Goal: Task Accomplishment & Management: Complete application form

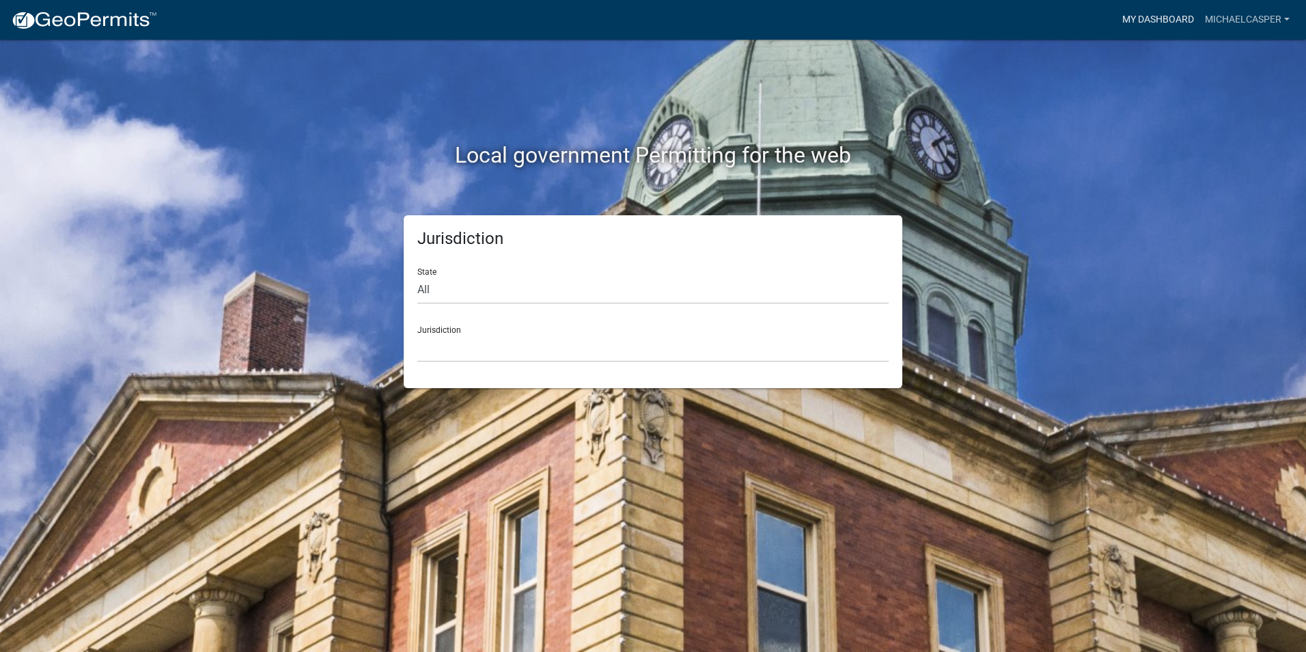
click at [1170, 16] on link "My Dashboard" at bounding box center [1158, 20] width 83 height 26
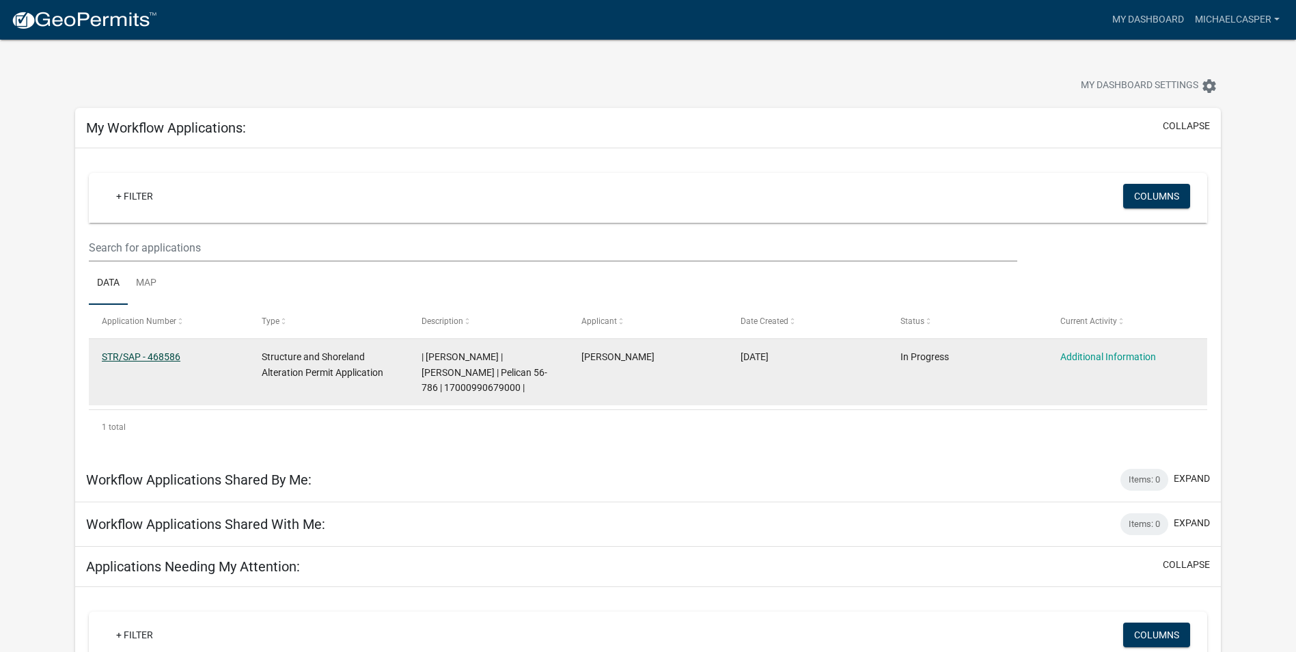
click at [168, 356] on link "STR/SAP - 468586" at bounding box center [141, 356] width 79 height 11
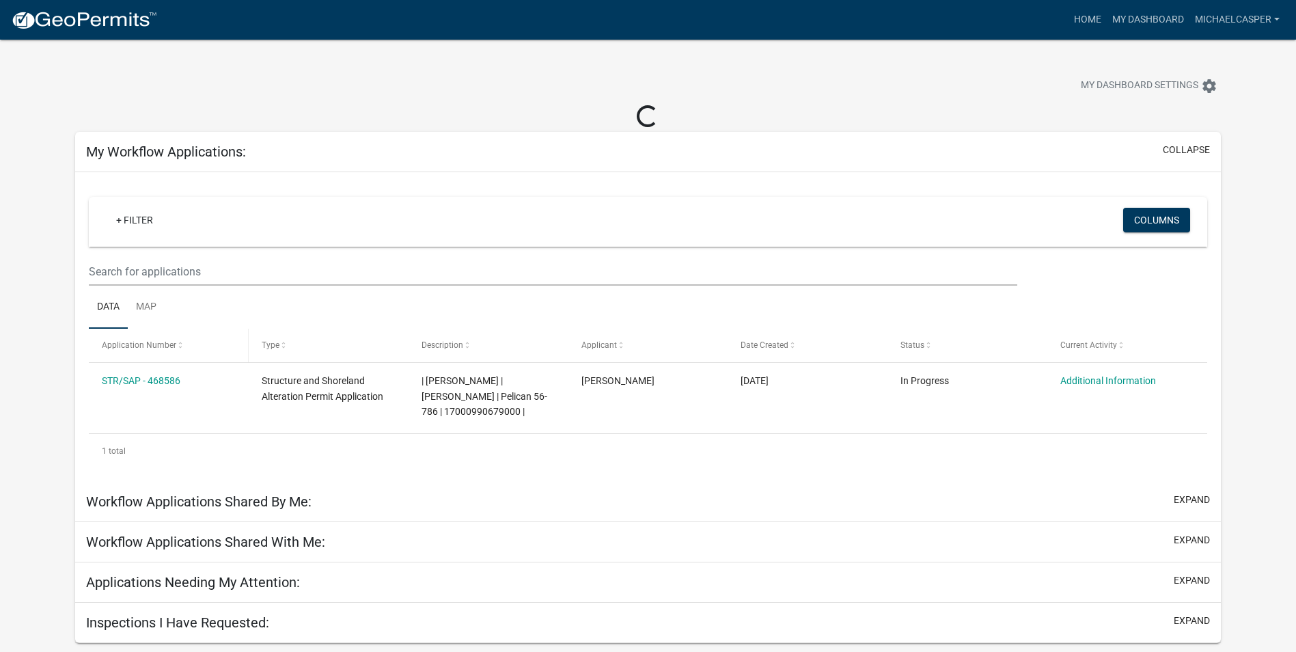
scroll to position [40, 0]
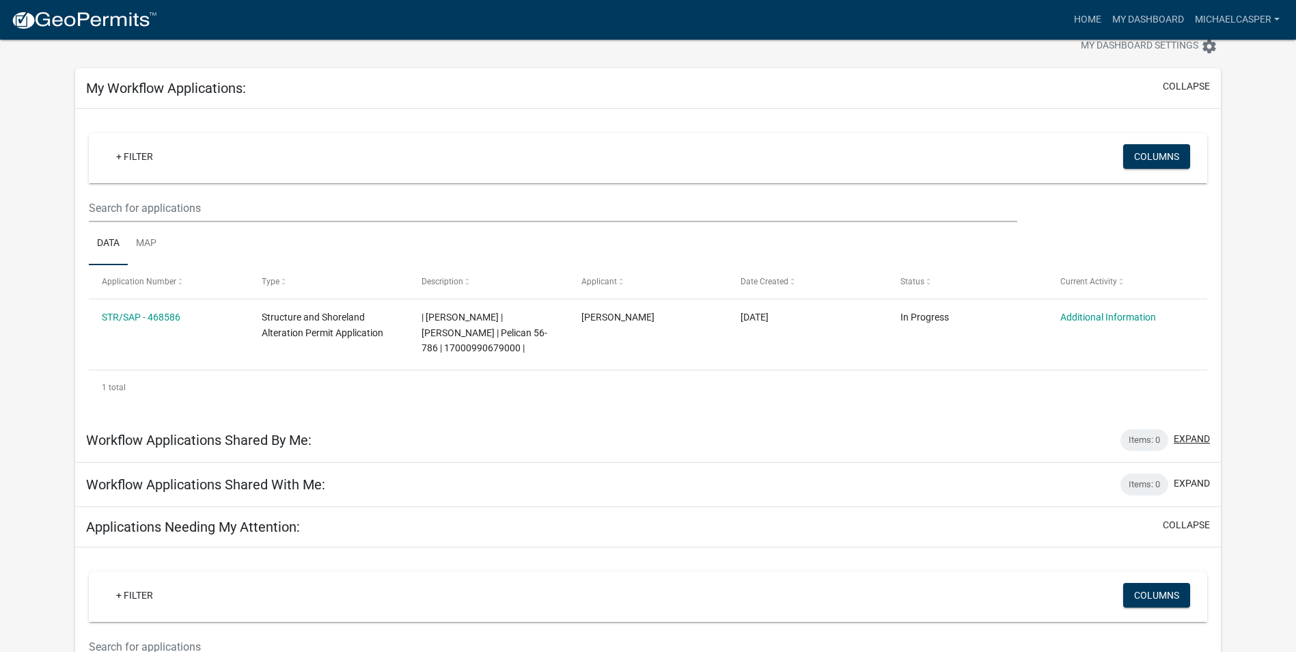
click at [1191, 439] on button "expand" at bounding box center [1192, 439] width 36 height 14
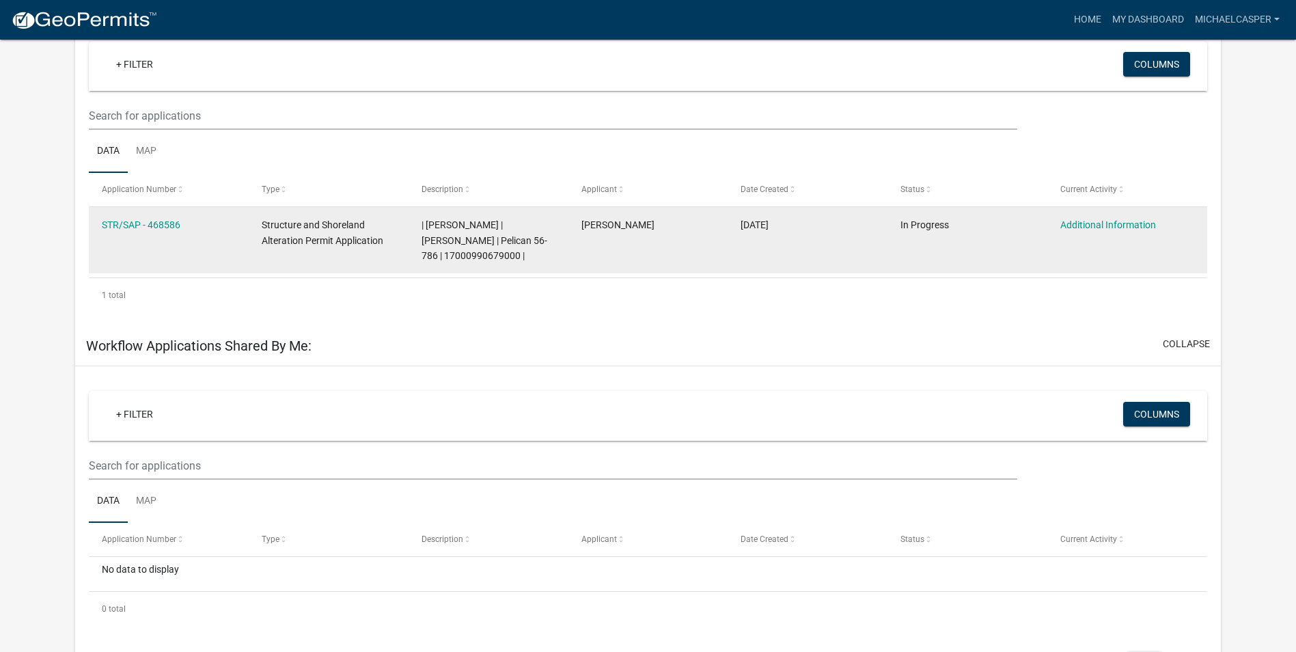
scroll to position [114, 0]
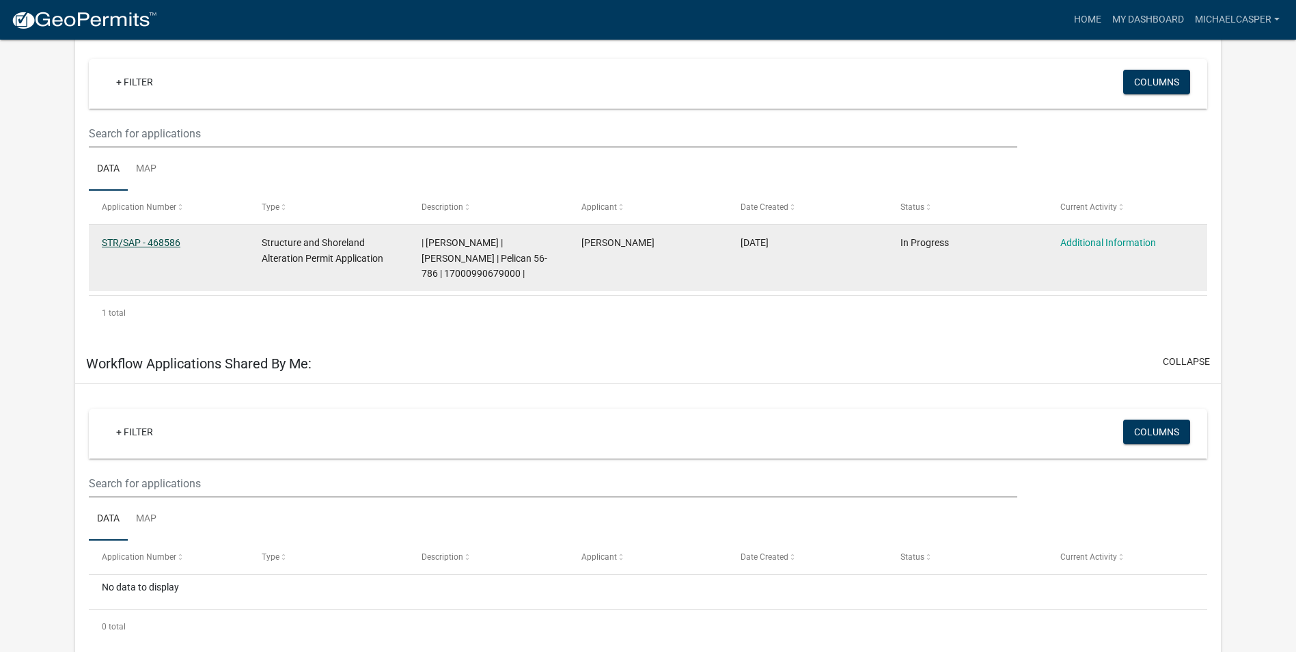
click at [146, 238] on link "STR/SAP - 468586" at bounding box center [141, 242] width 79 height 11
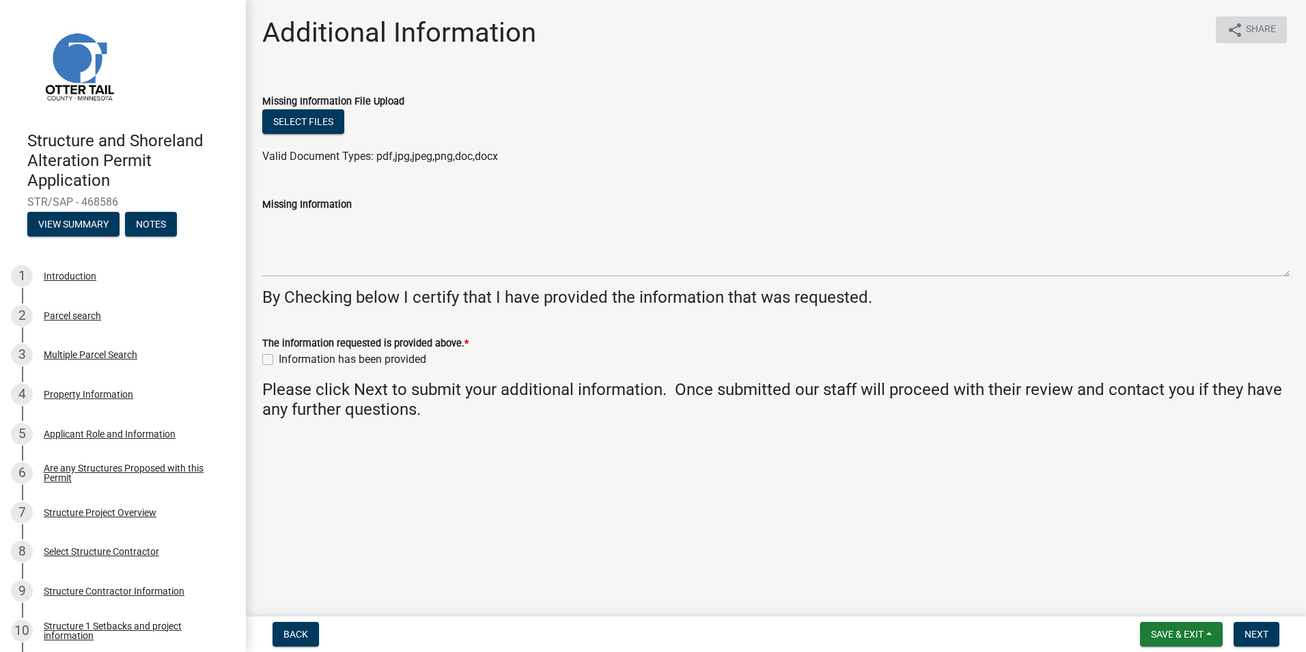
click at [1252, 30] on span "Share" at bounding box center [1261, 30] width 30 height 16
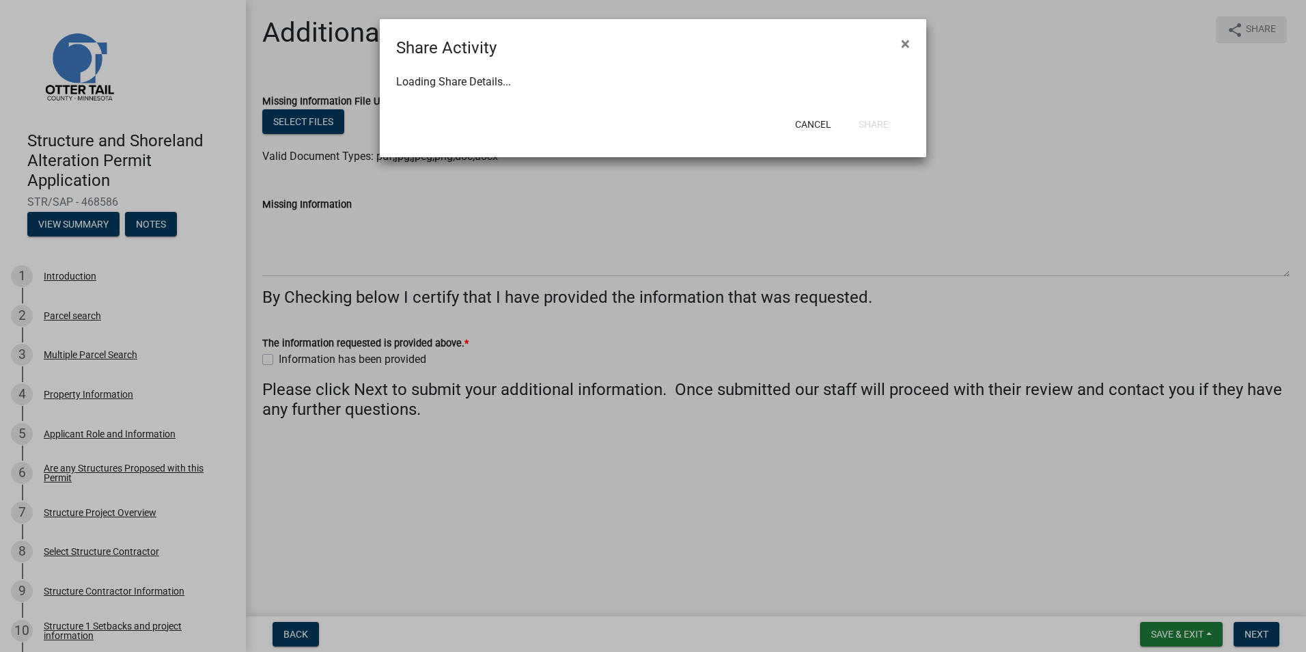
select select "1"
select select "0"
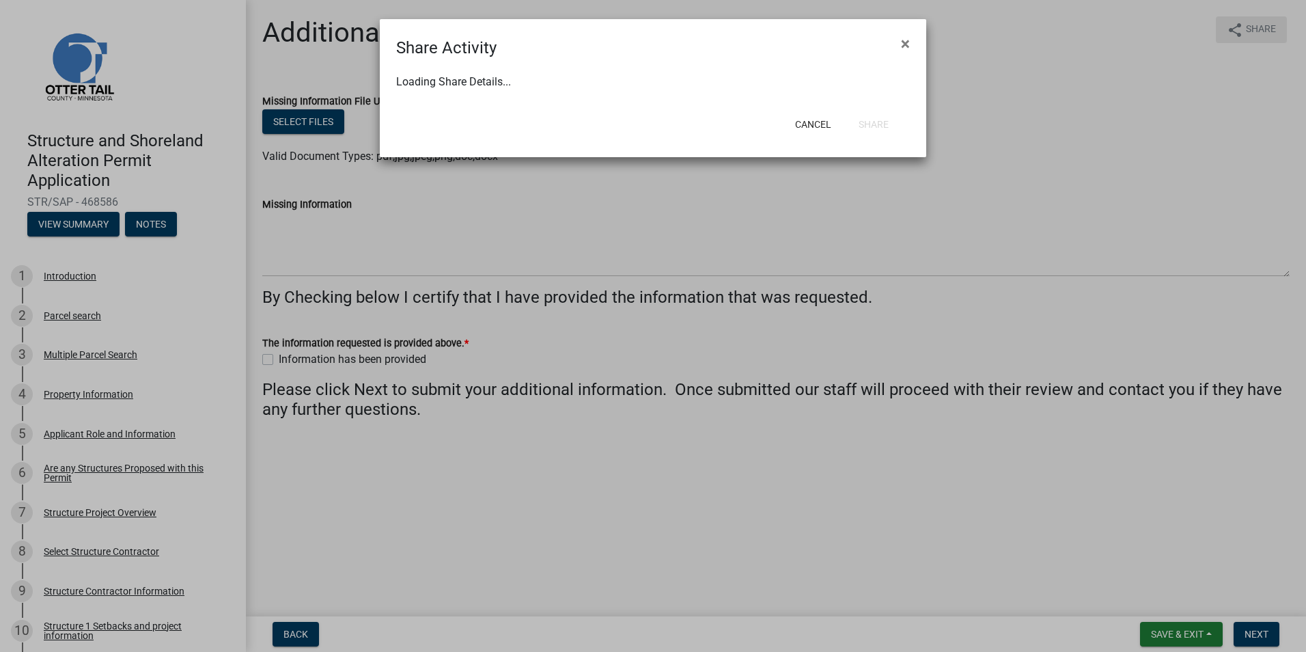
select select "0"
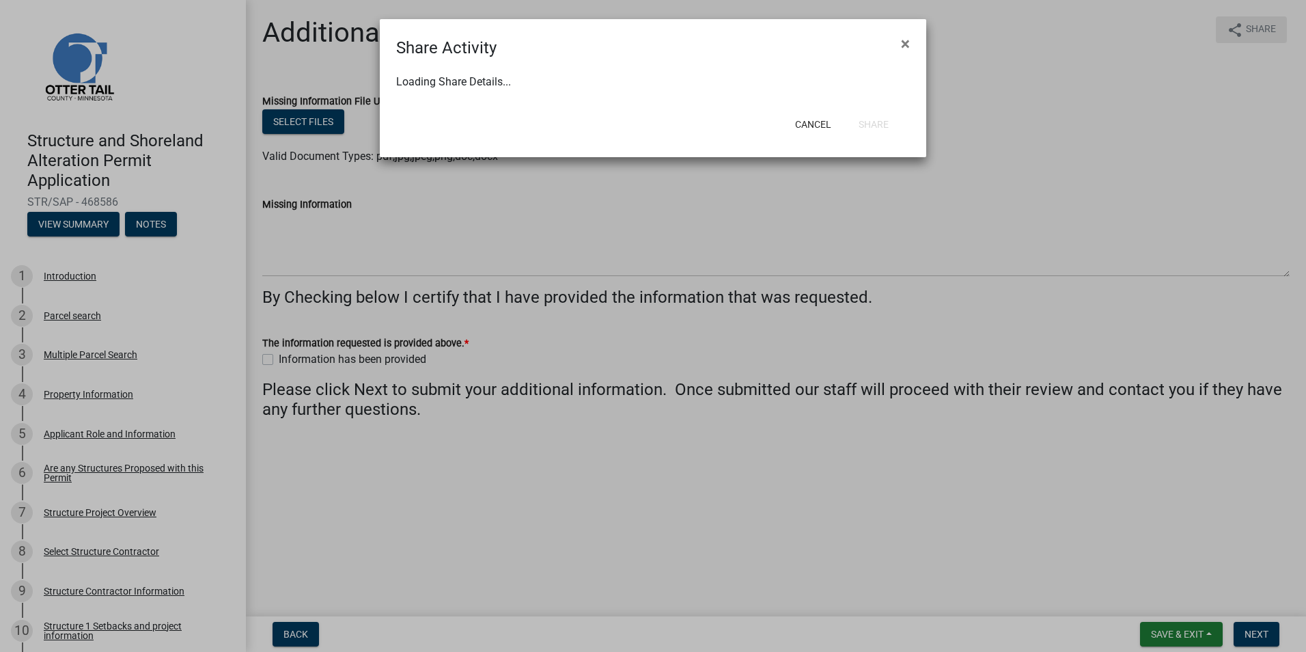
select select "0"
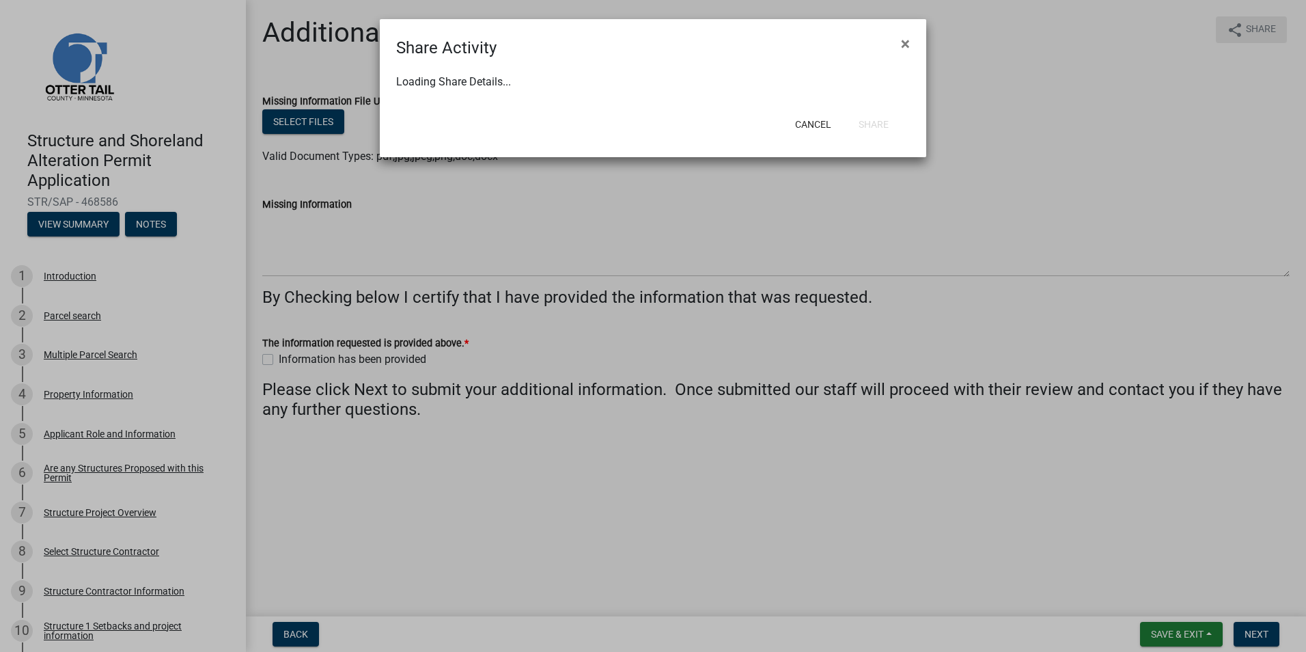
select select "0"
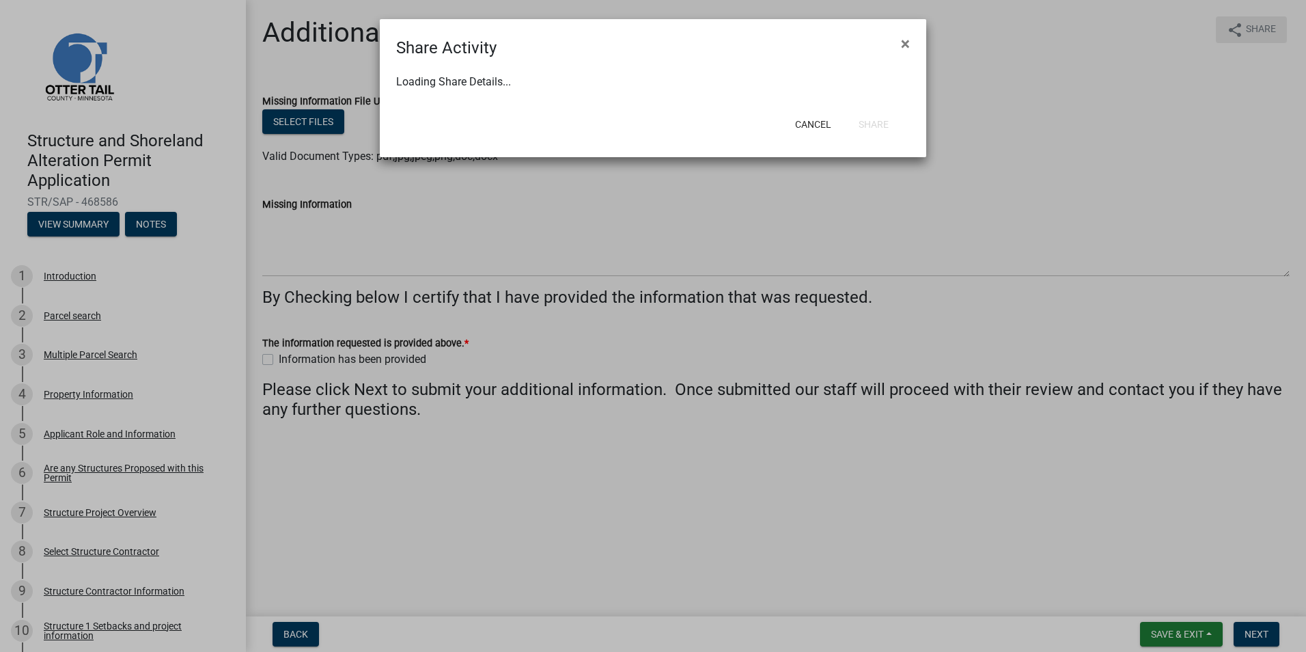
select select "0"
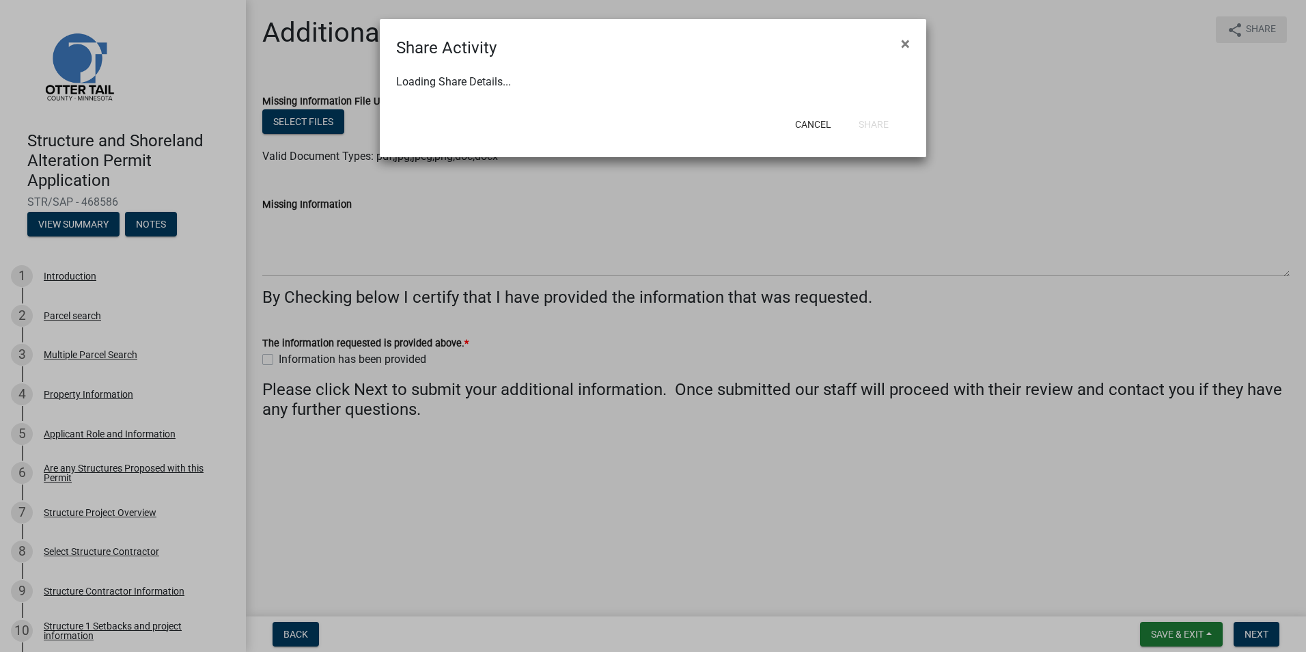
select select "0"
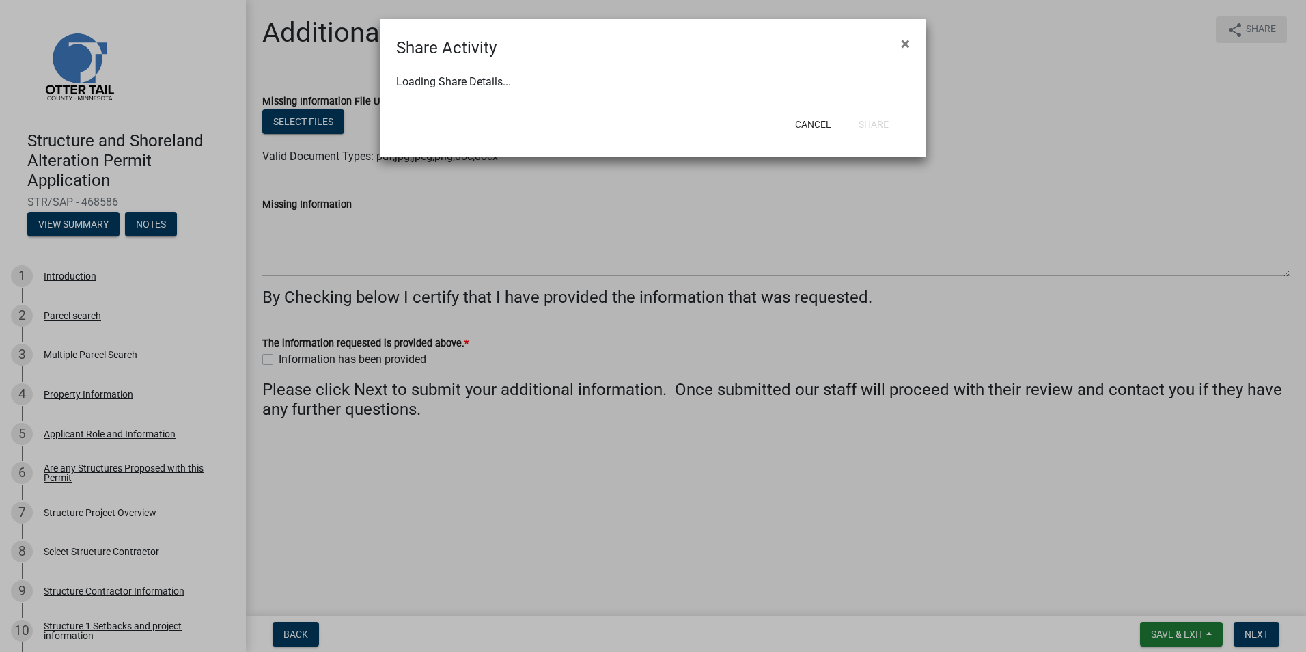
select select "0"
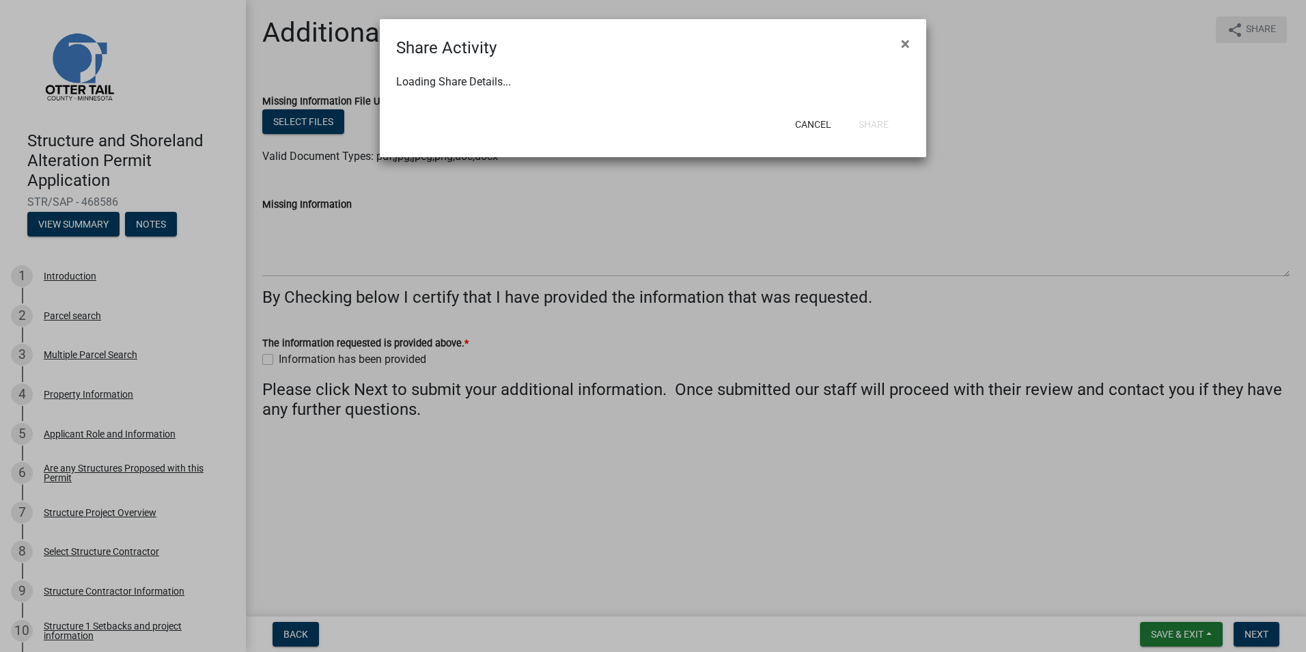
select select "0"
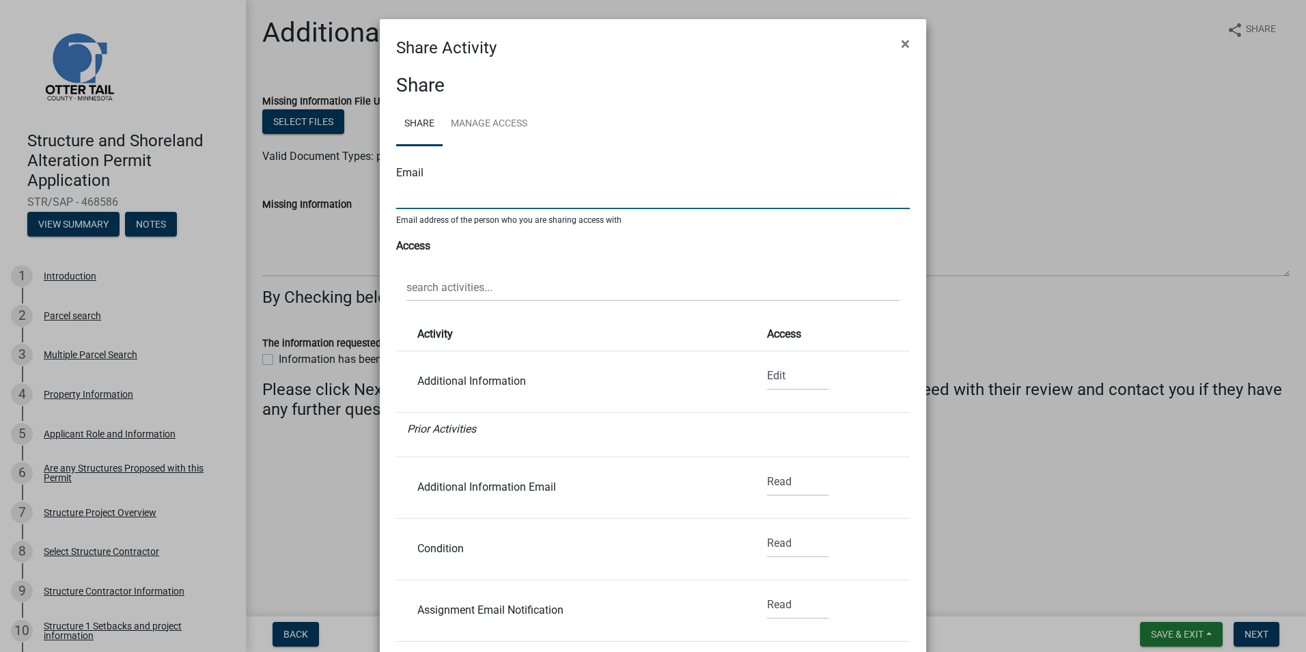
click at [467, 197] on input "text" at bounding box center [653, 195] width 514 height 28
click at [501, 192] on input "text" at bounding box center [653, 195] width 514 height 28
paste input "[EMAIL_ADDRESS][DOMAIN_NAME]"
type input "[EMAIL_ADDRESS][DOMAIN_NAME]"
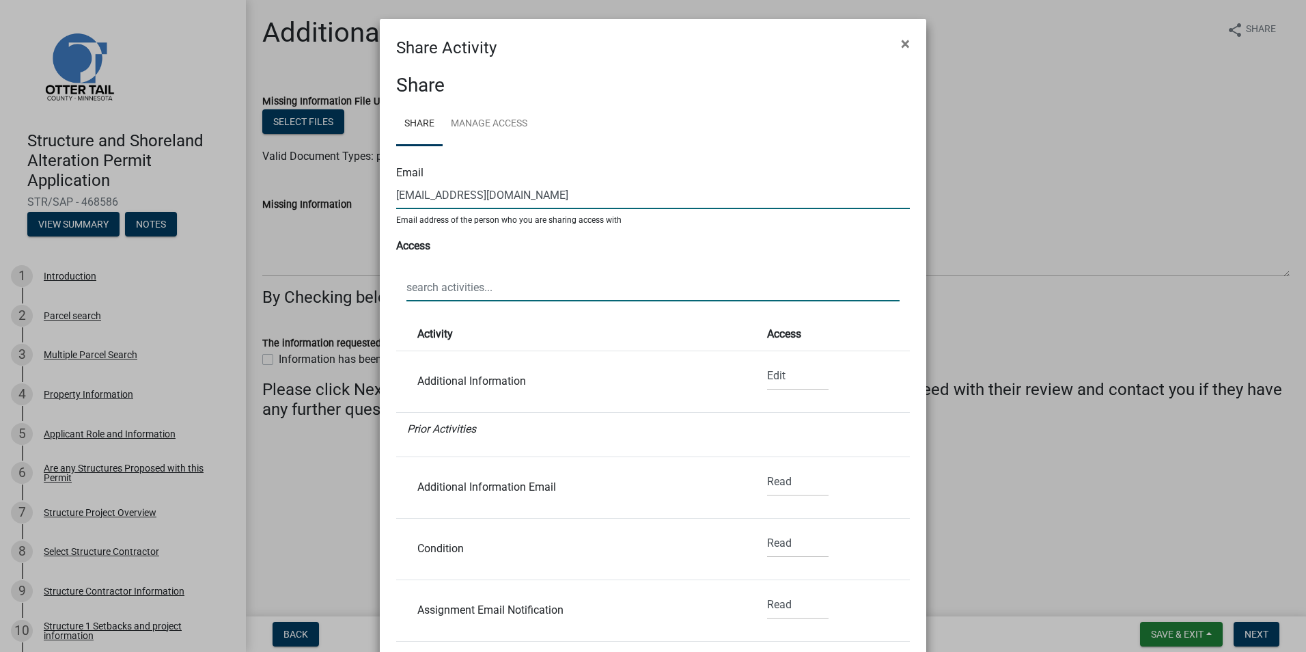
click at [483, 288] on input "text" at bounding box center [653, 287] width 493 height 28
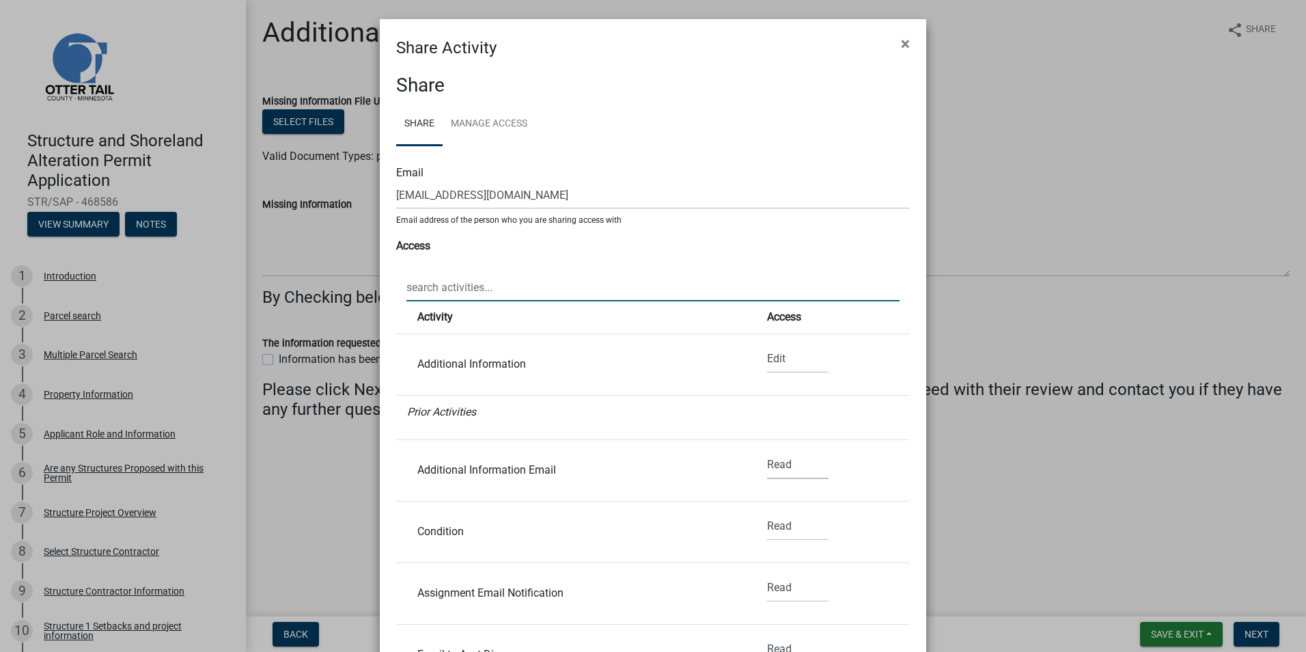
click at [775, 469] on select "None Read Edit" at bounding box center [797, 465] width 61 height 28
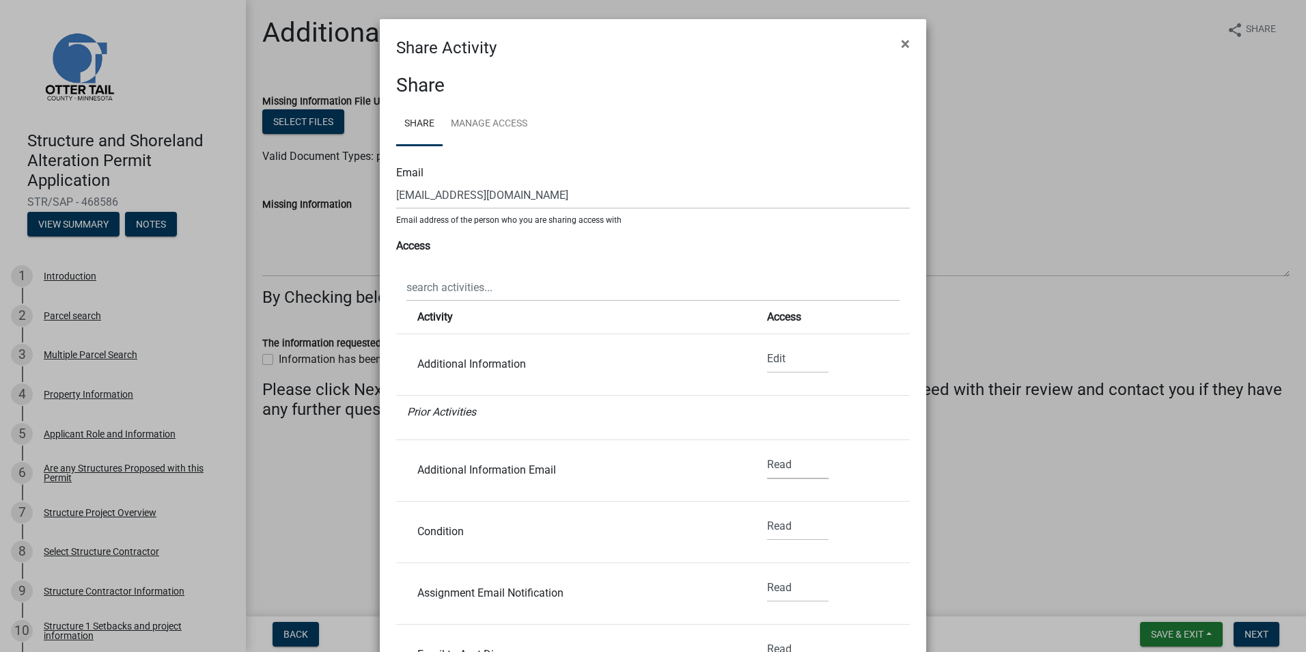
select select "1"
click at [767, 451] on select "None Read Edit" at bounding box center [797, 465] width 61 height 28
click at [773, 529] on select "None Read Edit" at bounding box center [797, 526] width 61 height 28
select select "1"
click at [767, 512] on select "None Read Edit" at bounding box center [797, 526] width 61 height 28
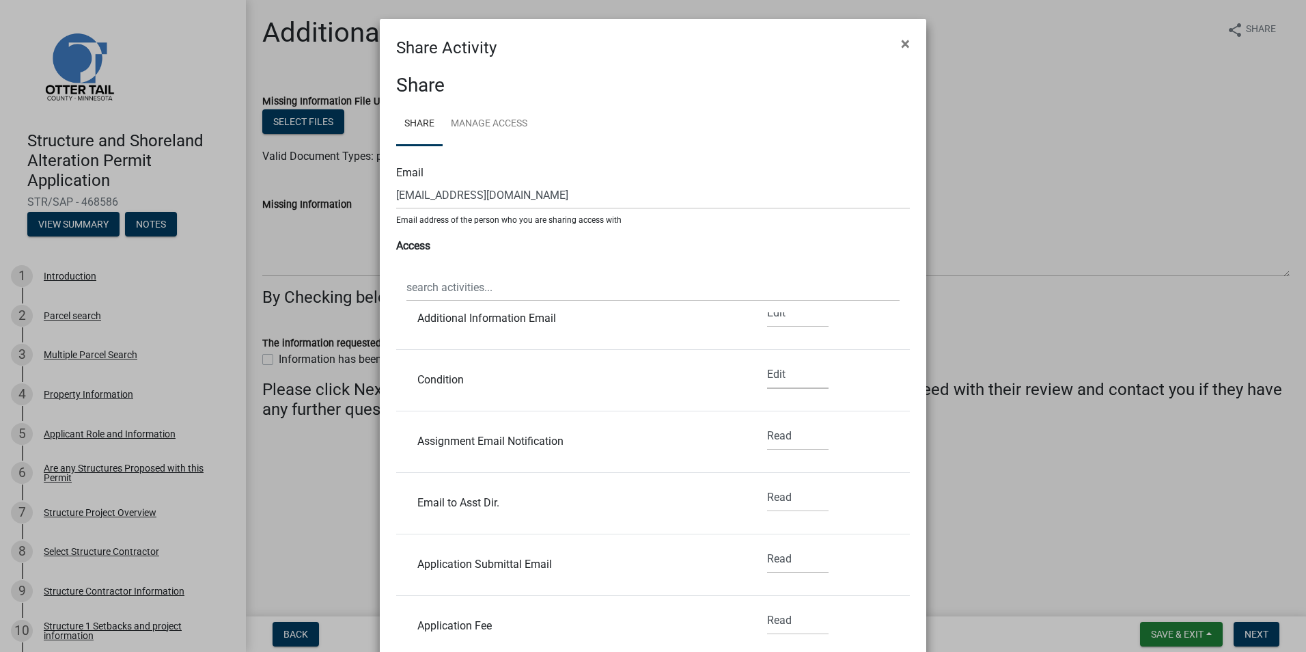
scroll to position [171, 0]
click at [775, 435] on select "None Read Edit" at bounding box center [797, 434] width 61 height 28
select select "1"
click at [767, 420] on select "None Read Edit" at bounding box center [797, 434] width 61 height 28
click at [767, 497] on select "None Read Edit" at bounding box center [797, 496] width 61 height 28
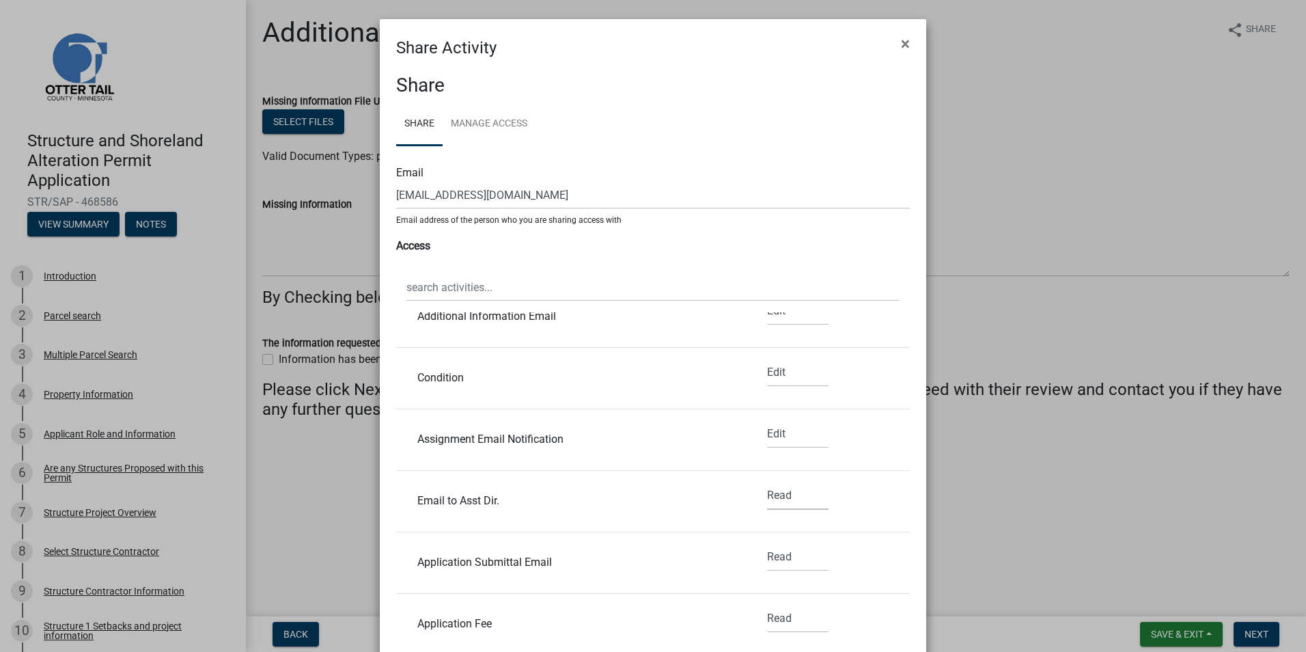
select select "1"
click at [767, 482] on select "None Read Edit" at bounding box center [797, 496] width 61 height 28
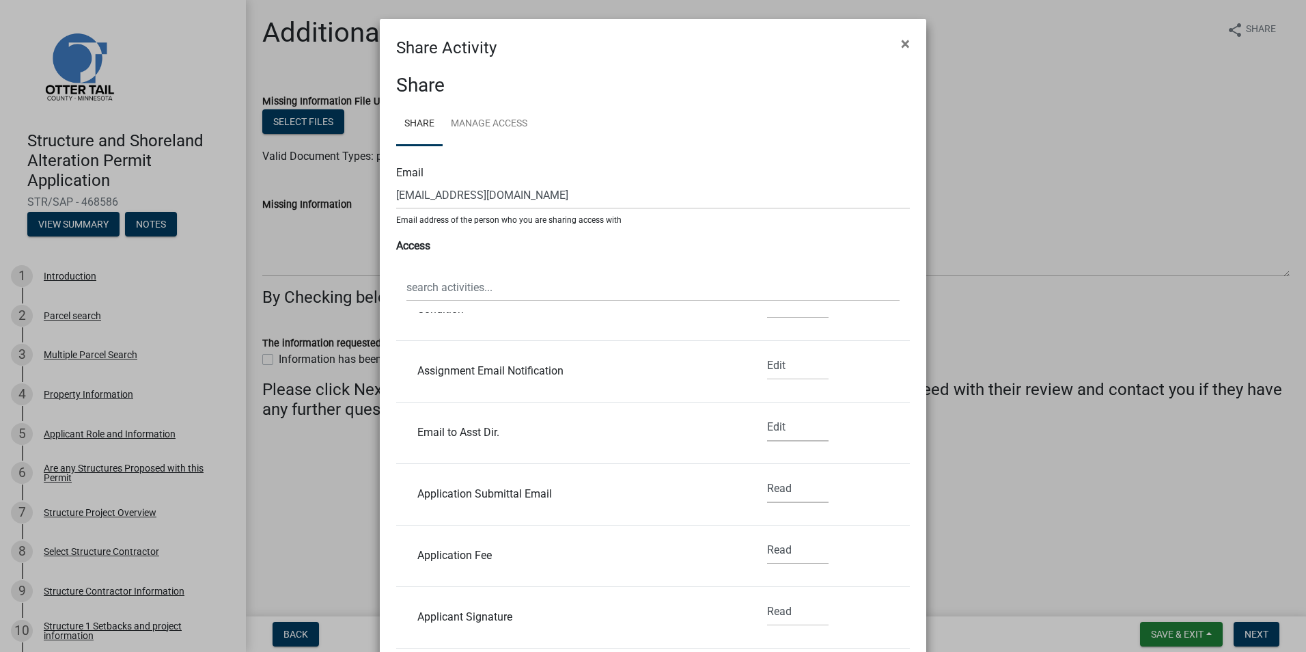
click at [767, 492] on select "None Read Edit" at bounding box center [797, 489] width 61 height 28
select select "1"
click at [767, 475] on select "None Read Edit" at bounding box center [797, 489] width 61 height 28
click at [773, 549] on select "None Read Edit" at bounding box center [797, 550] width 61 height 28
select select "1"
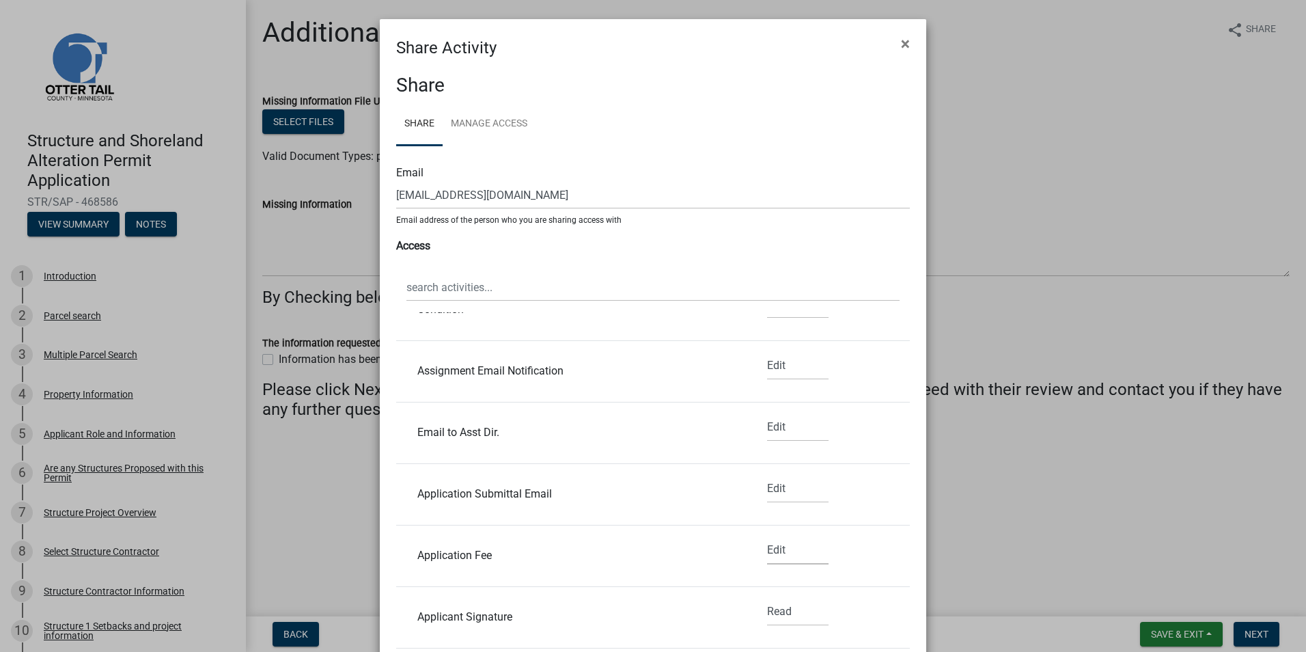
click at [767, 536] on select "None Read Edit" at bounding box center [797, 550] width 61 height 28
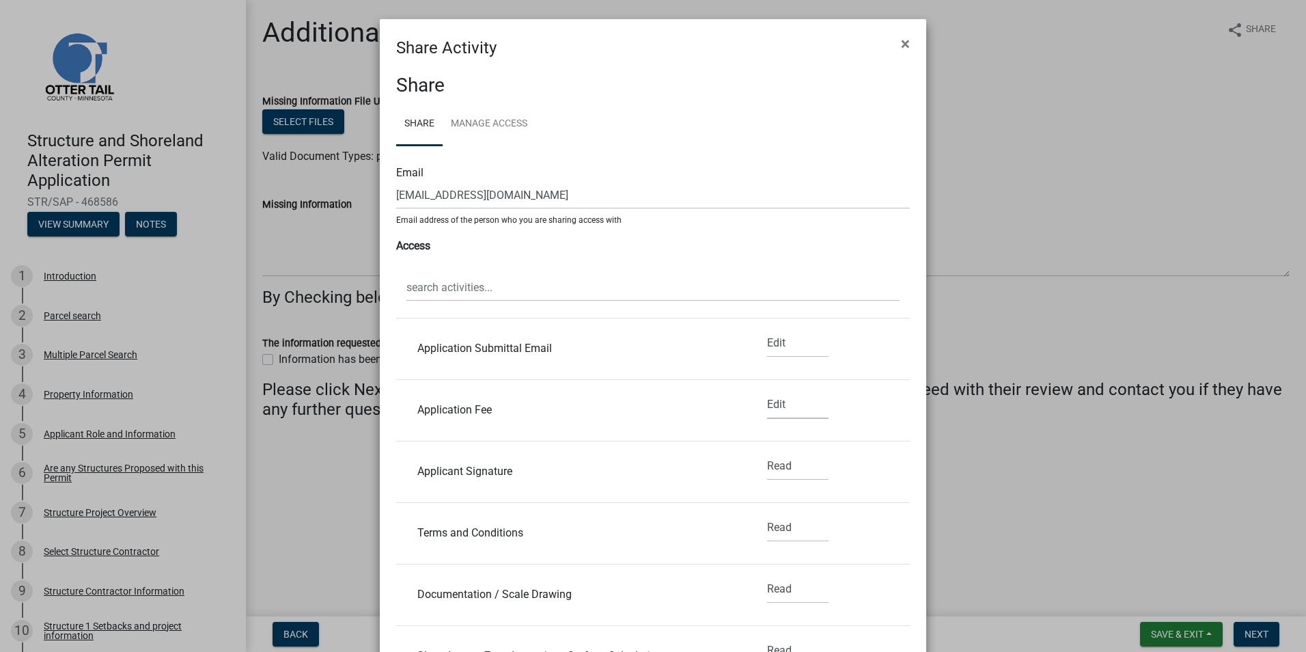
scroll to position [427, 0]
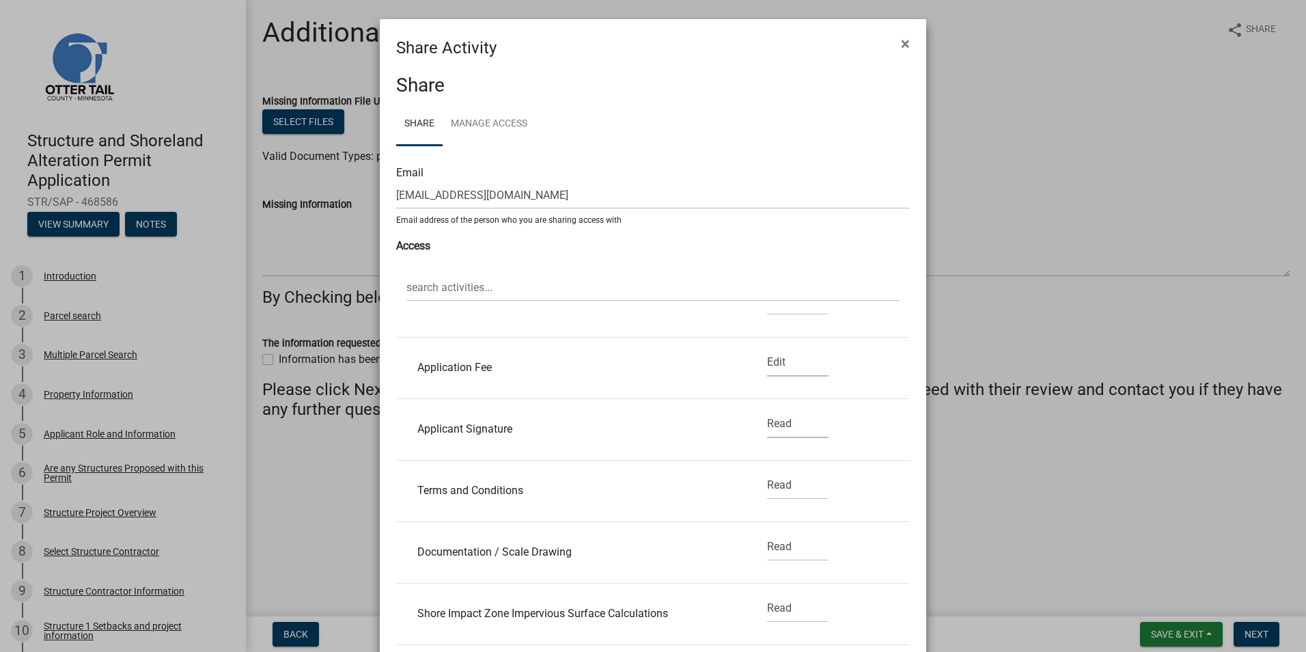
click at [768, 426] on select "None Read Edit" at bounding box center [797, 424] width 61 height 28
select select "1"
click at [767, 410] on select "None Read Edit" at bounding box center [797, 424] width 61 height 28
click at [770, 491] on select "None Read Edit" at bounding box center [797, 485] width 61 height 28
select select "1"
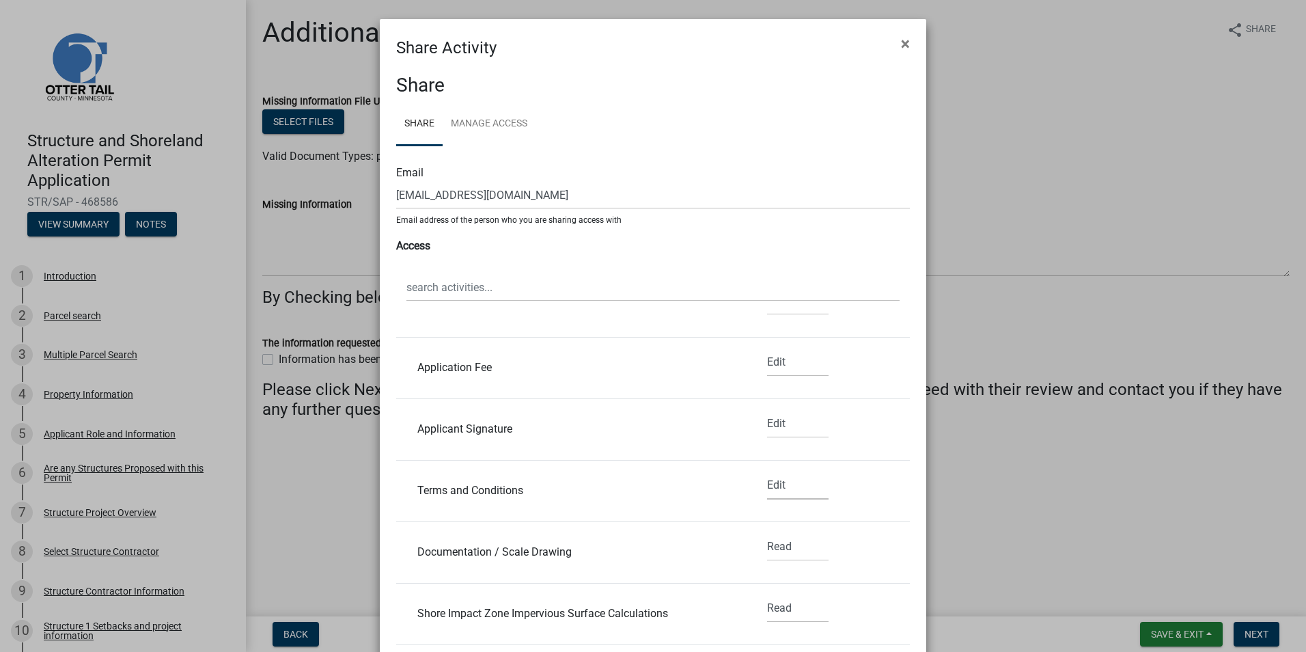
click at [767, 471] on select "None Read Edit" at bounding box center [797, 485] width 61 height 28
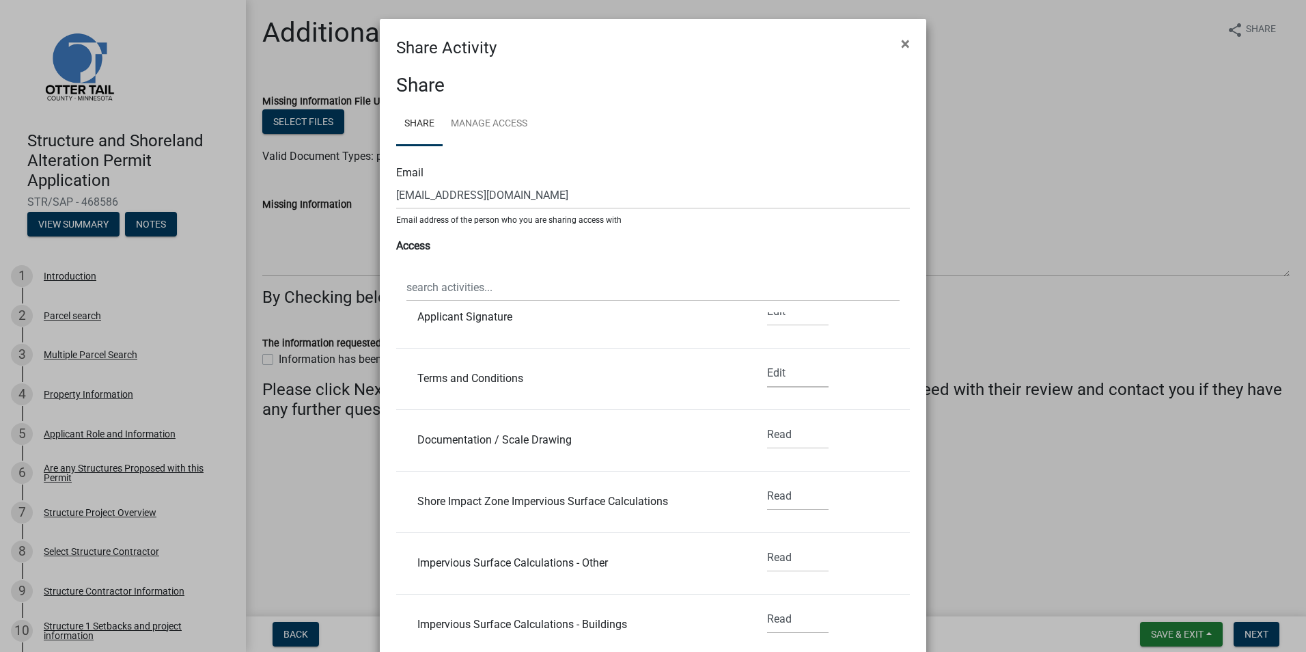
scroll to position [547, 0]
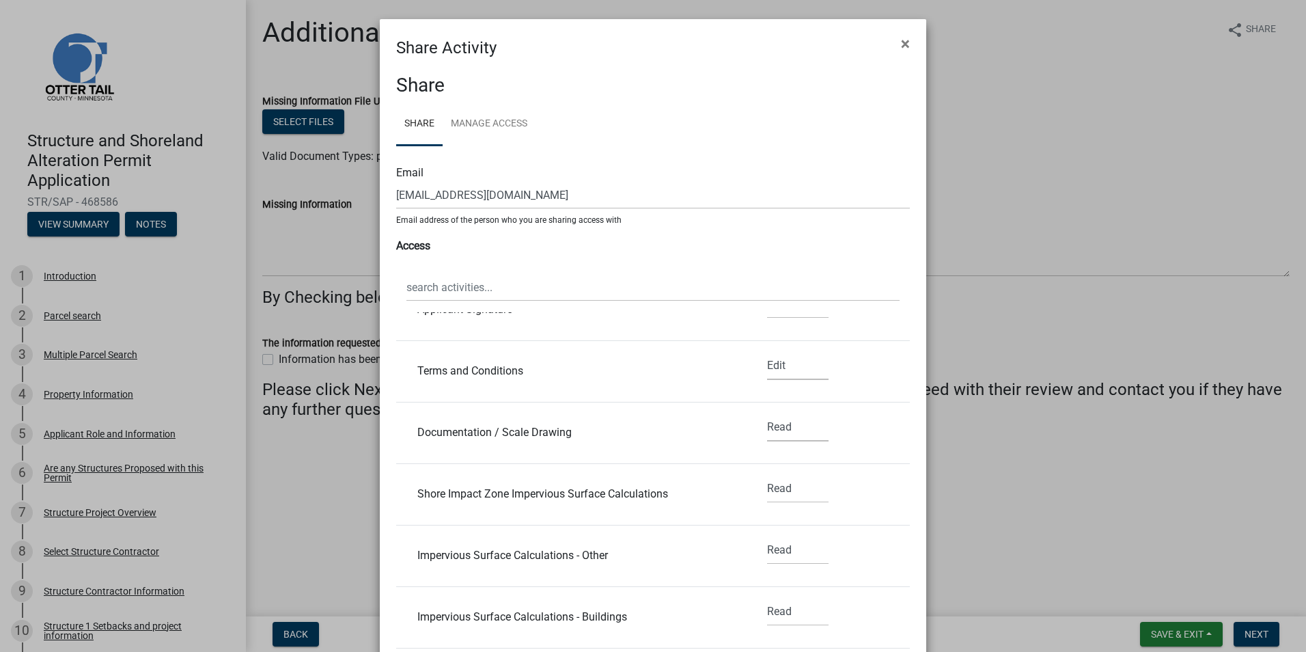
click at [767, 433] on select "None Read Edit" at bounding box center [797, 427] width 61 height 28
select select "1"
click at [767, 413] on select "None Read Edit" at bounding box center [797, 427] width 61 height 28
click at [770, 493] on select "None Read Edit" at bounding box center [797, 489] width 61 height 28
select select "1"
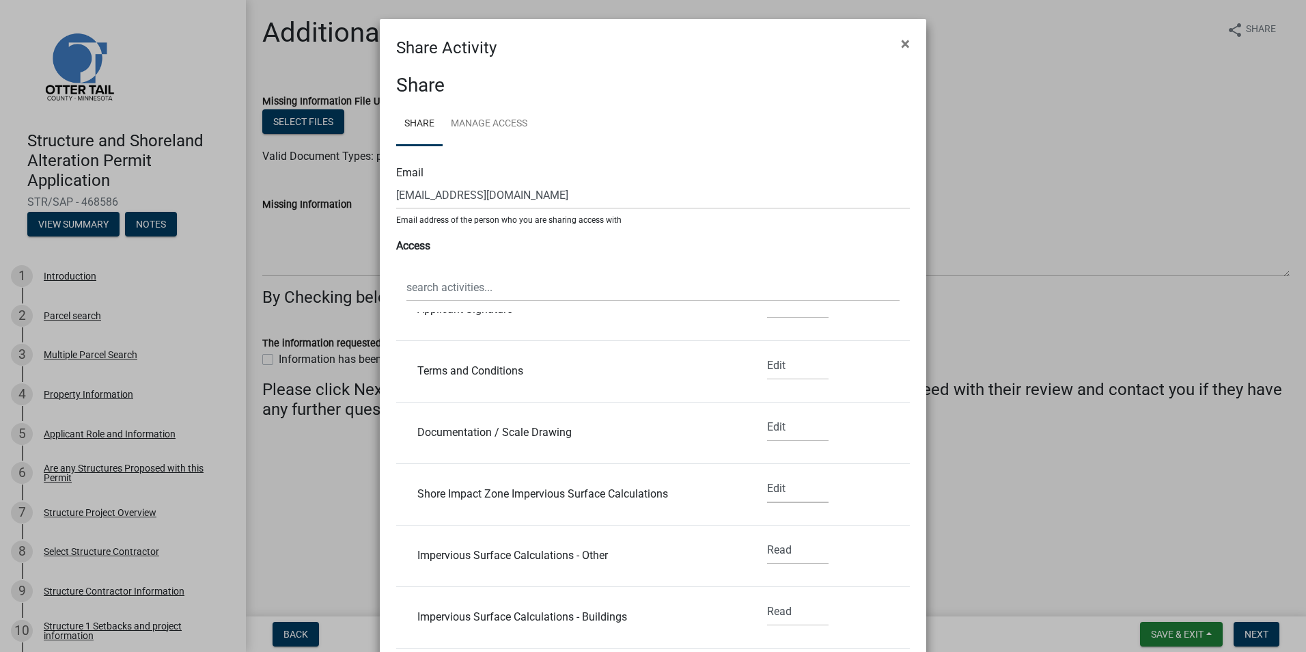
click at [767, 475] on select "None Read Edit" at bounding box center [797, 489] width 61 height 28
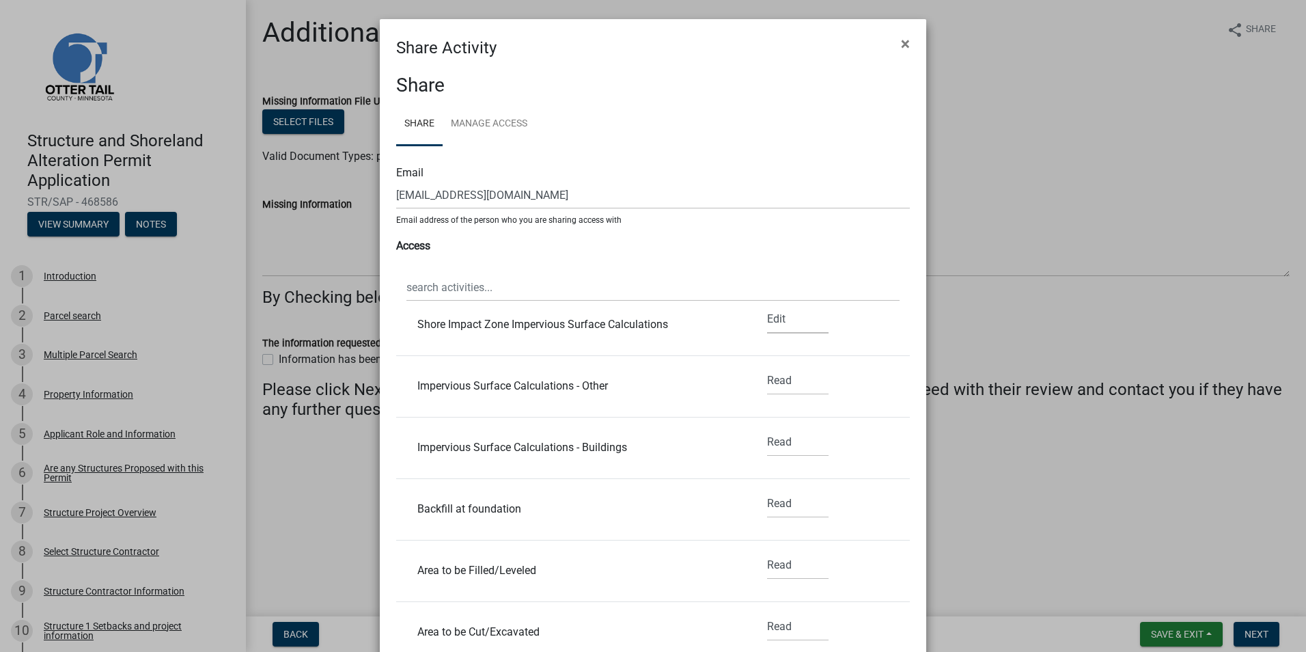
scroll to position [717, 0]
click at [767, 380] on select "None Read Edit" at bounding box center [797, 380] width 61 height 28
select select "1"
click at [767, 366] on select "None Read Edit" at bounding box center [797, 380] width 61 height 28
drag, startPoint x: 767, startPoint y: 444, endPoint x: 769, endPoint y: 456, distance: 12.4
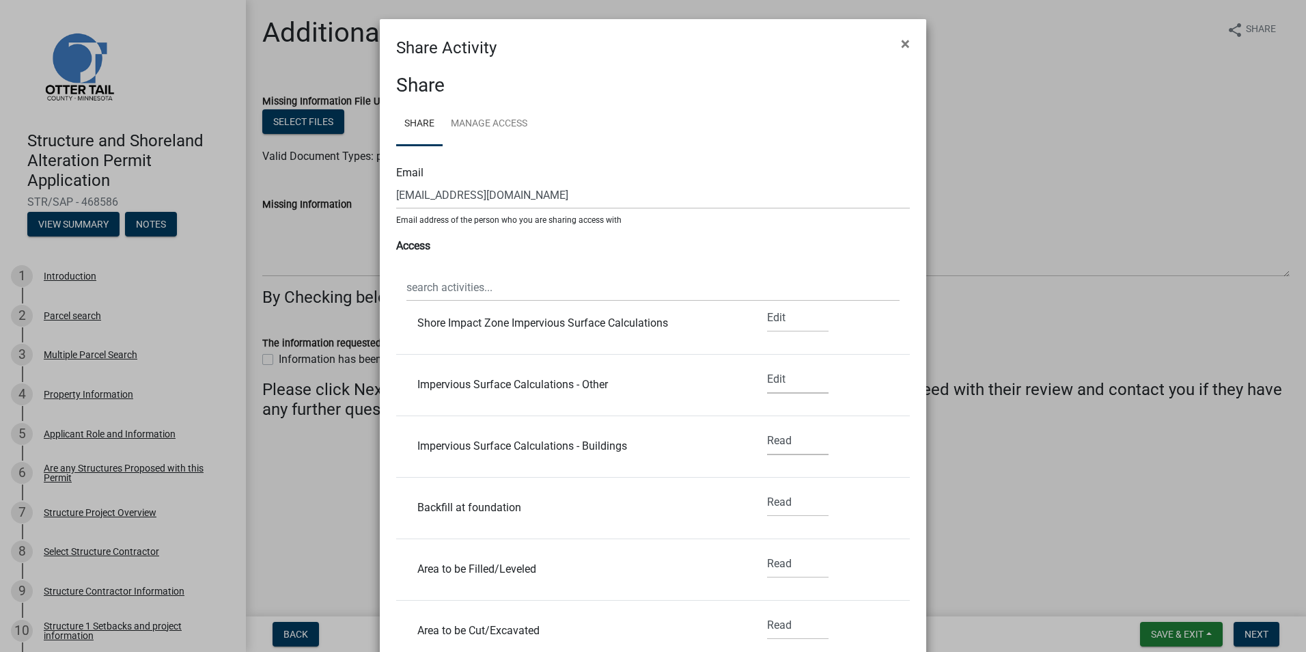
click at [767, 444] on select "None Read Edit" at bounding box center [797, 441] width 61 height 28
select select "1"
click at [767, 427] on select "None Read Edit" at bounding box center [797, 441] width 61 height 28
click at [773, 501] on select "None Read Edit" at bounding box center [797, 502] width 61 height 28
select select "1"
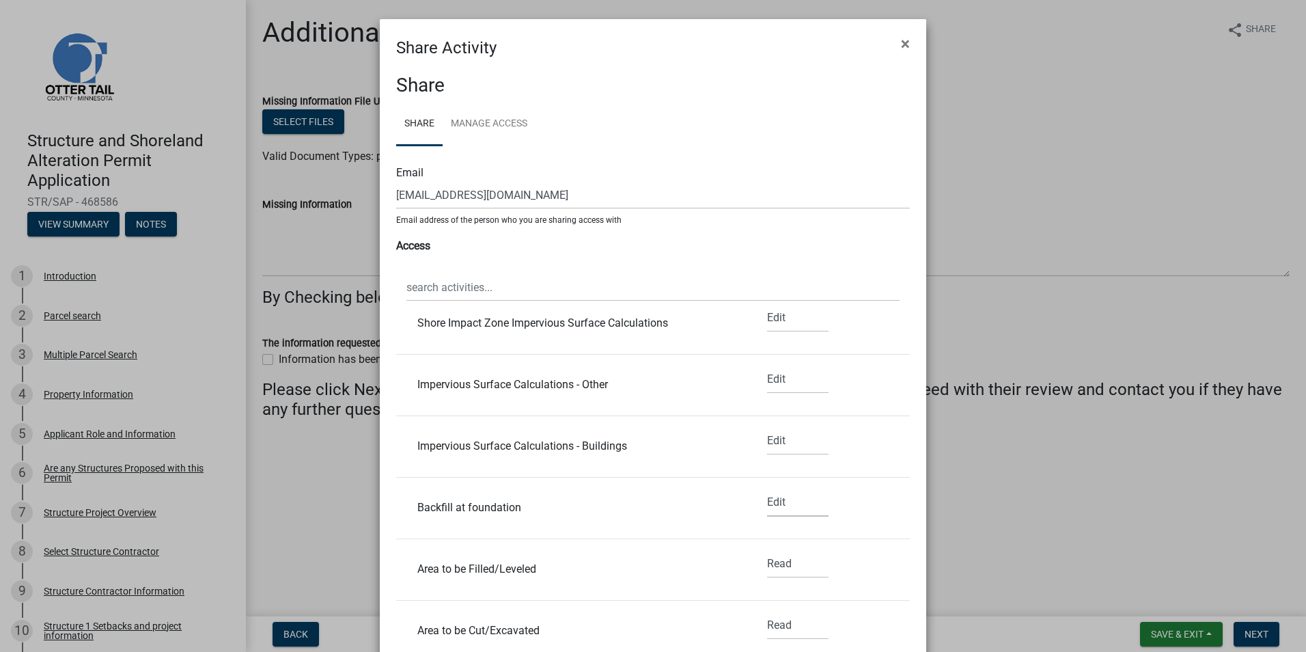
click at [767, 488] on select "None Read Edit" at bounding box center [797, 502] width 61 height 28
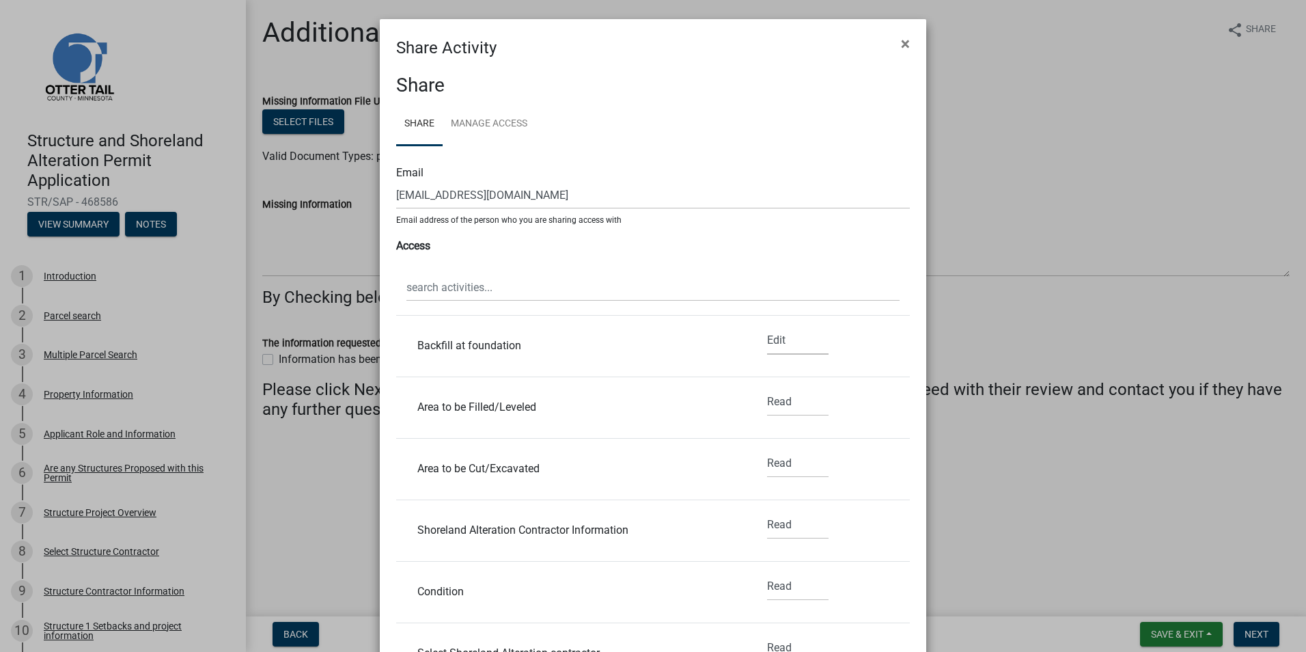
scroll to position [888, 0]
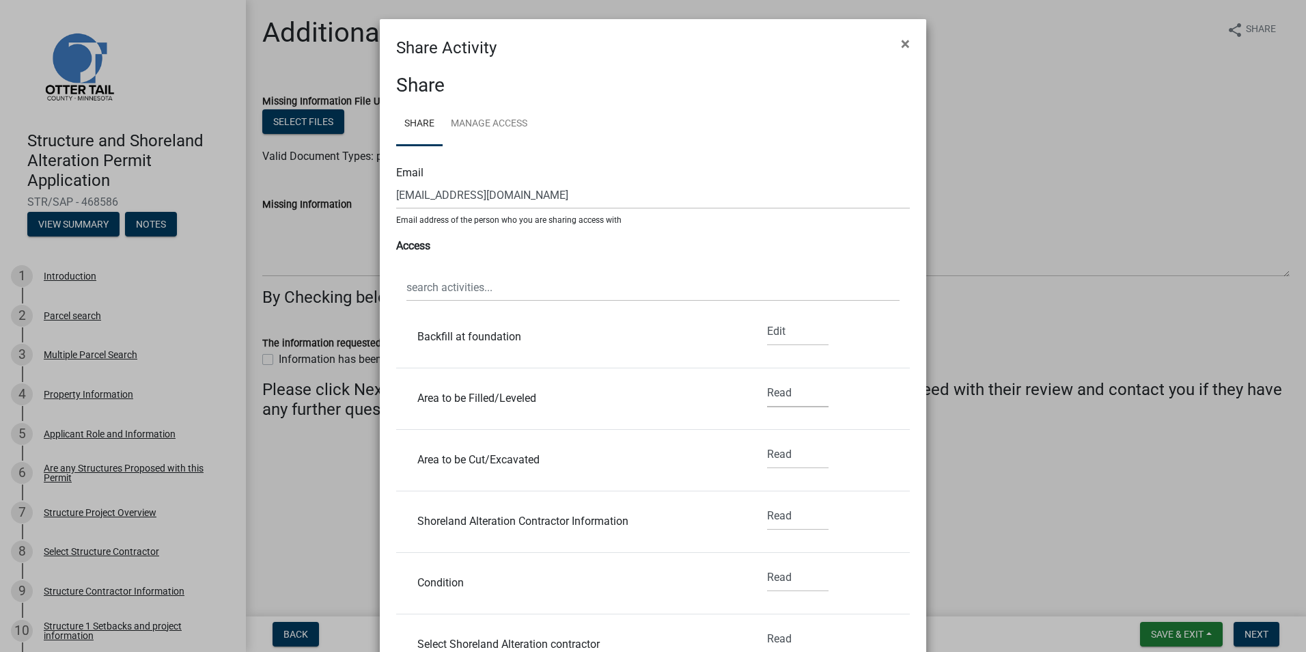
drag, startPoint x: 770, startPoint y: 390, endPoint x: 771, endPoint y: 401, distance: 11.0
click at [771, 395] on select "None Read Edit" at bounding box center [797, 393] width 61 height 28
select select "1"
click at [767, 379] on select "None Read Edit" at bounding box center [797, 393] width 61 height 28
drag, startPoint x: 771, startPoint y: 453, endPoint x: 771, endPoint y: 460, distance: 7.5
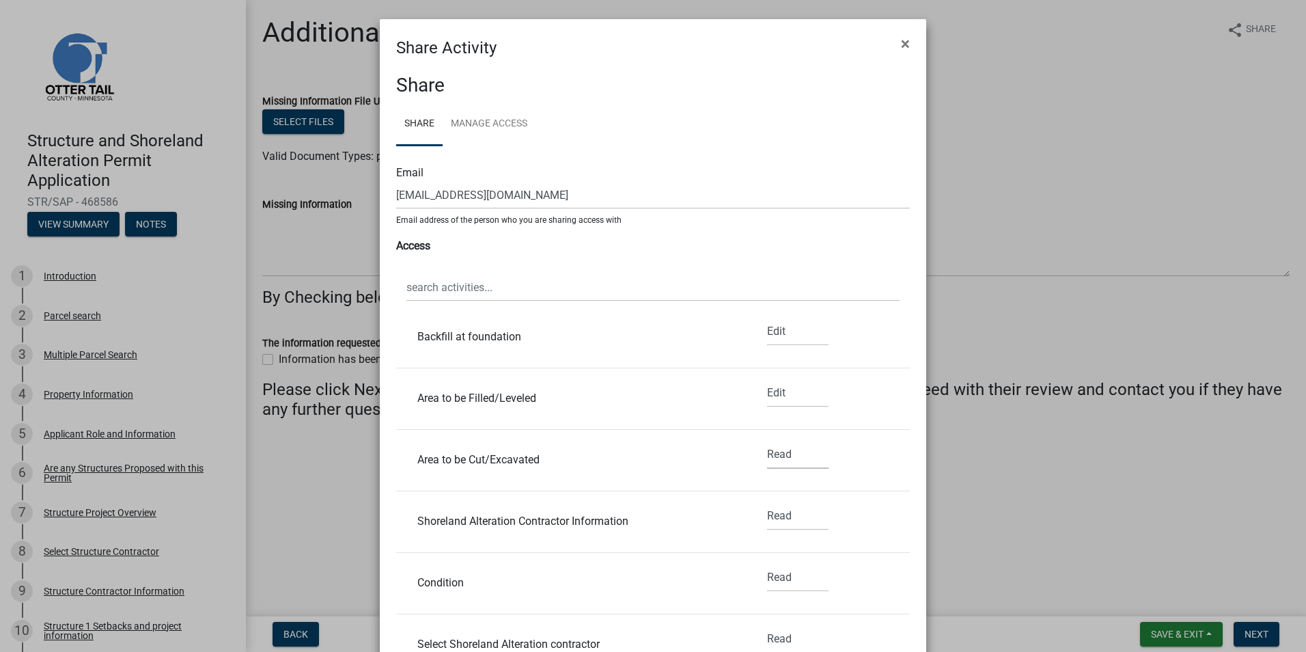
click at [771, 453] on select "None Read Edit" at bounding box center [797, 455] width 61 height 28
select select "1"
click at [767, 441] on select "None Read Edit" at bounding box center [797, 455] width 61 height 28
click at [772, 508] on select "None Read Edit" at bounding box center [797, 516] width 61 height 28
select select "1"
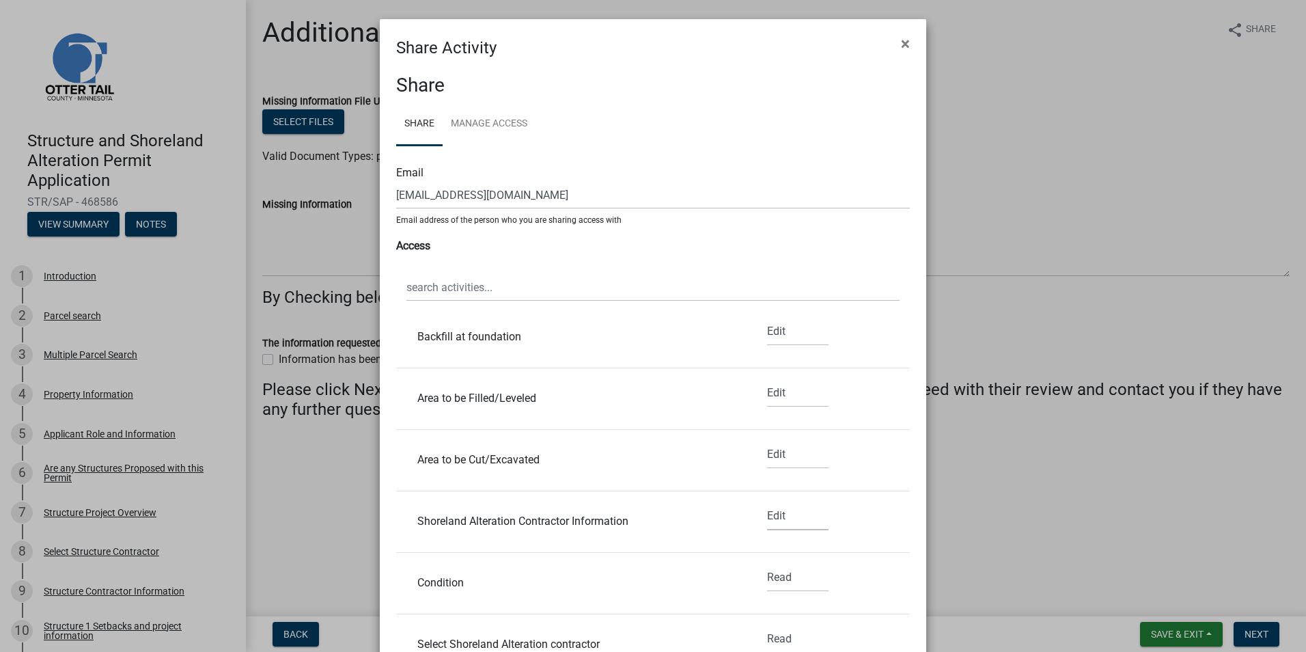
click at [767, 502] on select "None Read Edit" at bounding box center [797, 516] width 61 height 28
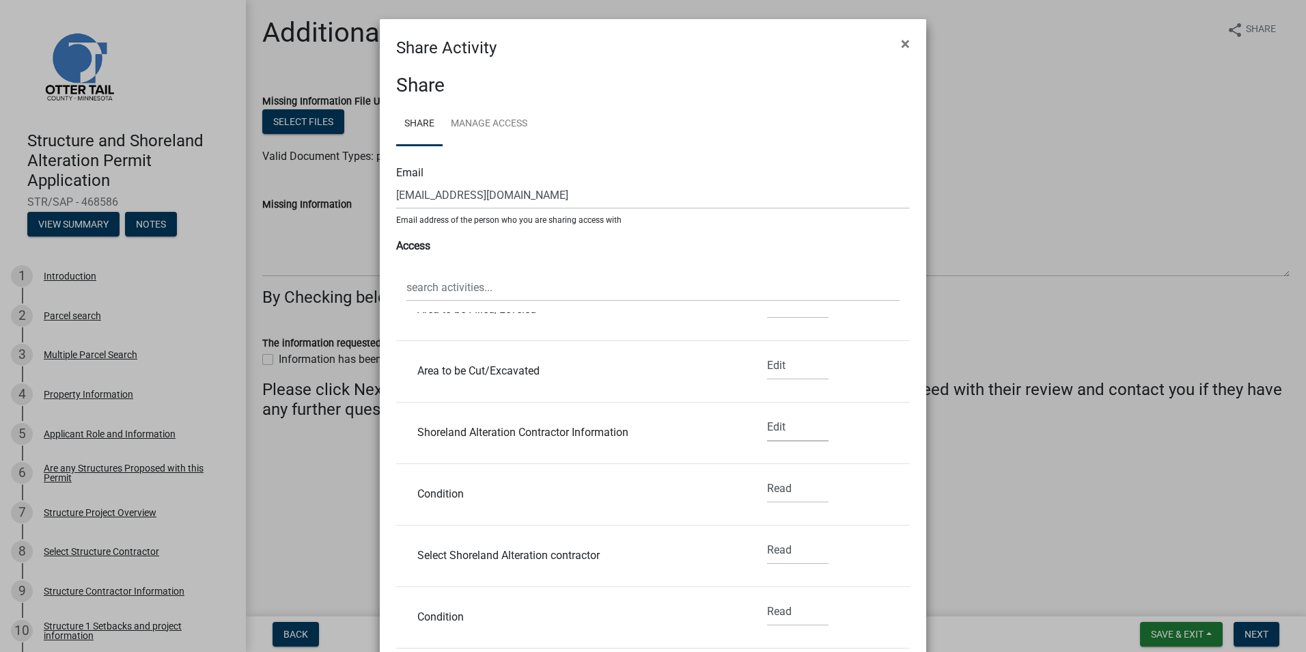
scroll to position [1093, 0]
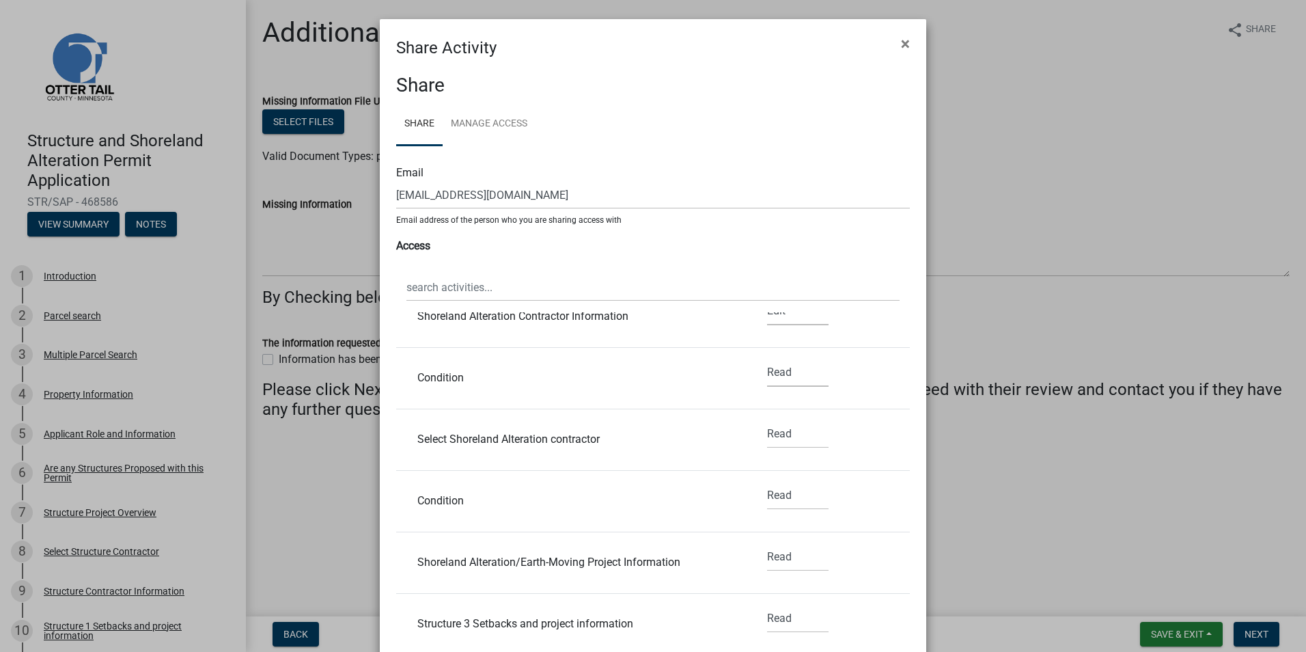
click at [776, 374] on select "None Read Edit" at bounding box center [797, 373] width 61 height 28
select select "1"
click at [767, 359] on select "None Read Edit" at bounding box center [797, 373] width 61 height 28
drag, startPoint x: 775, startPoint y: 430, endPoint x: 775, endPoint y: 437, distance: 7.5
click at [775, 430] on select "None Read Edit" at bounding box center [797, 434] width 61 height 28
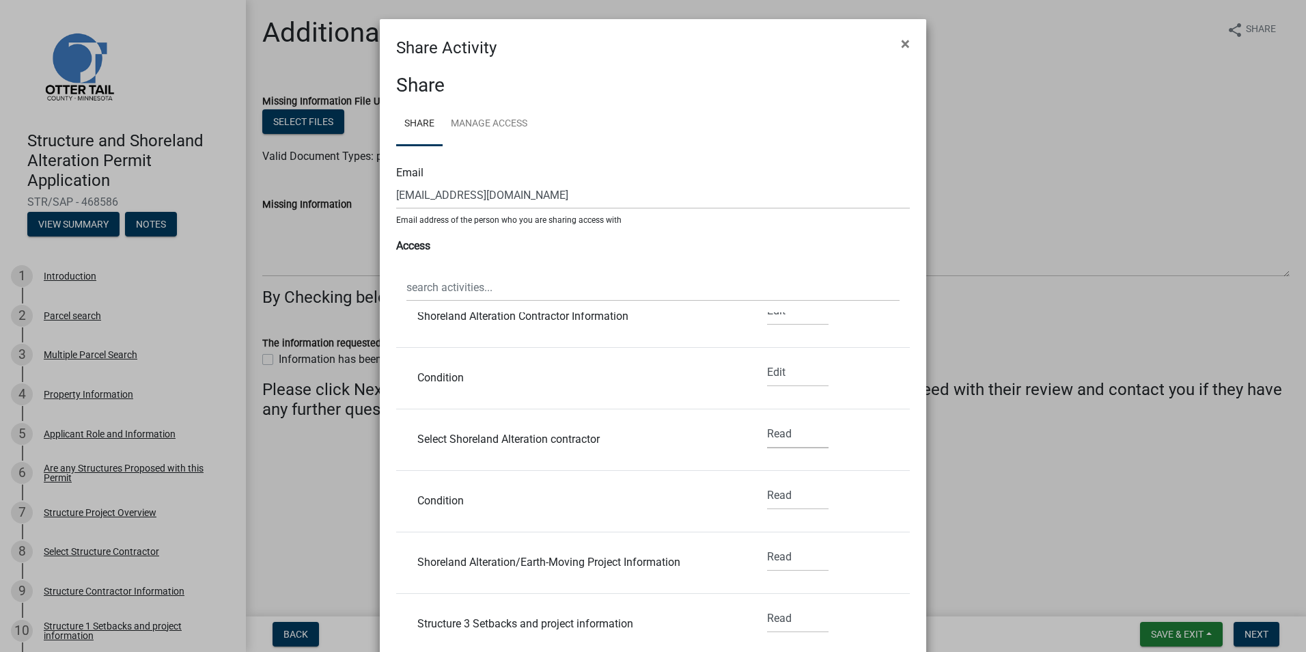
select select "1"
click at [767, 420] on select "None Read Edit" at bounding box center [797, 434] width 61 height 28
click at [774, 503] on select "None Read Edit" at bounding box center [797, 496] width 61 height 28
select select "1"
click at [767, 482] on select "None Read Edit" at bounding box center [797, 496] width 61 height 28
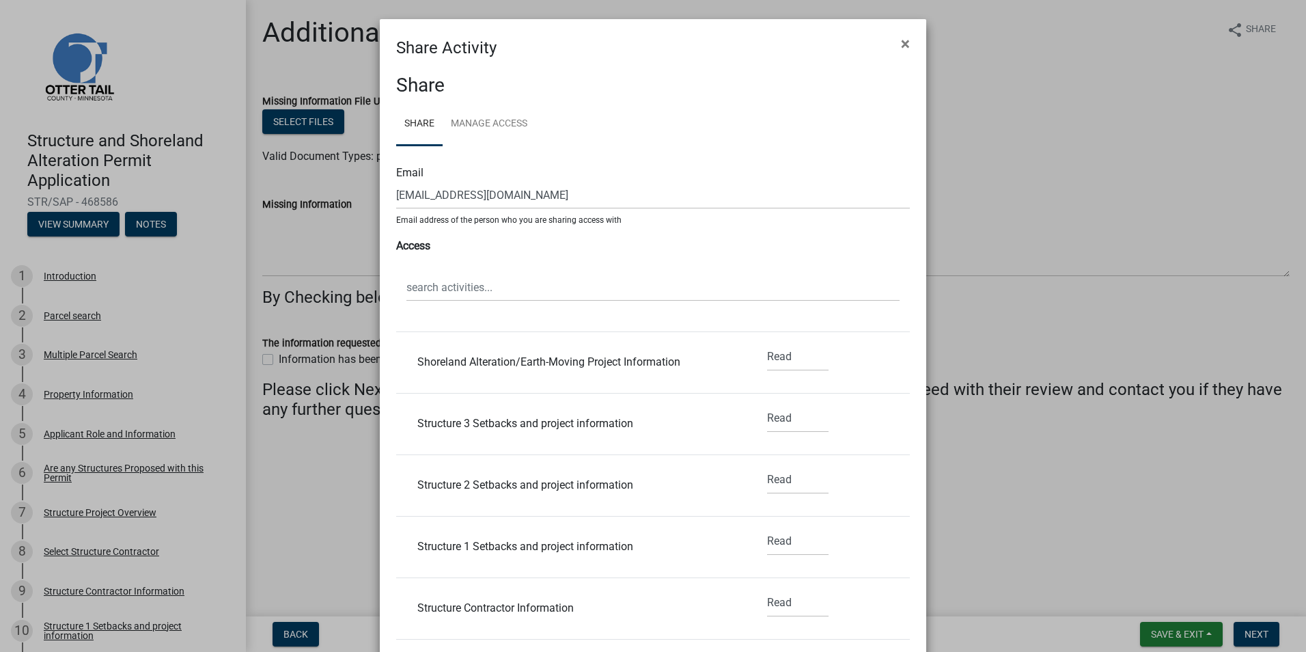
scroll to position [1298, 0]
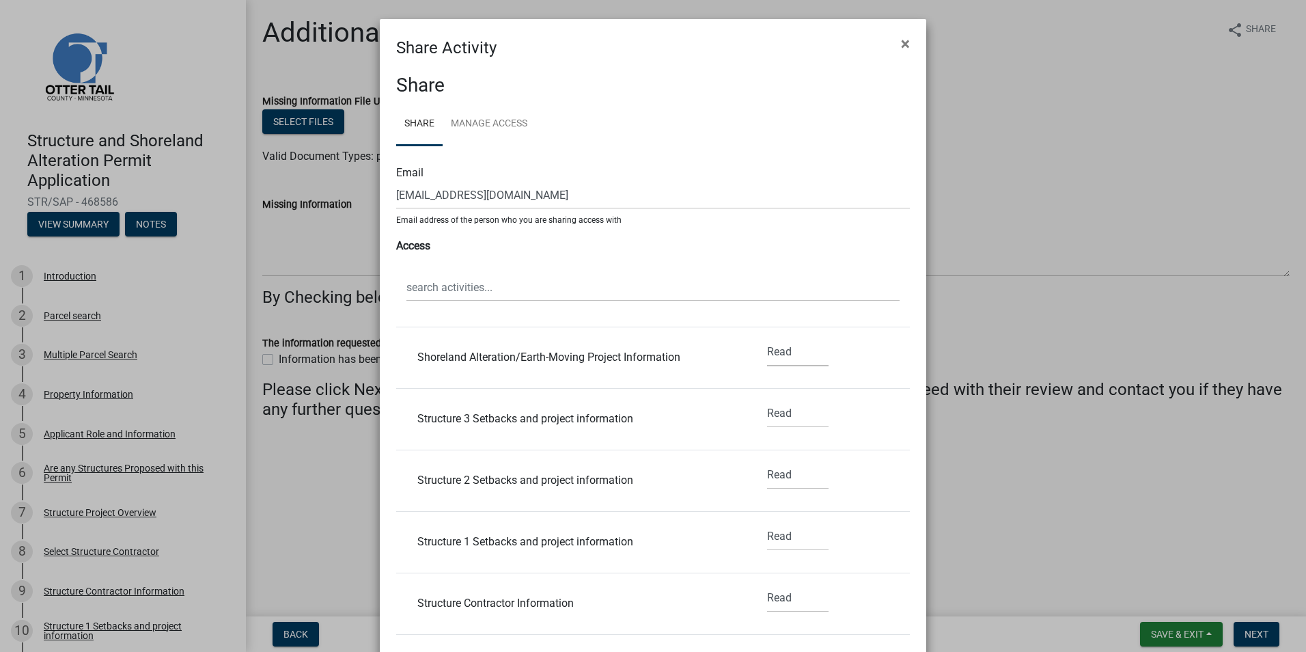
click at [767, 353] on select "None Read Edit" at bounding box center [797, 352] width 61 height 28
select select "1"
click at [767, 338] on select "None Read Edit" at bounding box center [797, 352] width 61 height 28
drag, startPoint x: 768, startPoint y: 409, endPoint x: 769, endPoint y: 416, distance: 7.5
click at [768, 409] on select "None Read Edit" at bounding box center [797, 414] width 61 height 28
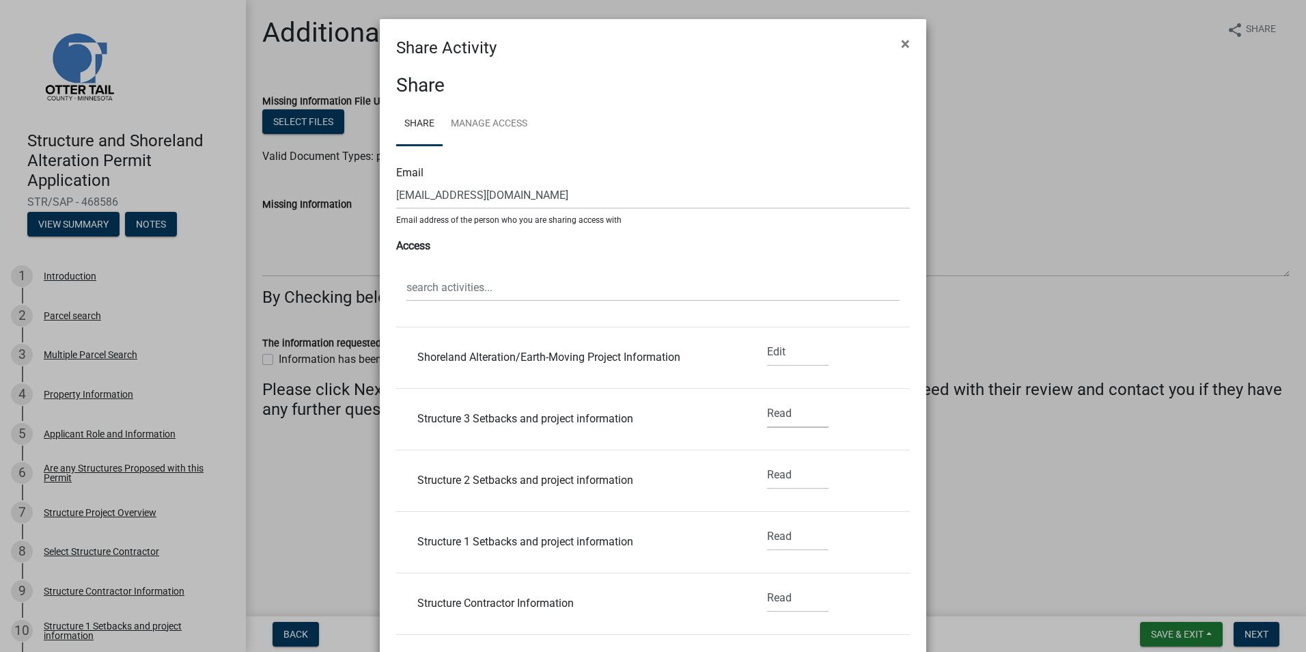
select select "1"
click at [767, 400] on select "None Read Edit" at bounding box center [797, 414] width 61 height 28
drag, startPoint x: 771, startPoint y: 471, endPoint x: 771, endPoint y: 478, distance: 6.9
click at [771, 471] on select "None Read Edit" at bounding box center [797, 475] width 61 height 28
select select "1"
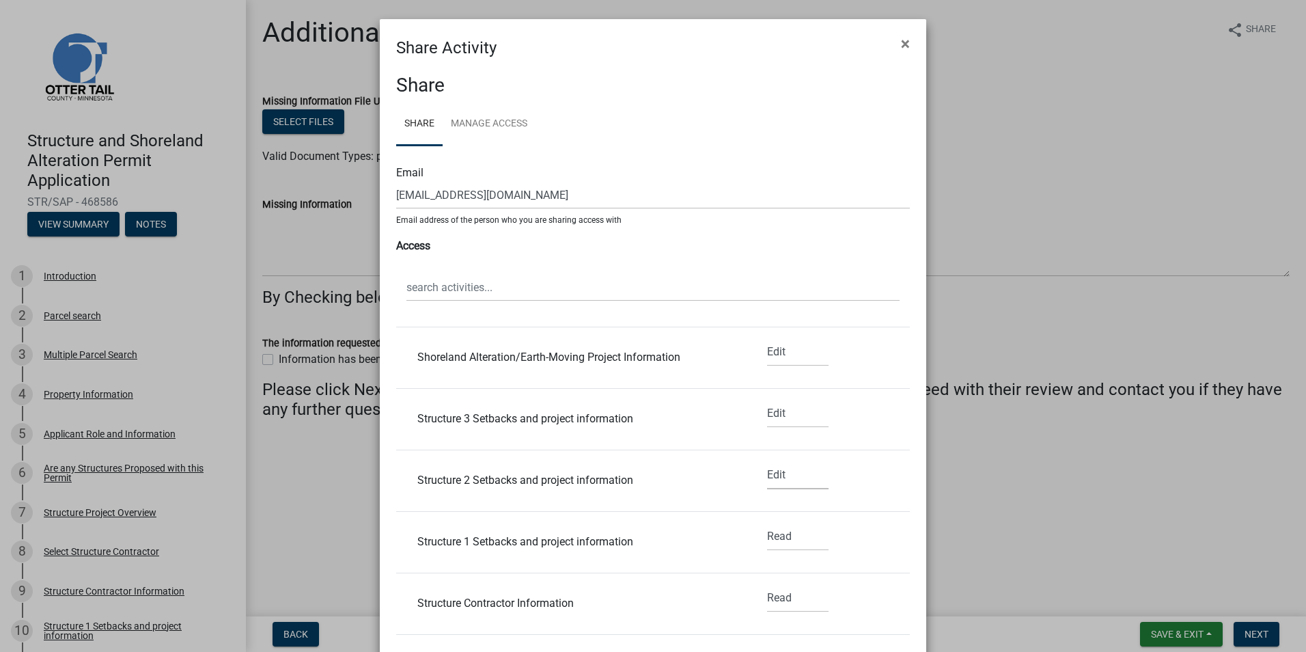
click at [767, 461] on select "None Read Edit" at bounding box center [797, 475] width 61 height 28
click at [776, 534] on select "None Read Edit" at bounding box center [797, 537] width 61 height 28
select select "1"
click at [767, 523] on select "None Read Edit" at bounding box center [797, 537] width 61 height 28
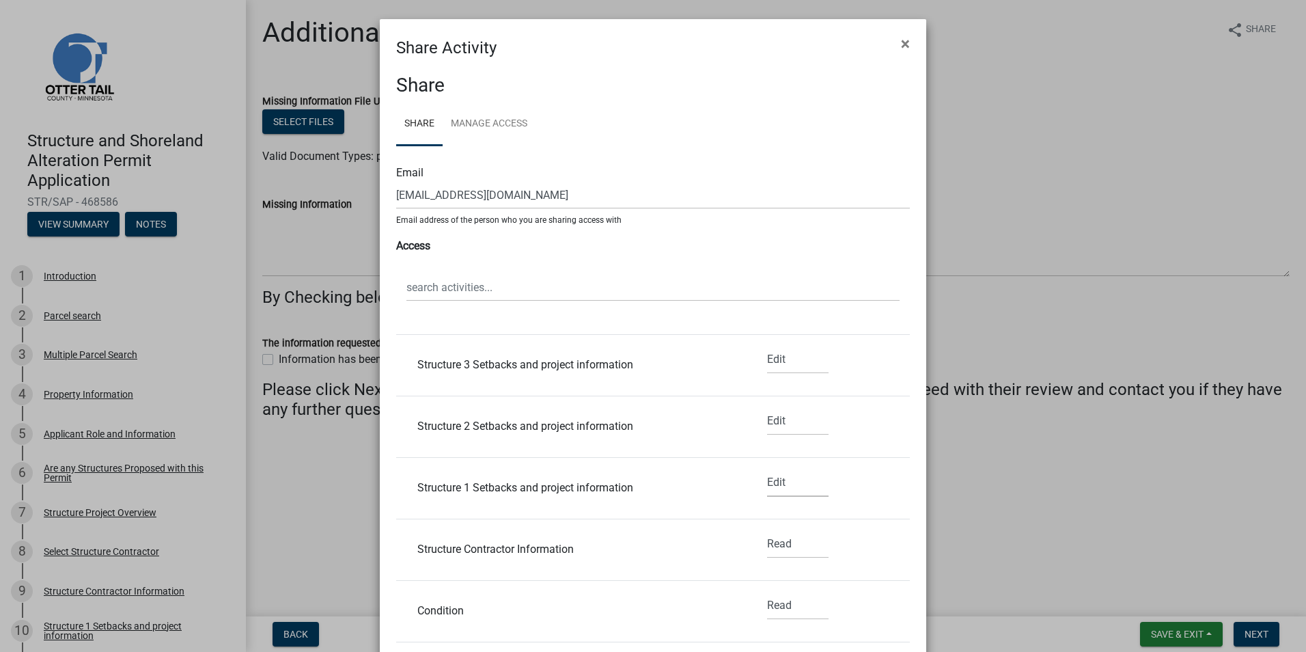
scroll to position [1418, 0]
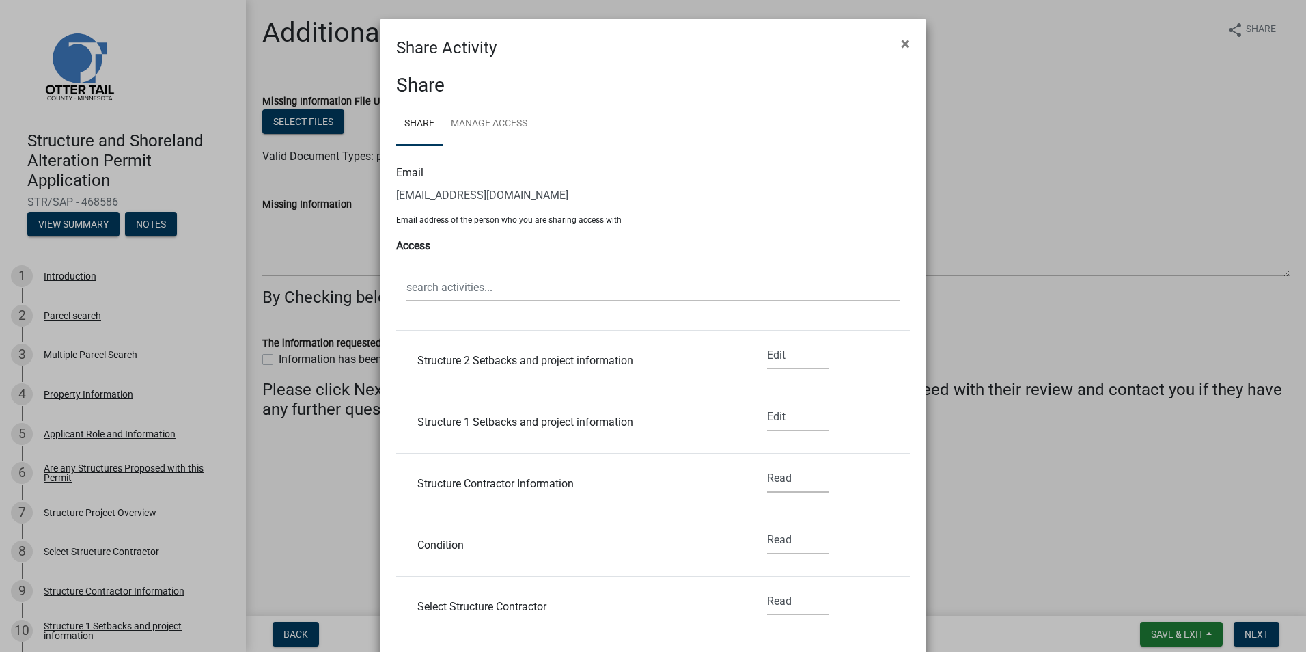
click at [768, 481] on select "None Read Edit" at bounding box center [797, 479] width 61 height 28
select select "1"
click at [767, 465] on select "None Read Edit" at bounding box center [797, 479] width 61 height 28
click at [777, 542] on select "None Read Edit" at bounding box center [797, 540] width 61 height 28
select select "1"
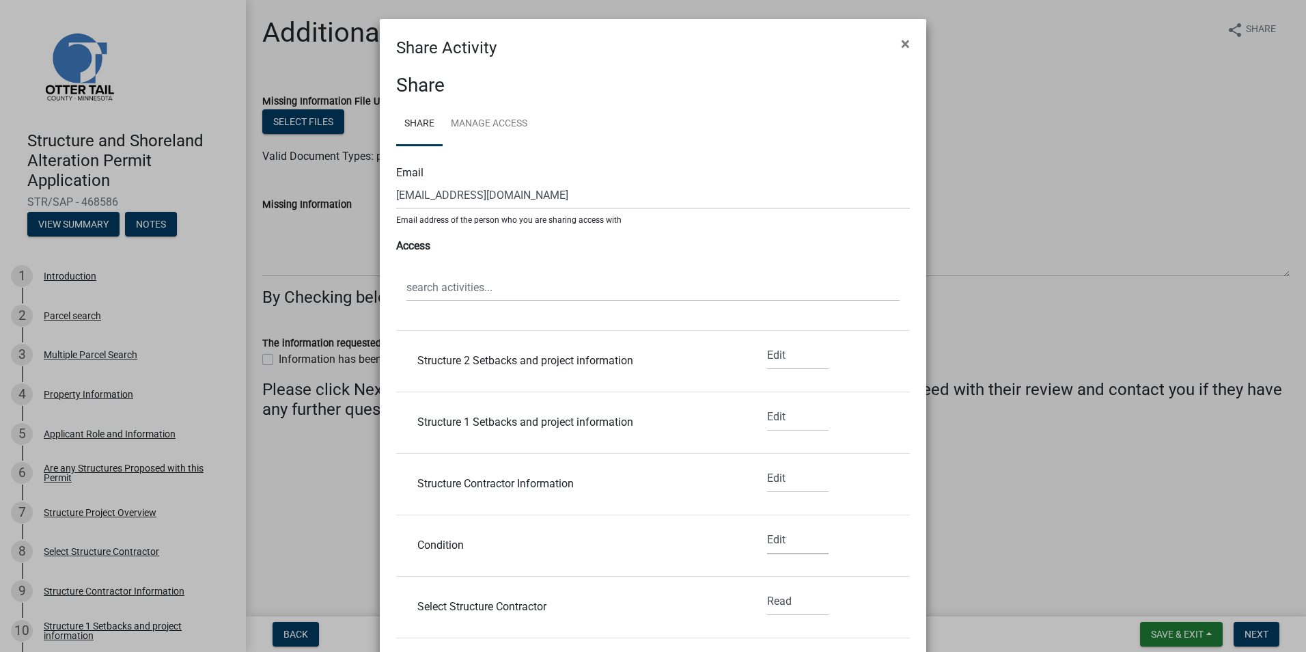
click at [767, 526] on select "None Read Edit" at bounding box center [797, 540] width 61 height 28
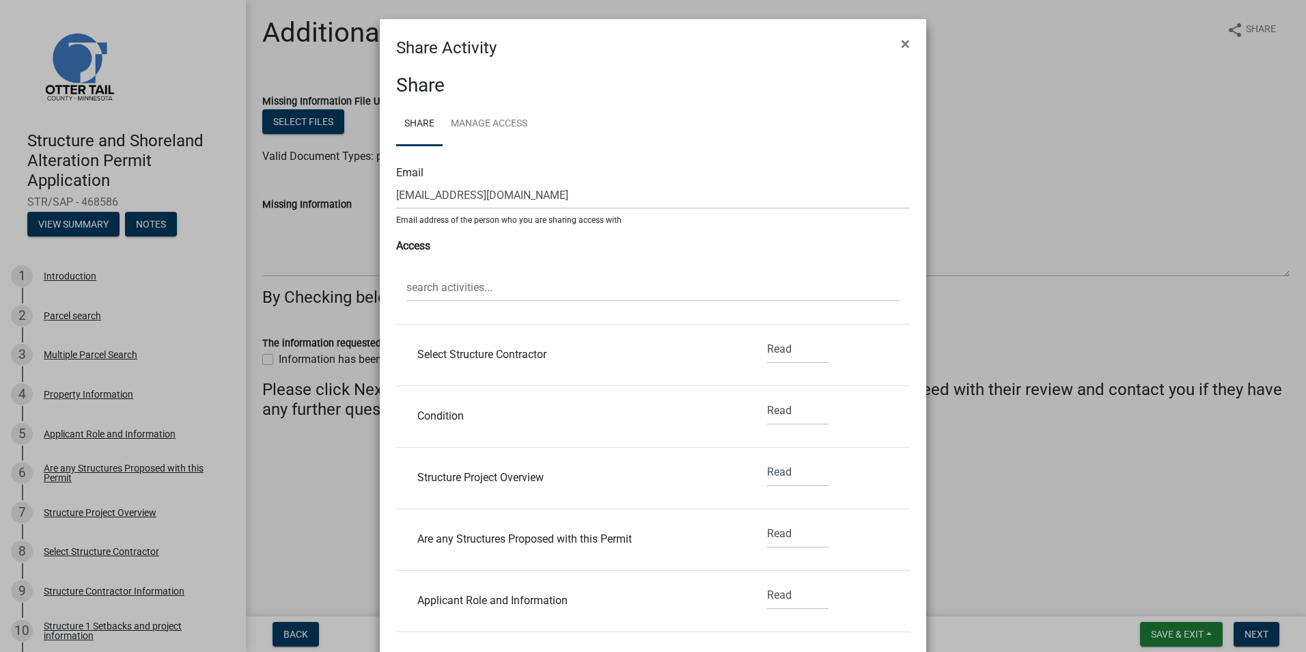
scroll to position [1674, 0]
click at [767, 342] on select "None Read Edit" at bounding box center [797, 345] width 61 height 28
click at [767, 419] on select "None Read Edit" at bounding box center [797, 407] width 61 height 28
select select "1"
click at [767, 393] on select "None Read Edit" at bounding box center [797, 407] width 61 height 28
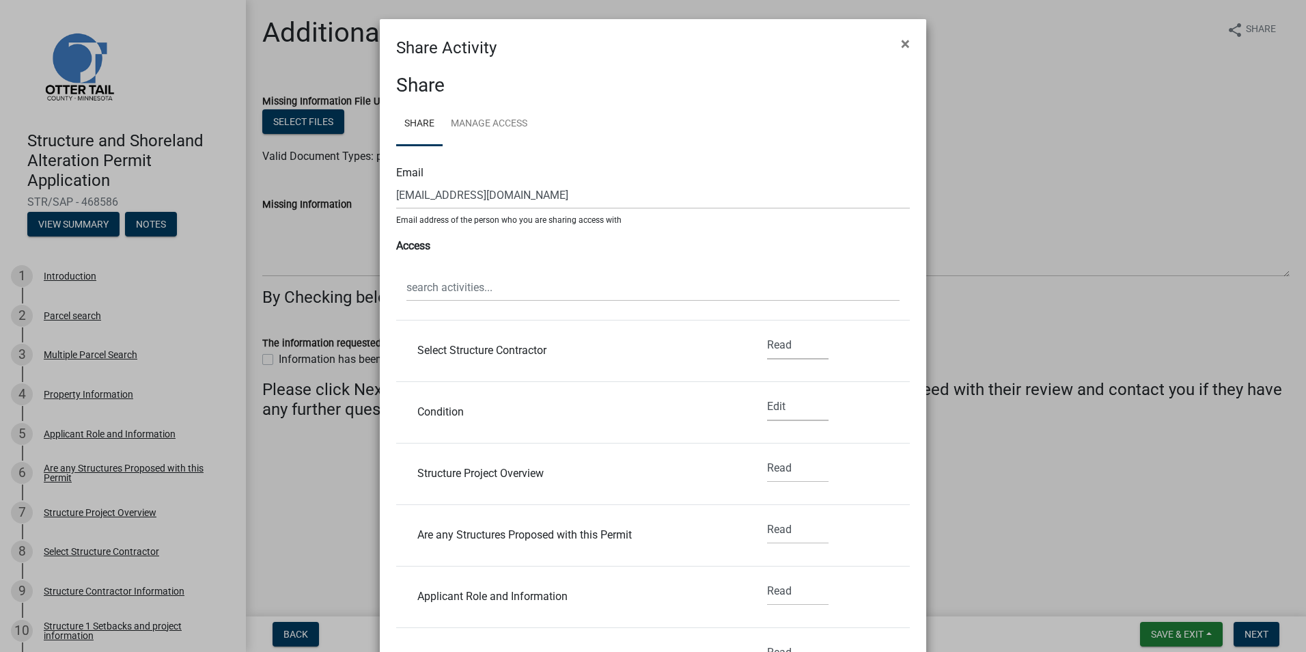
click at [767, 348] on select "None Read Edit" at bounding box center [797, 345] width 61 height 28
select select "1"
click at [767, 331] on select "None Read Edit" at bounding box center [797, 345] width 61 height 28
click at [771, 463] on select "None Read Edit" at bounding box center [797, 468] width 61 height 28
select select "1"
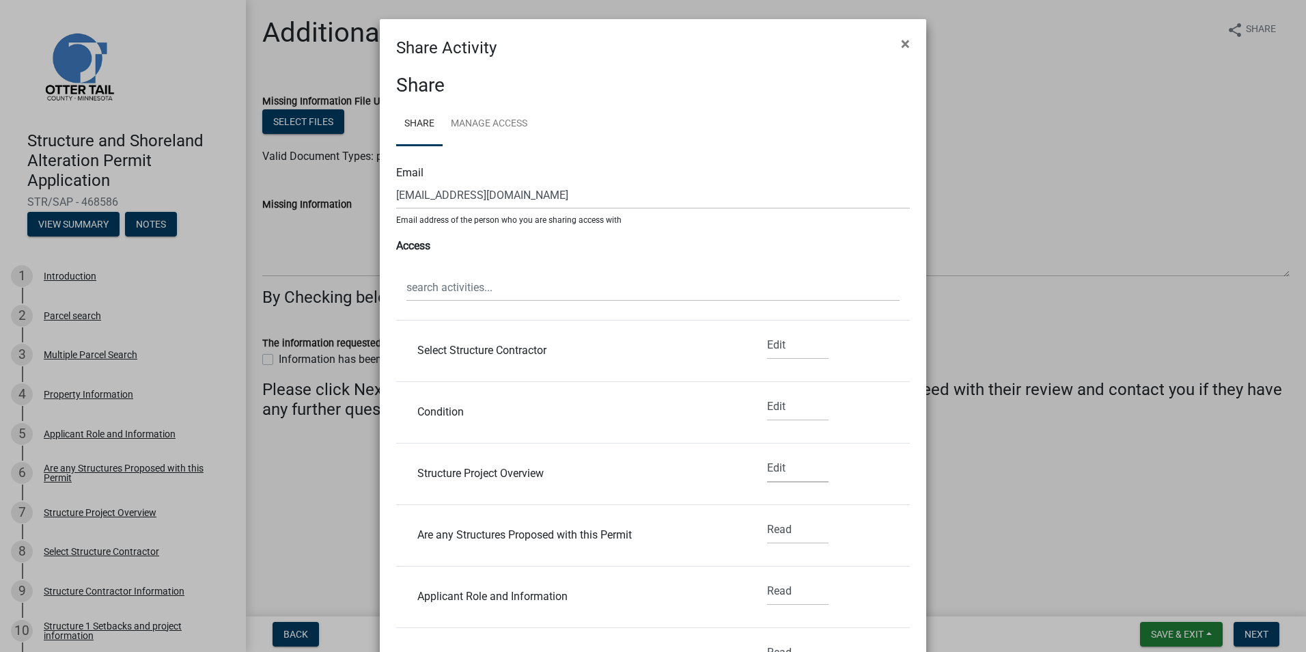
click at [767, 454] on select "None Read Edit" at bounding box center [797, 468] width 61 height 28
click at [777, 532] on select "None Read Edit" at bounding box center [797, 530] width 61 height 28
select select "1"
click at [767, 516] on select "None Read Edit" at bounding box center [797, 530] width 61 height 28
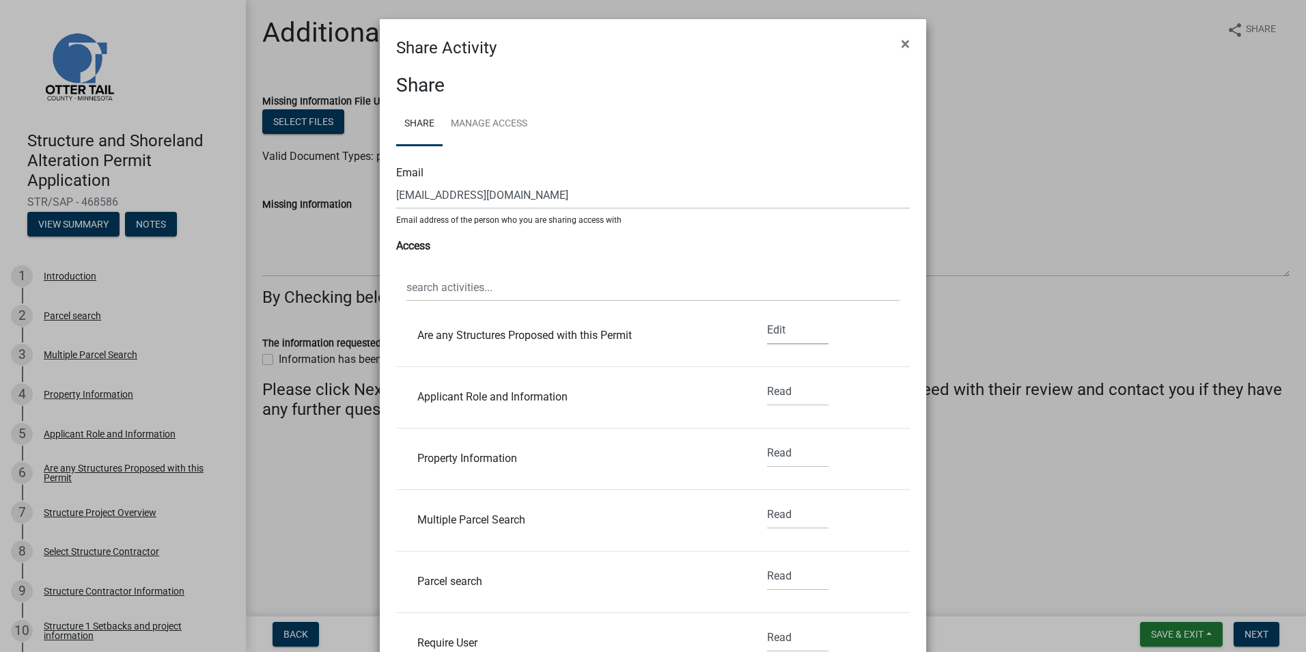
scroll to position [1879, 0]
drag, startPoint x: 771, startPoint y: 389, endPoint x: 773, endPoint y: 397, distance: 7.6
click at [771, 389] on select "None Read Edit" at bounding box center [797, 386] width 61 height 28
select select "1"
click at [767, 372] on select "None Read Edit" at bounding box center [797, 386] width 61 height 28
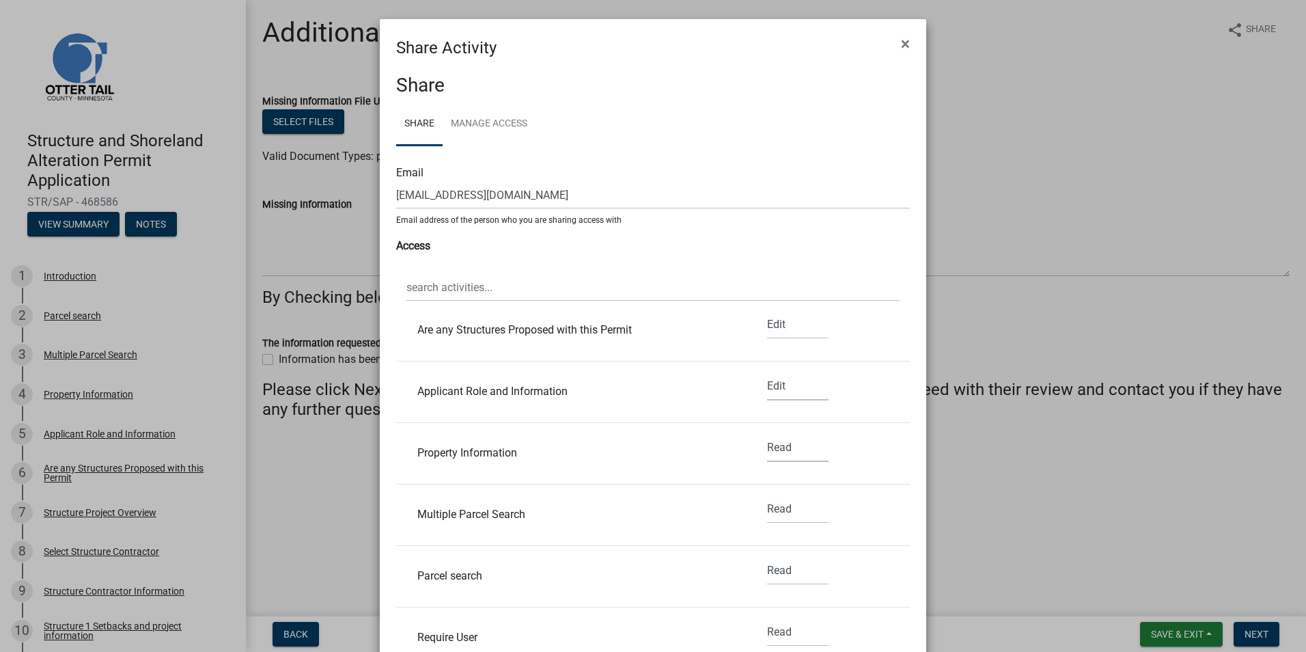
click at [775, 454] on select "None Read Edit" at bounding box center [797, 448] width 61 height 28
select select "1"
click at [767, 434] on select "None Read Edit" at bounding box center [797, 448] width 61 height 28
click at [772, 521] on select "None Read Edit" at bounding box center [797, 509] width 61 height 28
select select "1"
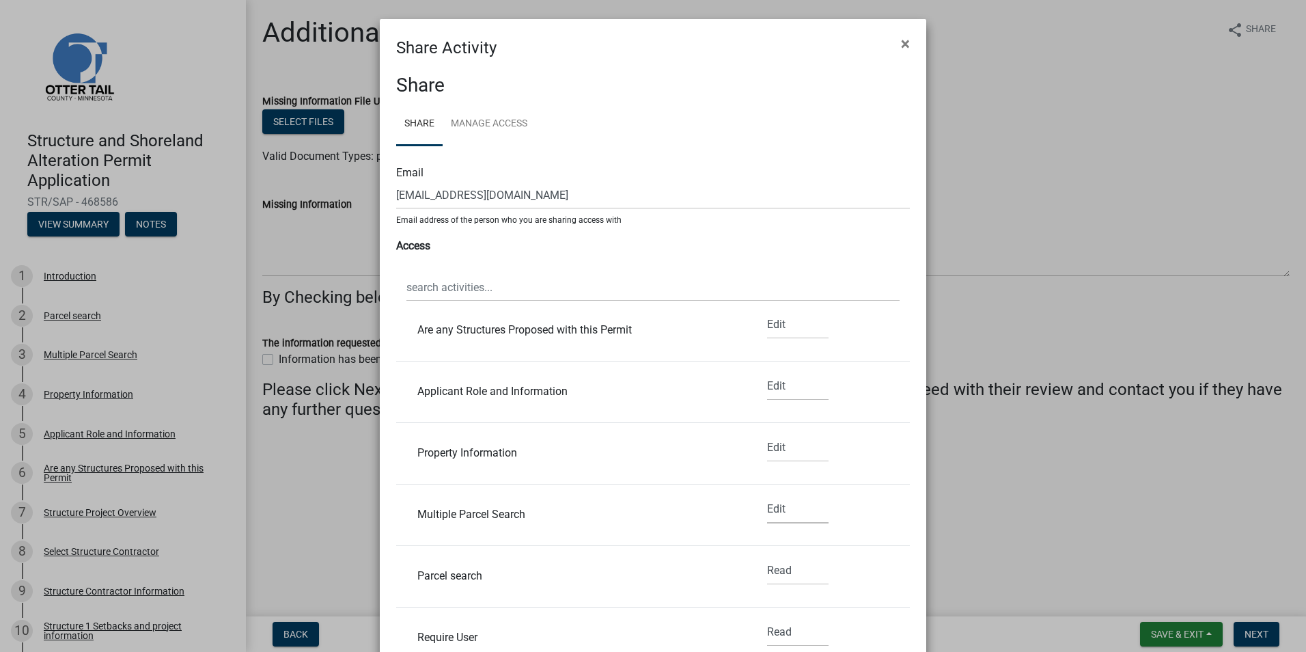
click at [767, 495] on select "None Read Edit" at bounding box center [797, 509] width 61 height 28
click at [775, 573] on select "None Read Edit" at bounding box center [797, 571] width 61 height 28
select select "1"
click at [767, 557] on select "None Read Edit" at bounding box center [797, 571] width 61 height 28
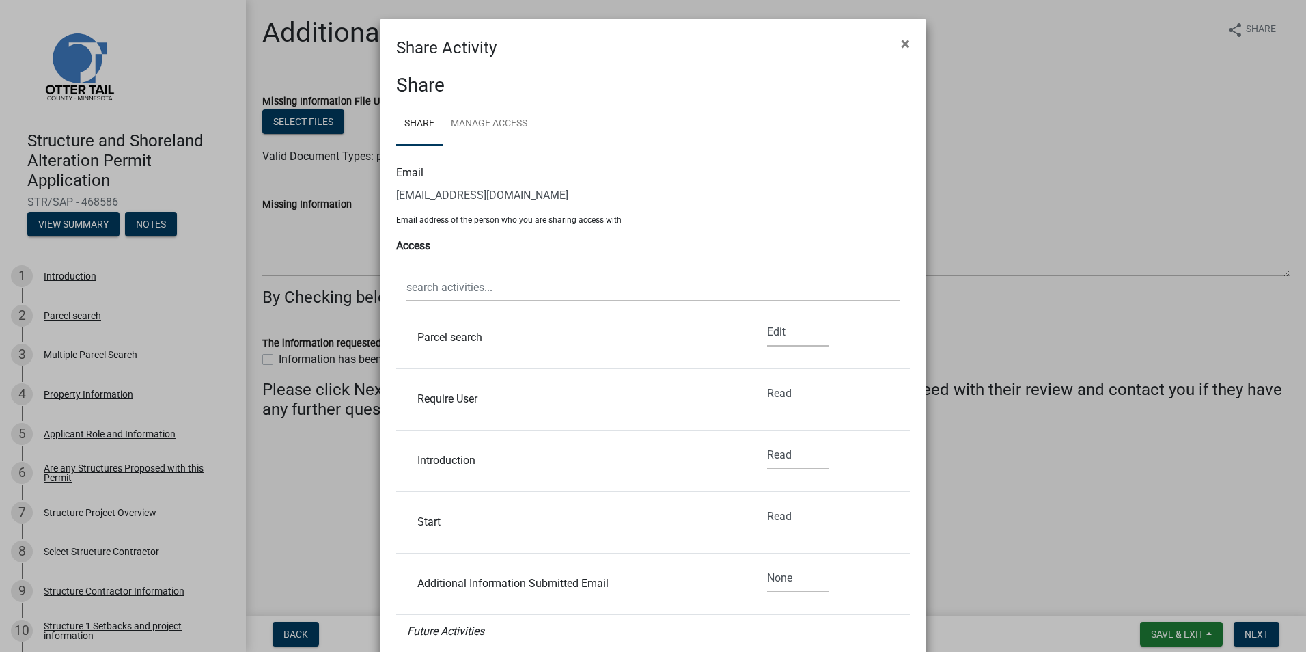
scroll to position [2118, 0]
click at [778, 392] on select "None Read Edit" at bounding box center [797, 393] width 61 height 28
select select "1"
click at [767, 379] on select "None Read Edit" at bounding box center [797, 393] width 61 height 28
click at [772, 460] on select "None Read Edit" at bounding box center [797, 455] width 61 height 28
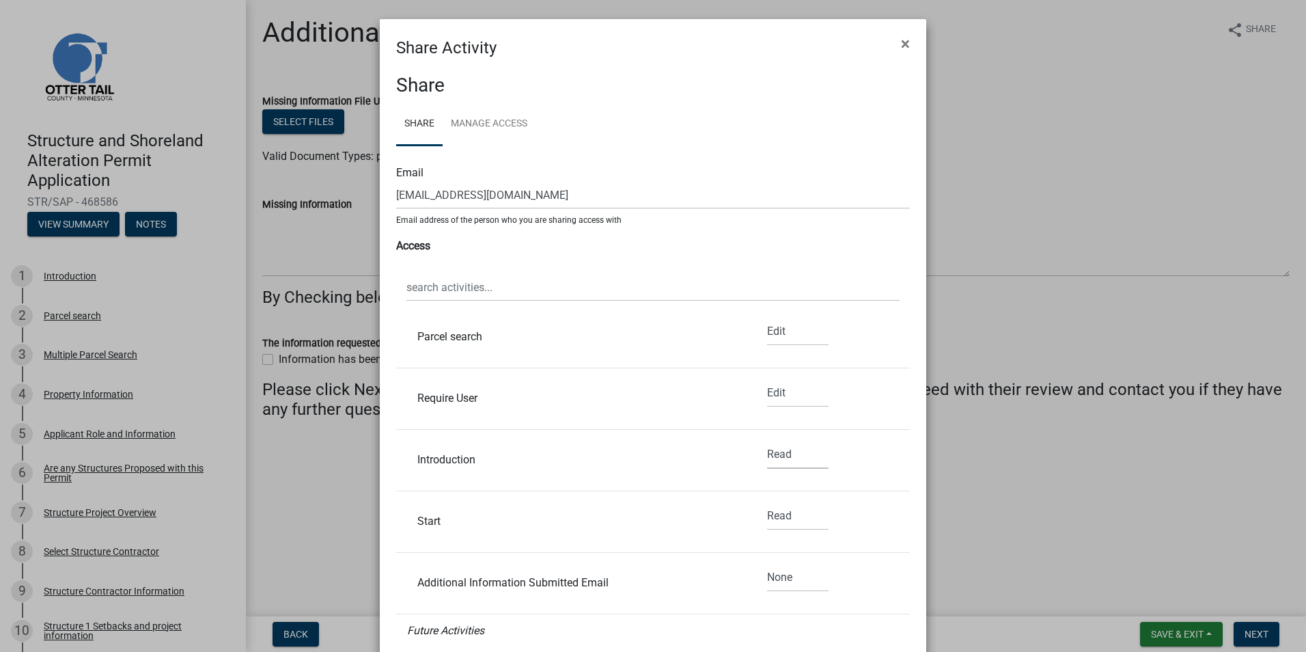
select select "1"
click at [767, 441] on select "None Read Edit" at bounding box center [797, 455] width 61 height 28
click at [769, 516] on select "None Read Edit" at bounding box center [797, 516] width 61 height 28
select select "1"
click at [767, 502] on select "None Read Edit" at bounding box center [797, 516] width 61 height 28
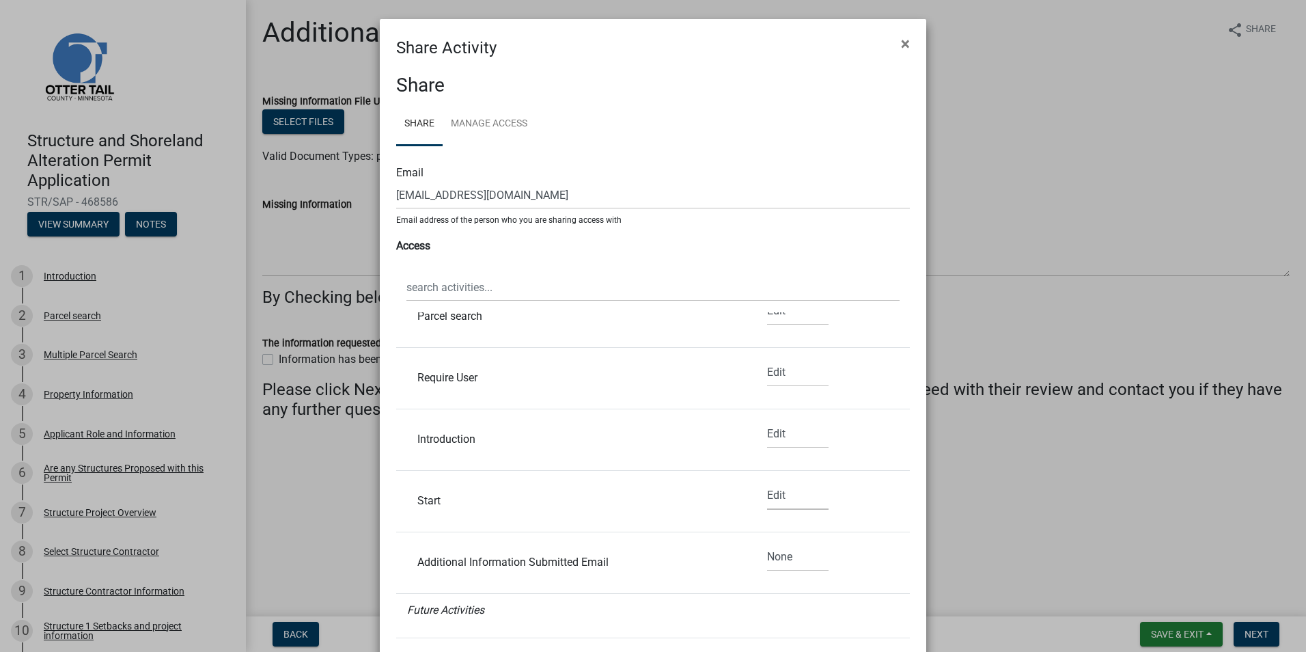
scroll to position [2183, 0]
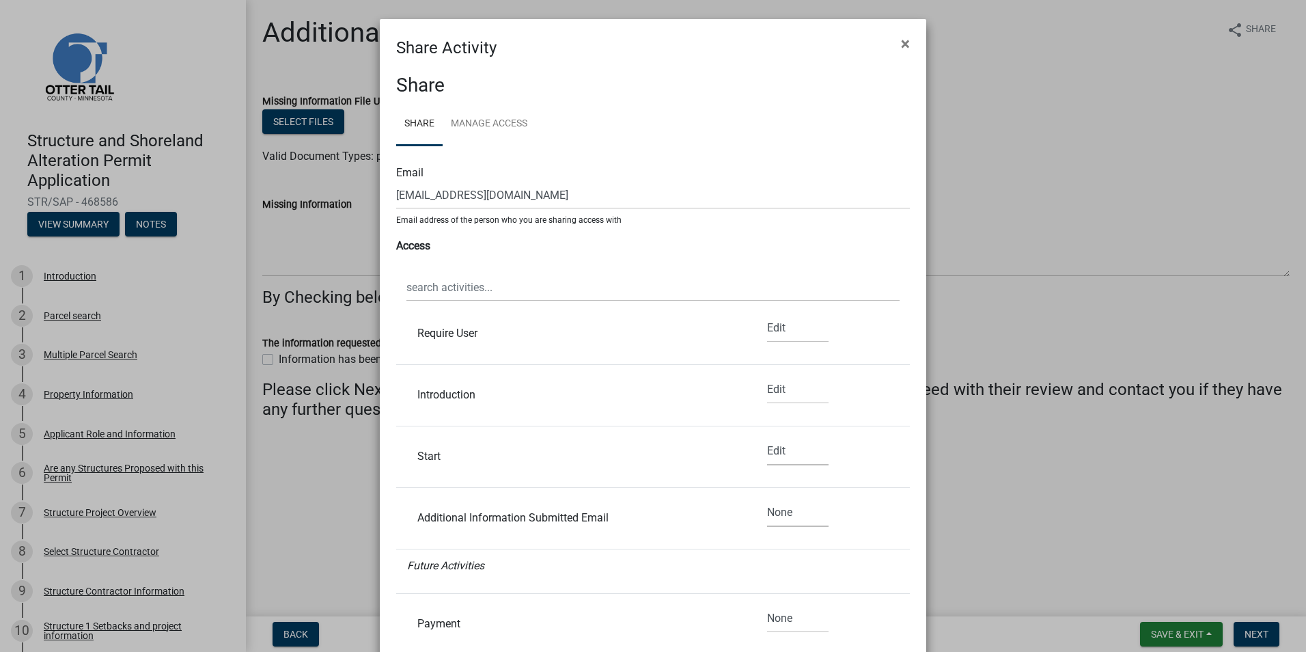
click at [774, 509] on select "None Read Edit" at bounding box center [797, 513] width 61 height 28
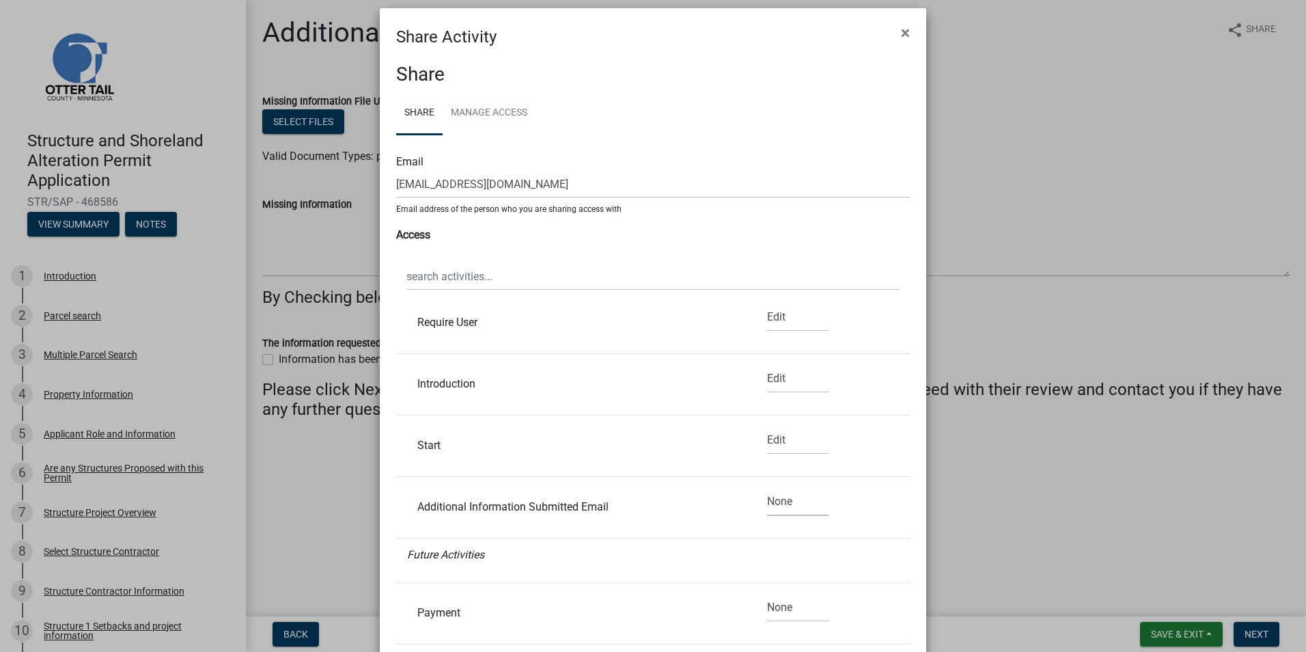
scroll to position [17, 0]
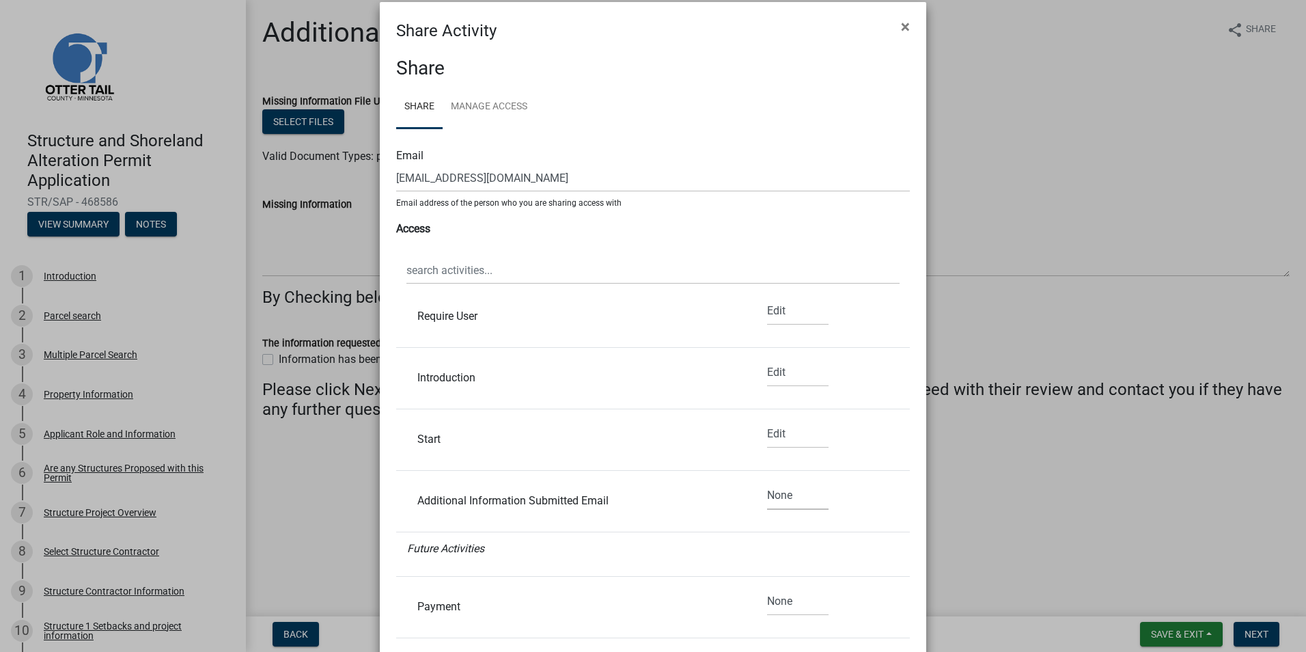
click at [802, 493] on select "None Read Edit" at bounding box center [797, 496] width 61 height 28
select select "1"
click at [767, 482] on select "None Read Edit" at bounding box center [797, 496] width 61 height 28
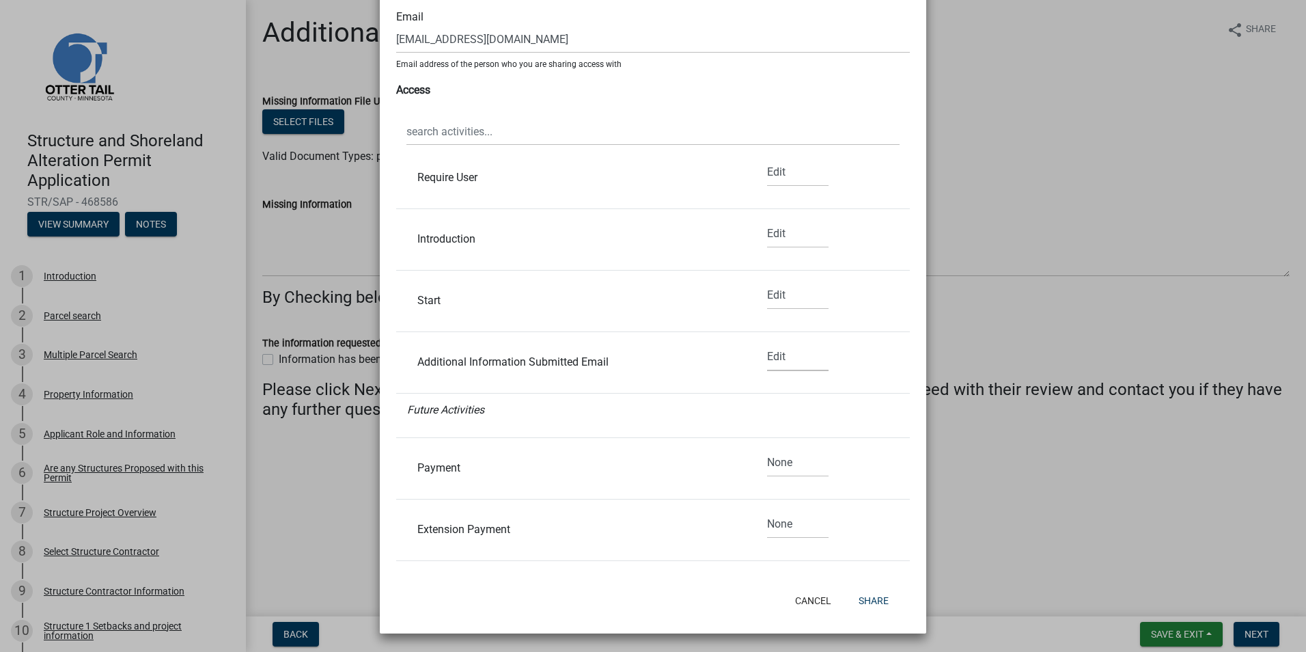
scroll to position [156, 0]
click at [867, 600] on button "Share" at bounding box center [874, 600] width 52 height 25
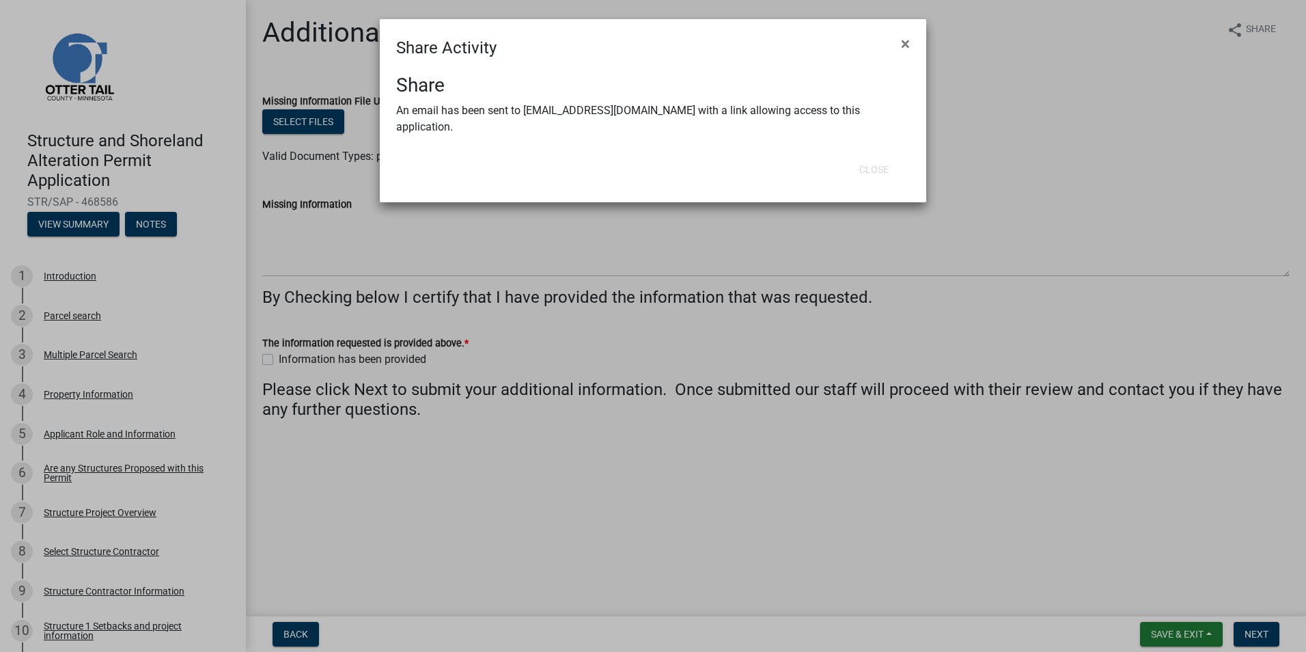
click at [703, 295] on ngb-modal-window "Share Activity × Share An email has been sent to [EMAIL_ADDRESS][DOMAIN_NAME] w…" at bounding box center [653, 326] width 1306 height 652
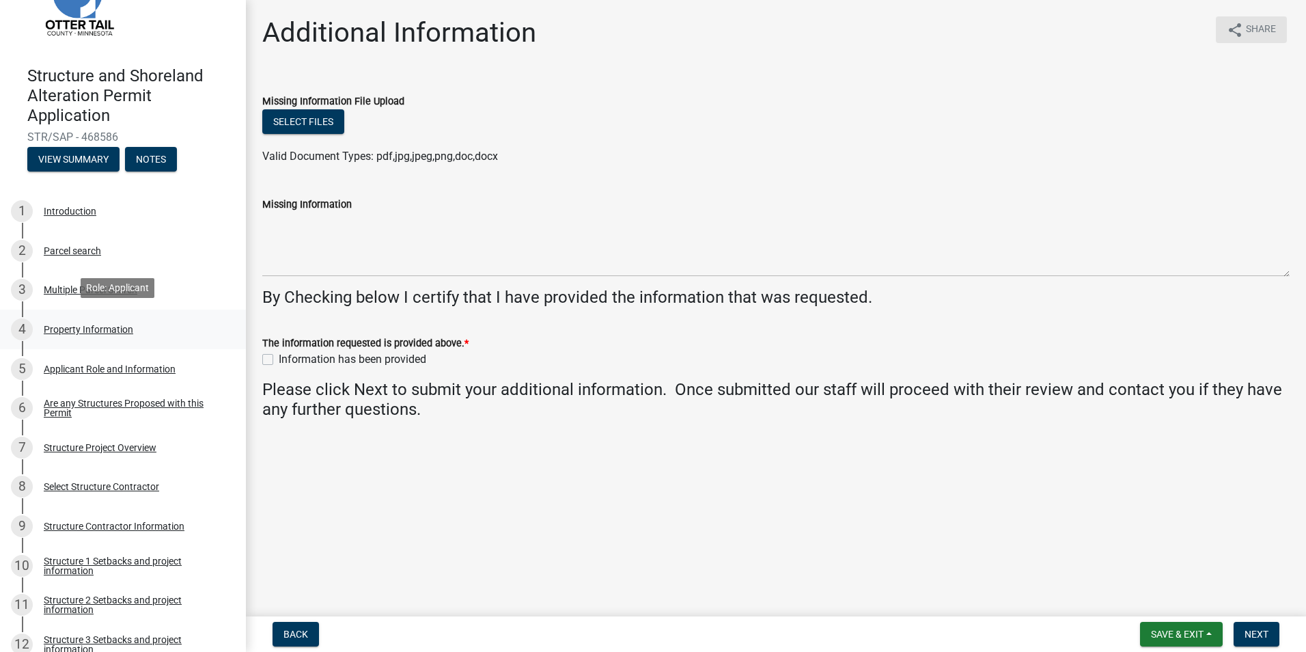
scroll to position [68, 0]
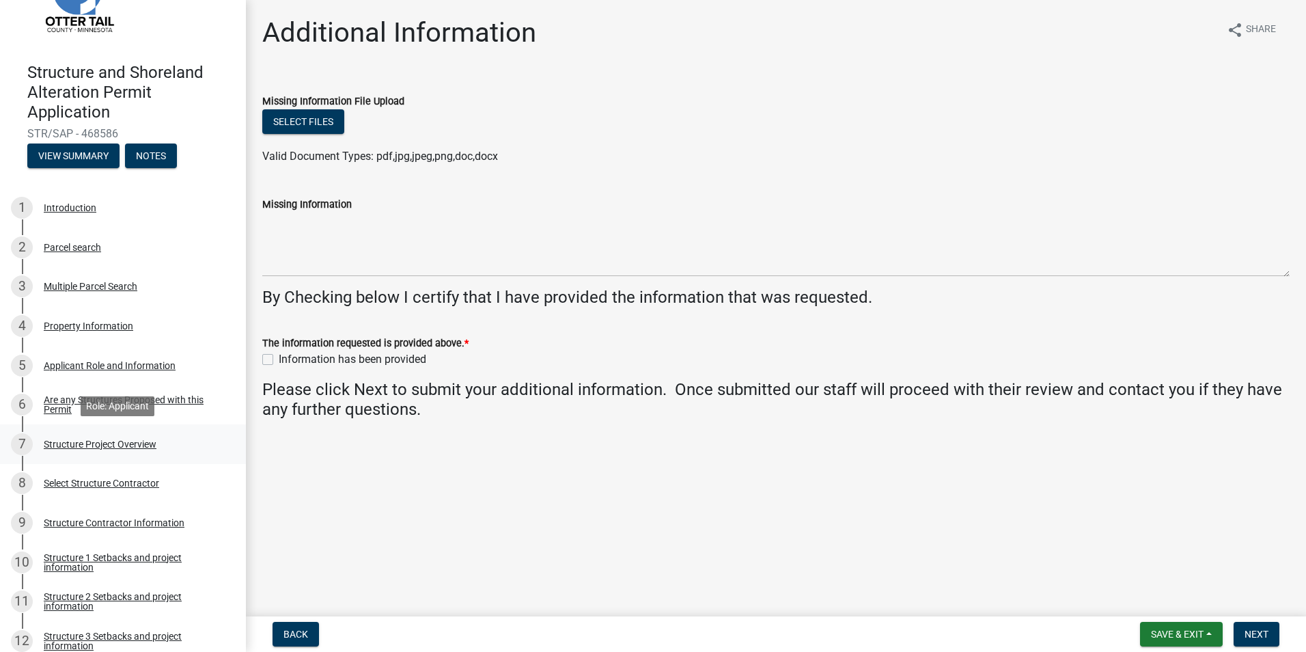
click at [85, 447] on div "Structure Project Overview" at bounding box center [100, 444] width 113 height 10
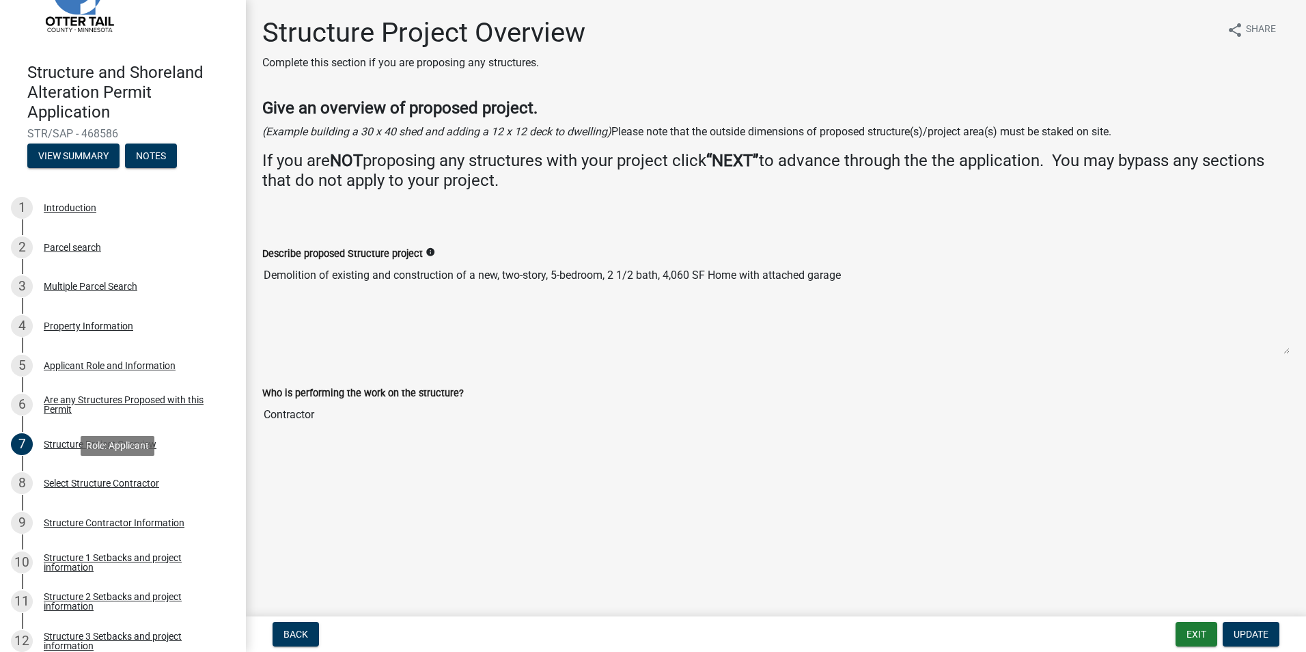
click at [98, 488] on div "8 Select Structure Contractor" at bounding box center [117, 483] width 213 height 22
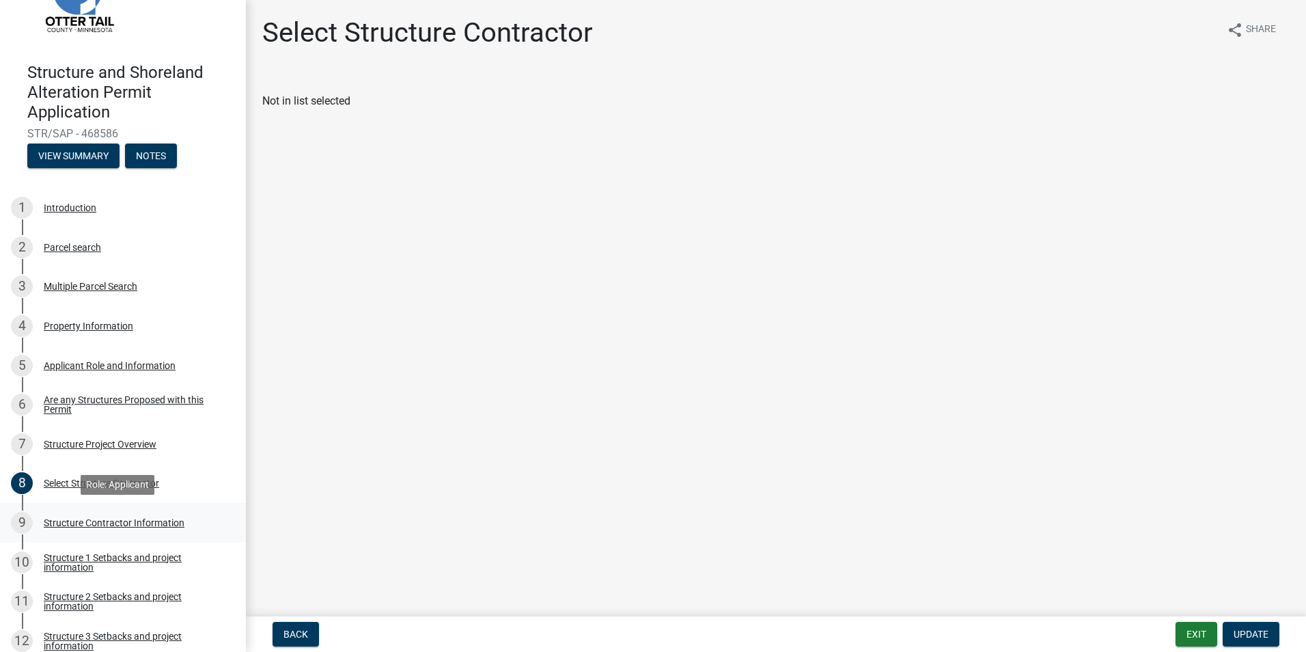
click at [92, 525] on div "Structure Contractor Information" at bounding box center [114, 523] width 141 height 10
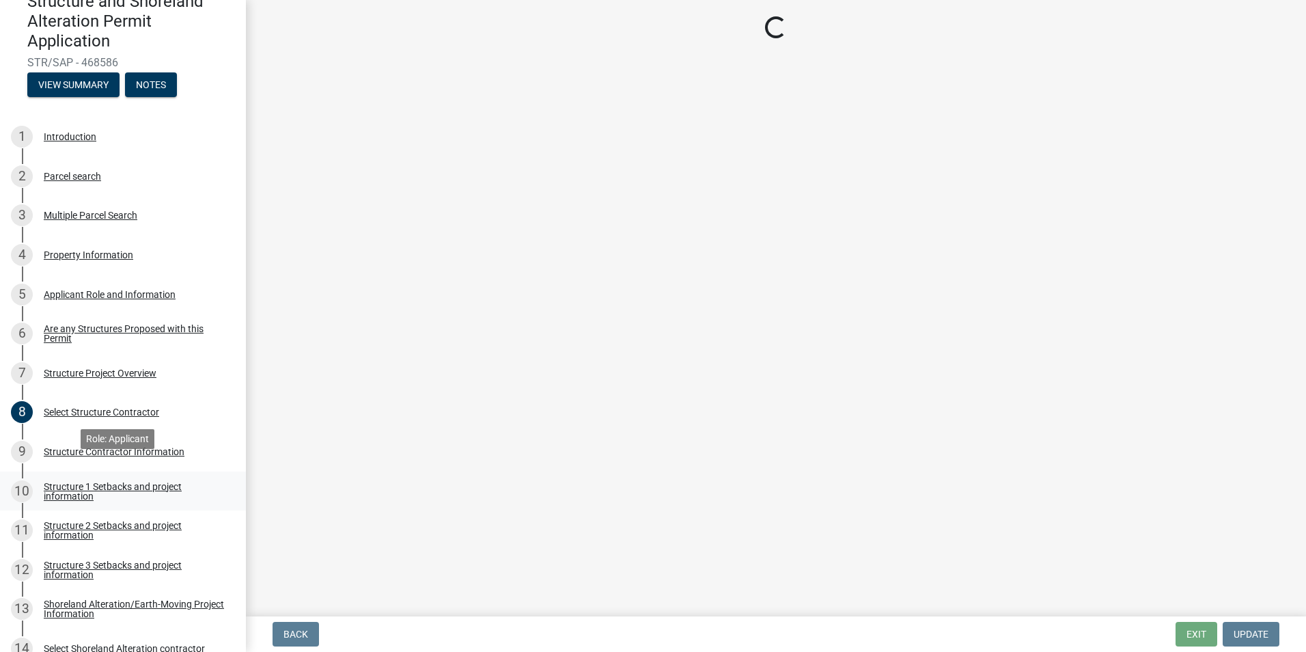
scroll to position [154, 0]
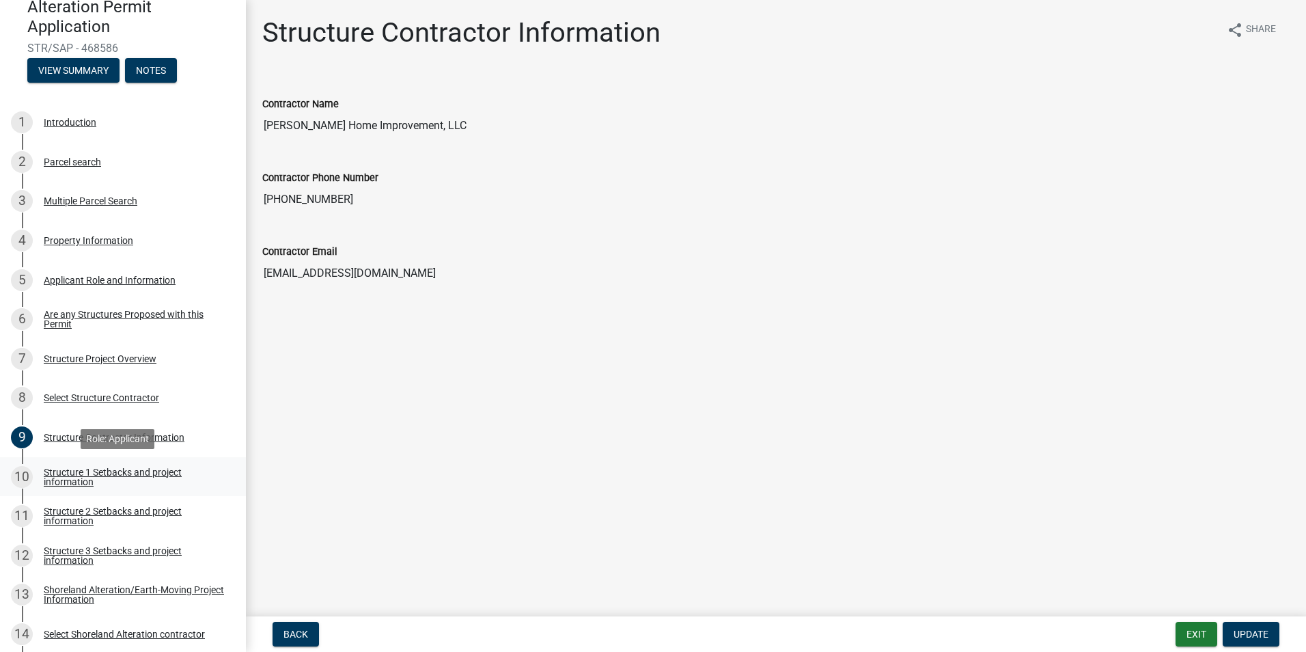
click at [96, 475] on div "Structure 1 Setbacks and project information" at bounding box center [134, 476] width 180 height 19
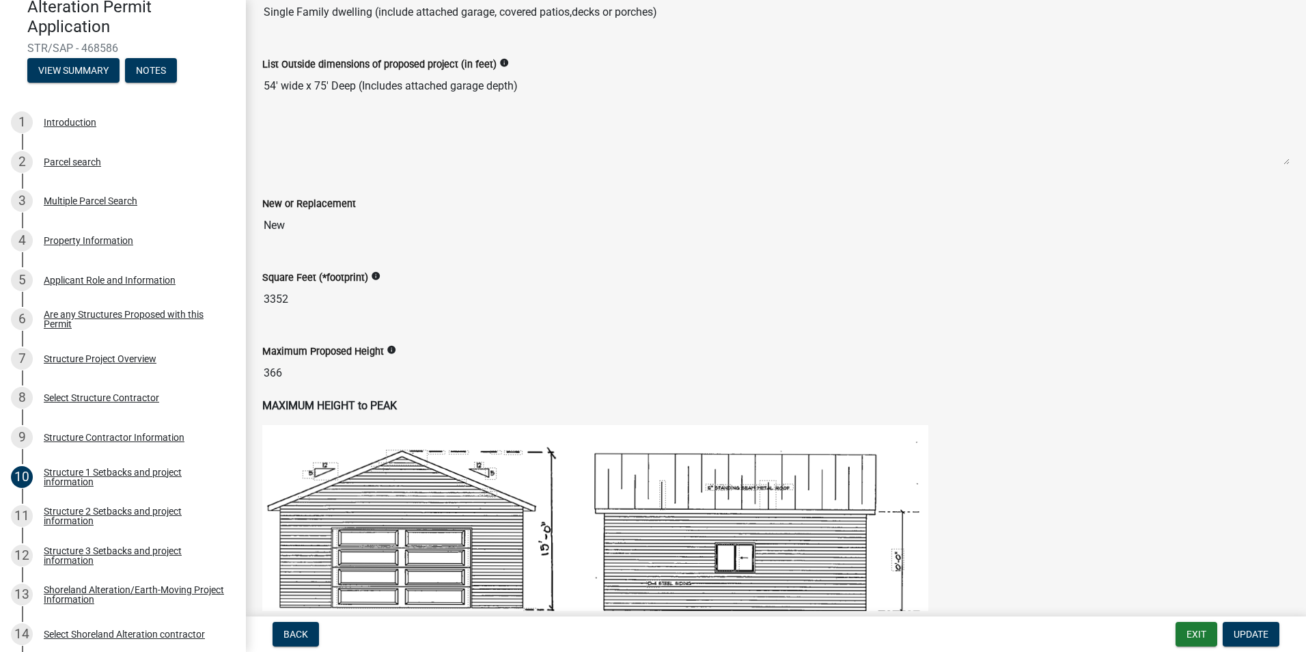
scroll to position [342, 0]
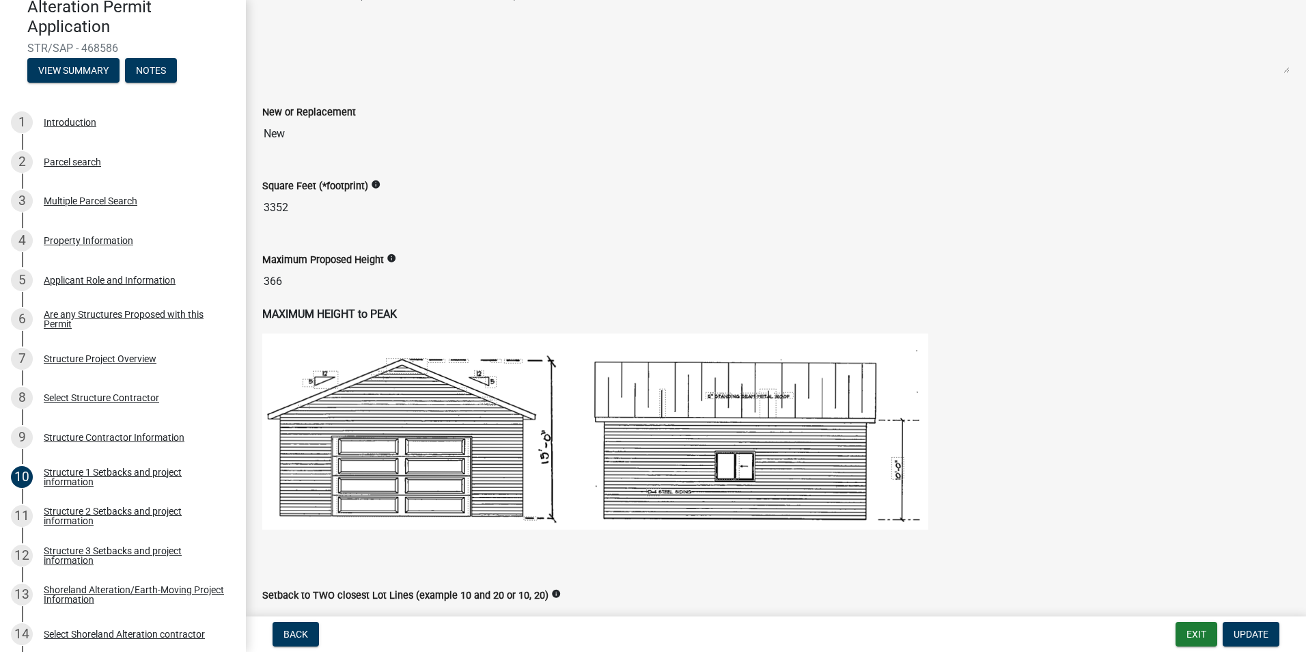
click at [286, 278] on input "366" at bounding box center [776, 281] width 1028 height 27
drag, startPoint x: 277, startPoint y: 281, endPoint x: 262, endPoint y: 284, distance: 14.5
click at [262, 284] on input "366" at bounding box center [776, 281] width 1028 height 27
drag, startPoint x: 262, startPoint y: 284, endPoint x: 390, endPoint y: 256, distance: 130.8
click at [390, 256] on icon "info" at bounding box center [392, 258] width 10 height 10
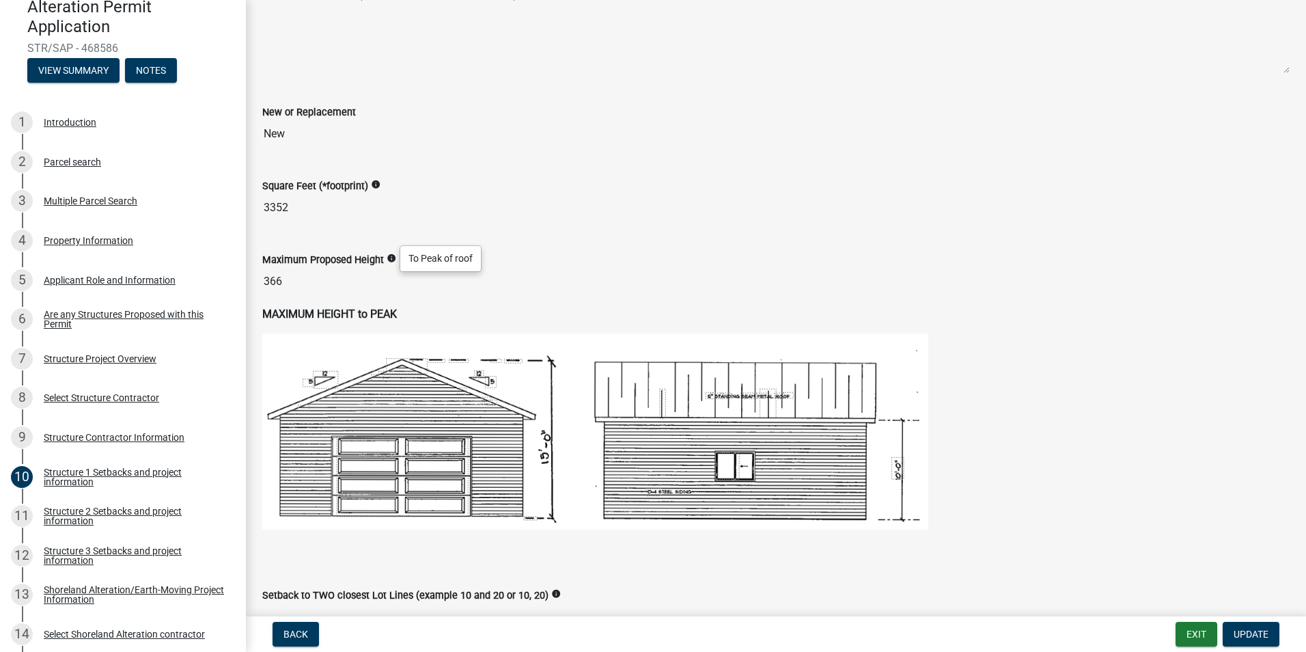
click at [390, 256] on icon "info" at bounding box center [392, 258] width 10 height 10
drag, startPoint x: 288, startPoint y: 289, endPoint x: 230, endPoint y: 282, distance: 57.8
click at [230, 282] on div "Structure and Shoreland Alteration Permit Application STR/SAP - 468586 View Sum…" at bounding box center [653, 326] width 1306 height 652
drag, startPoint x: 325, startPoint y: 286, endPoint x: 299, endPoint y: 288, distance: 26.0
click at [324, 286] on input "366" at bounding box center [776, 281] width 1028 height 27
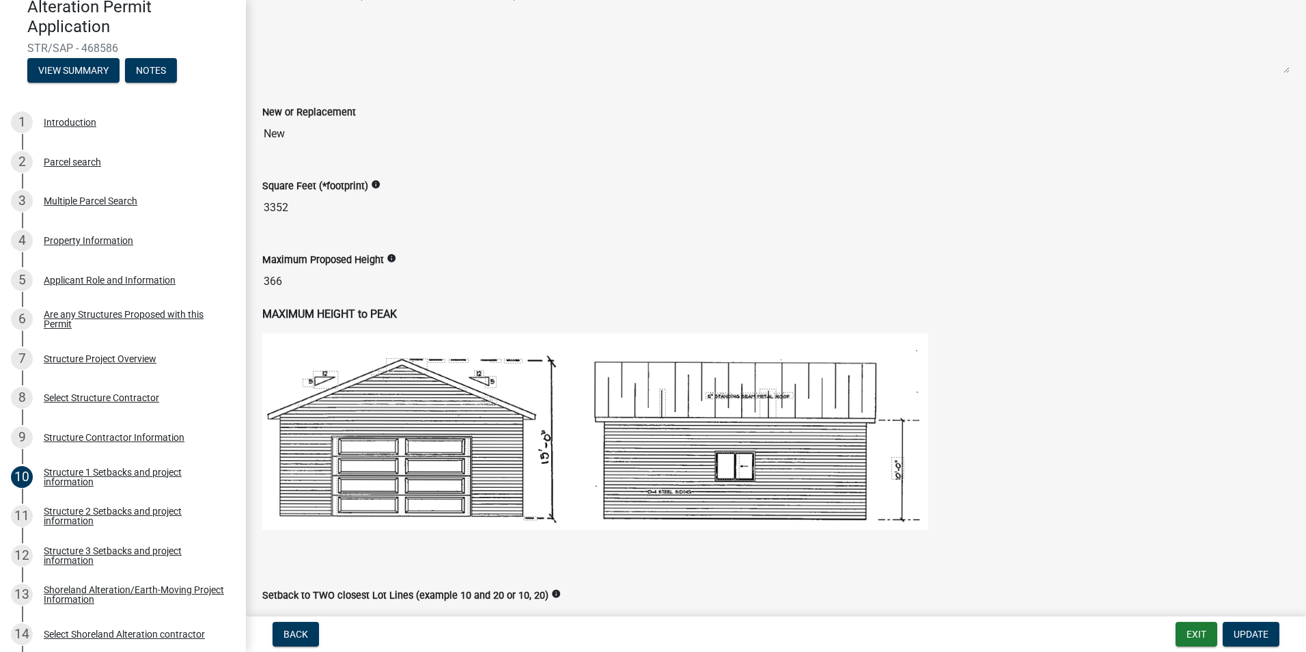
click at [366, 210] on input "3352" at bounding box center [776, 207] width 1028 height 27
click at [283, 277] on input "366" at bounding box center [776, 281] width 1028 height 27
click at [279, 277] on input "366" at bounding box center [776, 281] width 1028 height 27
click at [277, 278] on input "366" at bounding box center [776, 281] width 1028 height 27
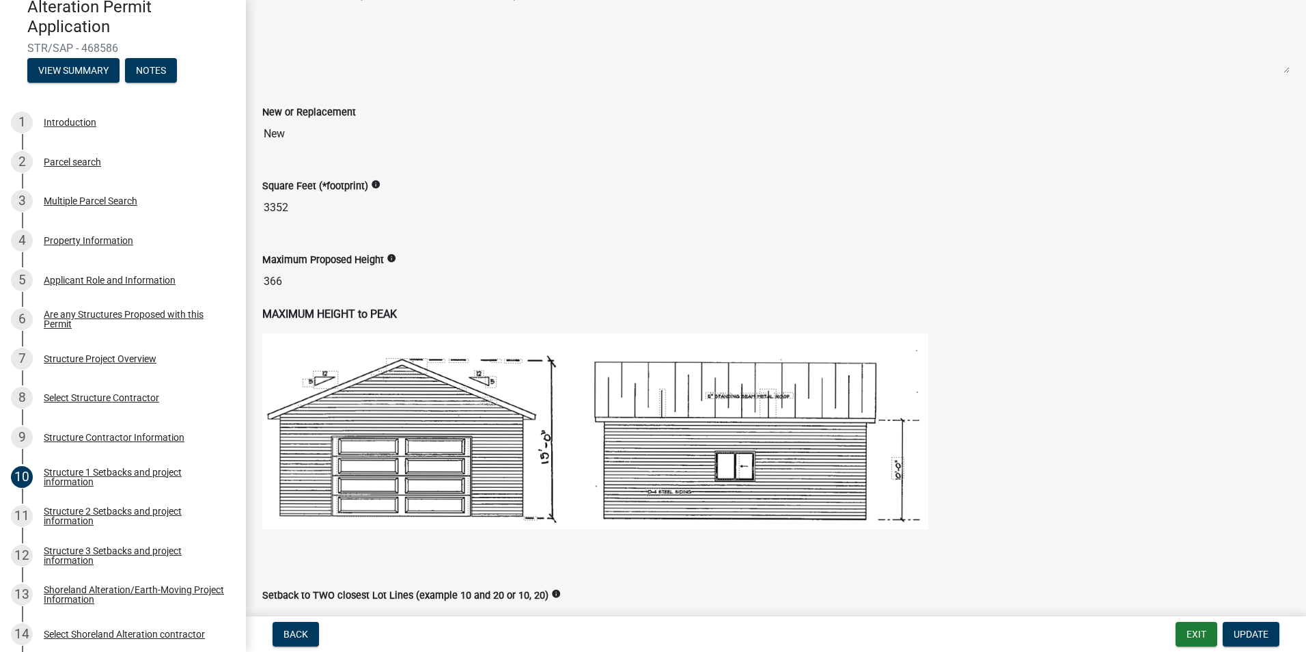
drag, startPoint x: 277, startPoint y: 278, endPoint x: 402, endPoint y: 223, distance: 136.7
click at [402, 223] on div "Square Feet (*footprint) info 3352" at bounding box center [776, 196] width 1048 height 74
click at [294, 273] on input "366" at bounding box center [776, 281] width 1028 height 27
drag, startPoint x: 280, startPoint y: 279, endPoint x: 217, endPoint y: 279, distance: 62.9
click at [217, 279] on div "Structure and Shoreland Alteration Permit Application STR/SAP - 468586 View Sum…" at bounding box center [653, 326] width 1306 height 652
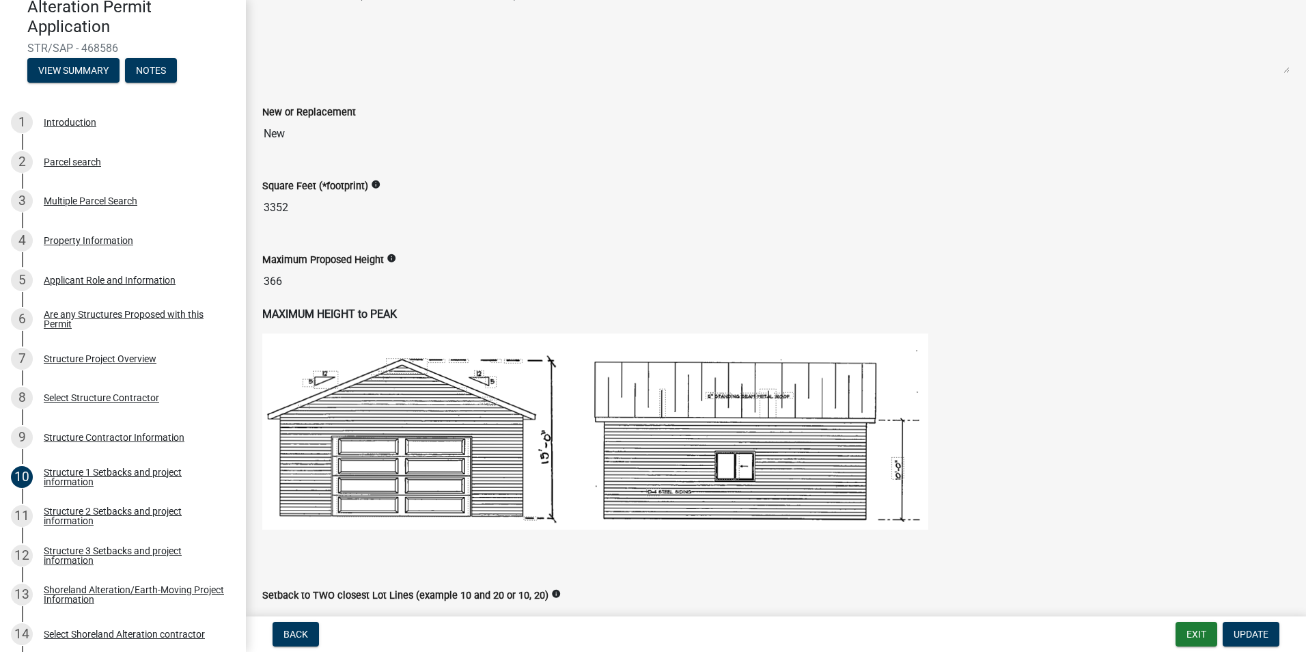
drag, startPoint x: 217, startPoint y: 279, endPoint x: 532, endPoint y: 419, distance: 345.0
click at [532, 419] on img at bounding box center [595, 431] width 666 height 196
click at [107, 430] on div "9 Structure Contractor Information" at bounding box center [117, 437] width 213 height 22
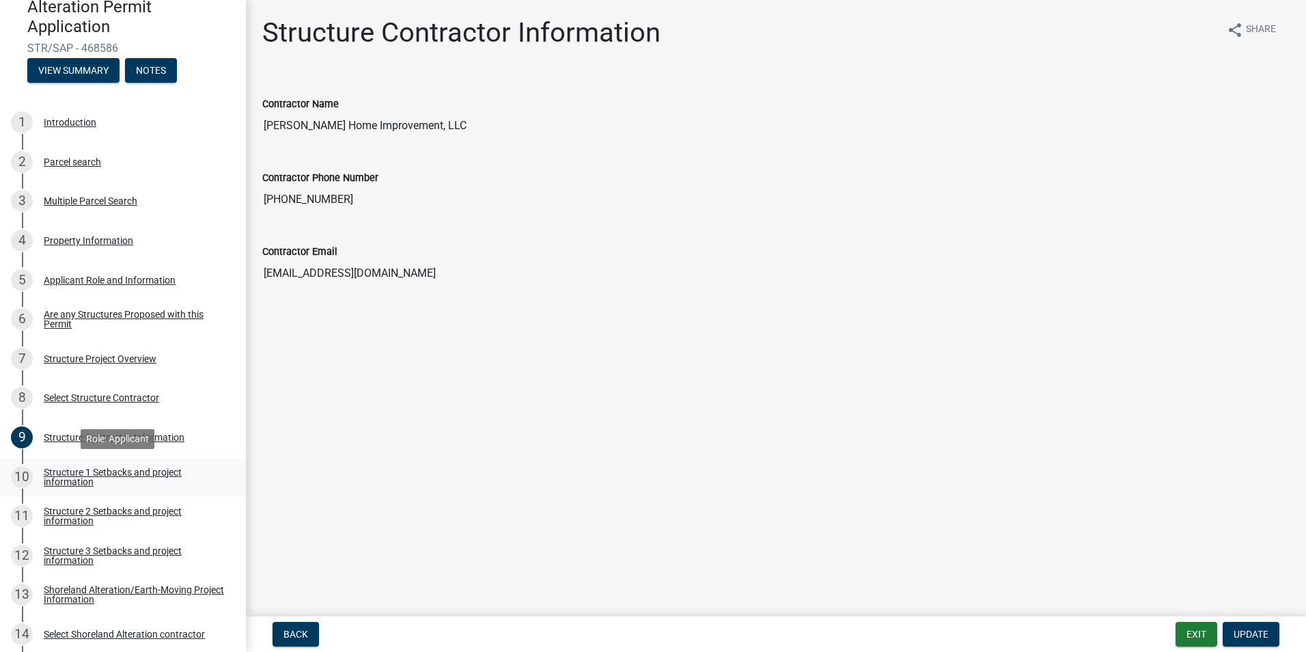
click at [79, 477] on div "Structure 1 Setbacks and project information" at bounding box center [134, 476] width 180 height 19
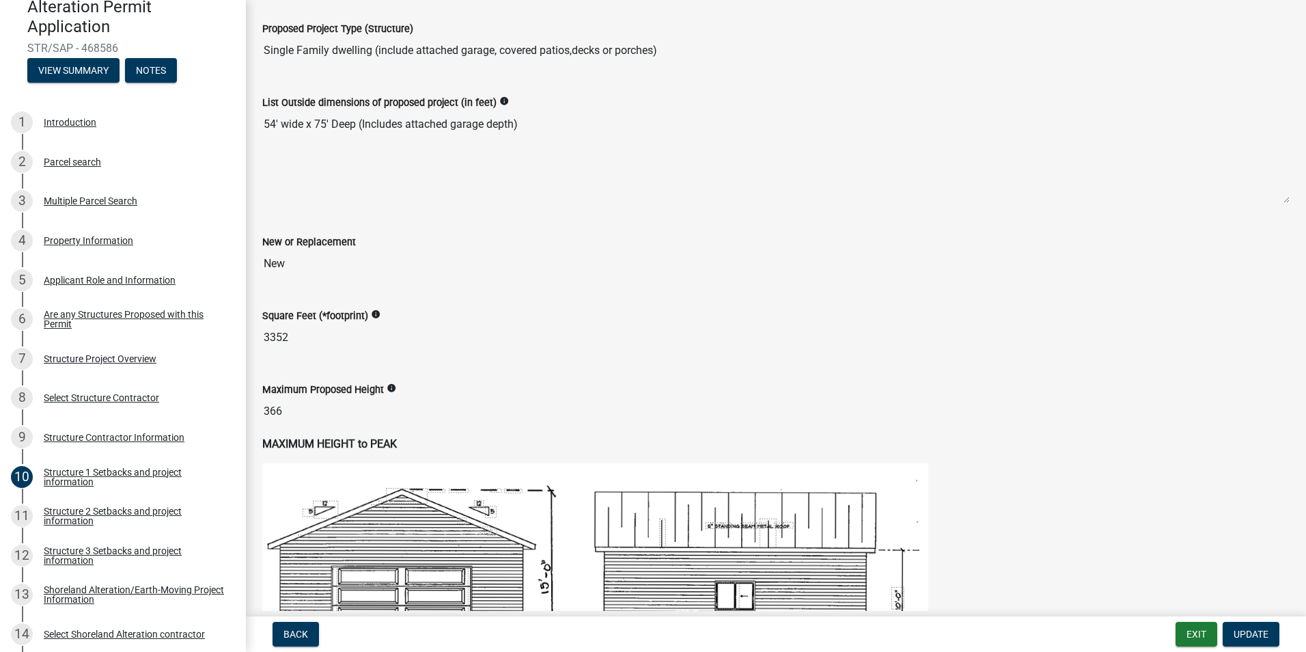
scroll to position [222, 0]
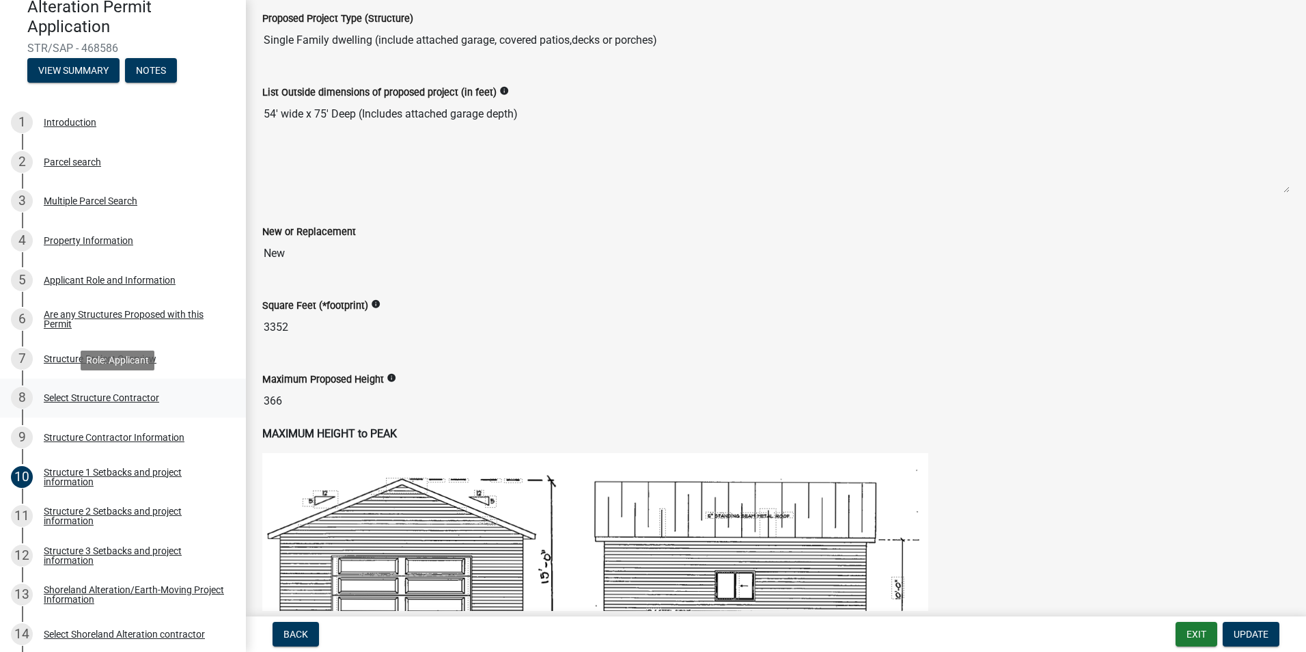
drag, startPoint x: 271, startPoint y: 403, endPoint x: 228, endPoint y: 393, distance: 44.2
click at [228, 393] on div "Structure and Shoreland Alteration Permit Application STR/SAP - 468586 View Sum…" at bounding box center [653, 326] width 1306 height 652
click at [1249, 637] on span "Update" at bounding box center [1251, 634] width 35 height 11
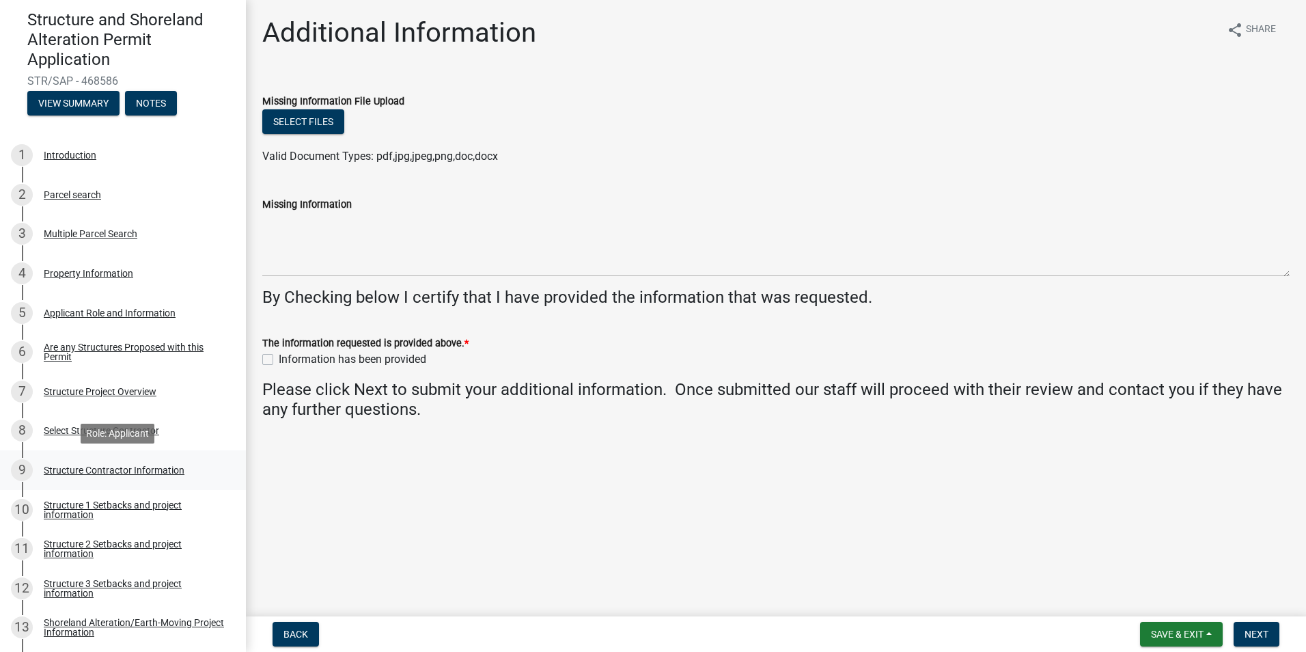
scroll to position [120, 0]
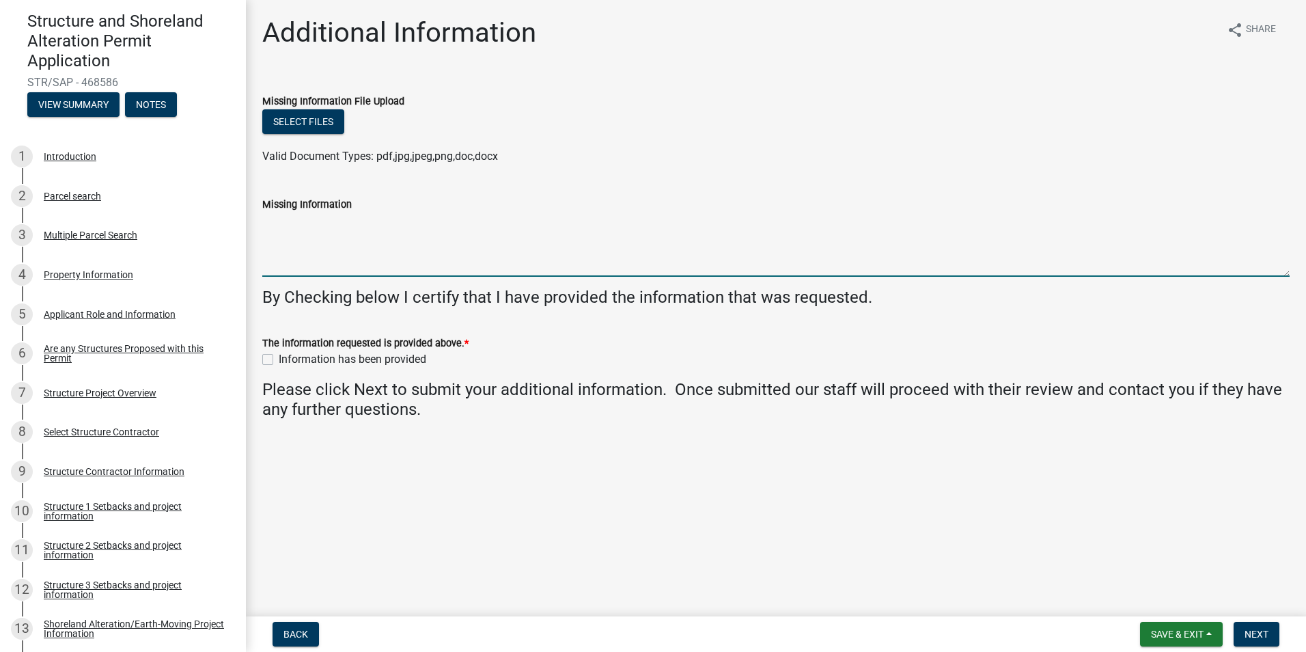
click at [277, 270] on textarea "Missing Information" at bounding box center [776, 244] width 1028 height 64
type textarea "Total structure is 30'"
click at [279, 359] on label "Information has been provided" at bounding box center [353, 359] width 148 height 16
click at [279, 359] on input "Information has been provided" at bounding box center [283, 355] width 9 height 9
checkbox input "true"
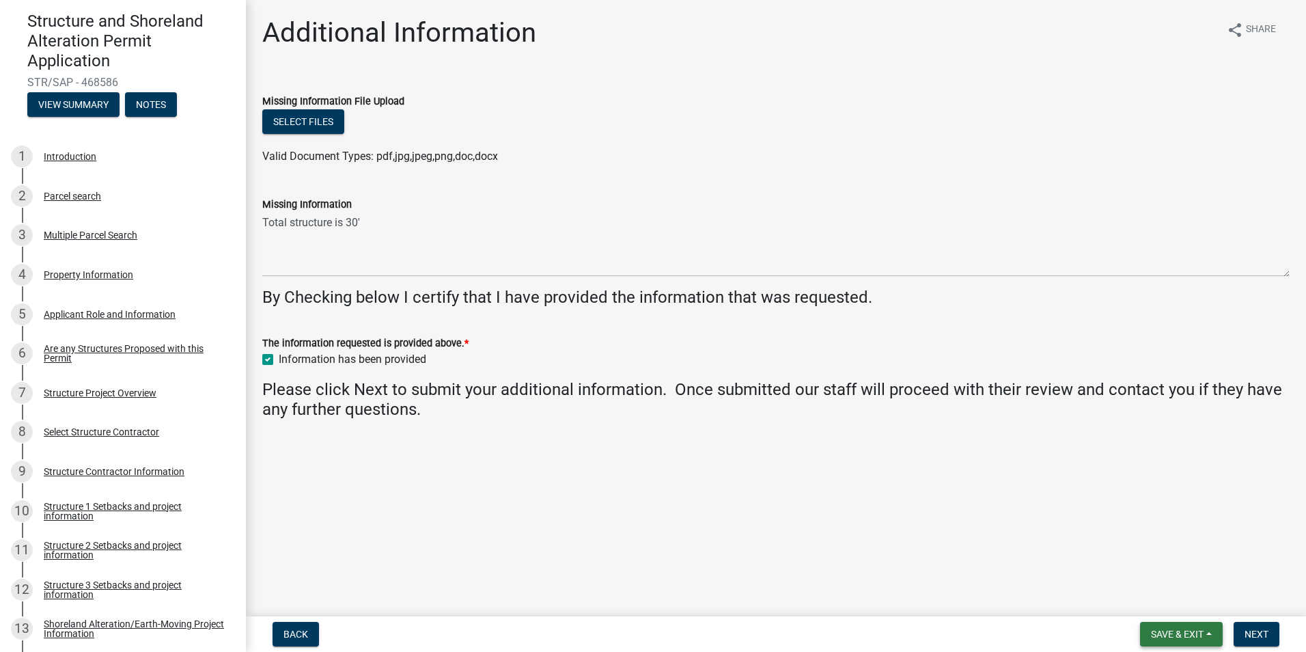
click at [1219, 635] on button "Save & Exit" at bounding box center [1181, 634] width 83 height 25
click at [1181, 567] on button "Save" at bounding box center [1168, 565] width 109 height 33
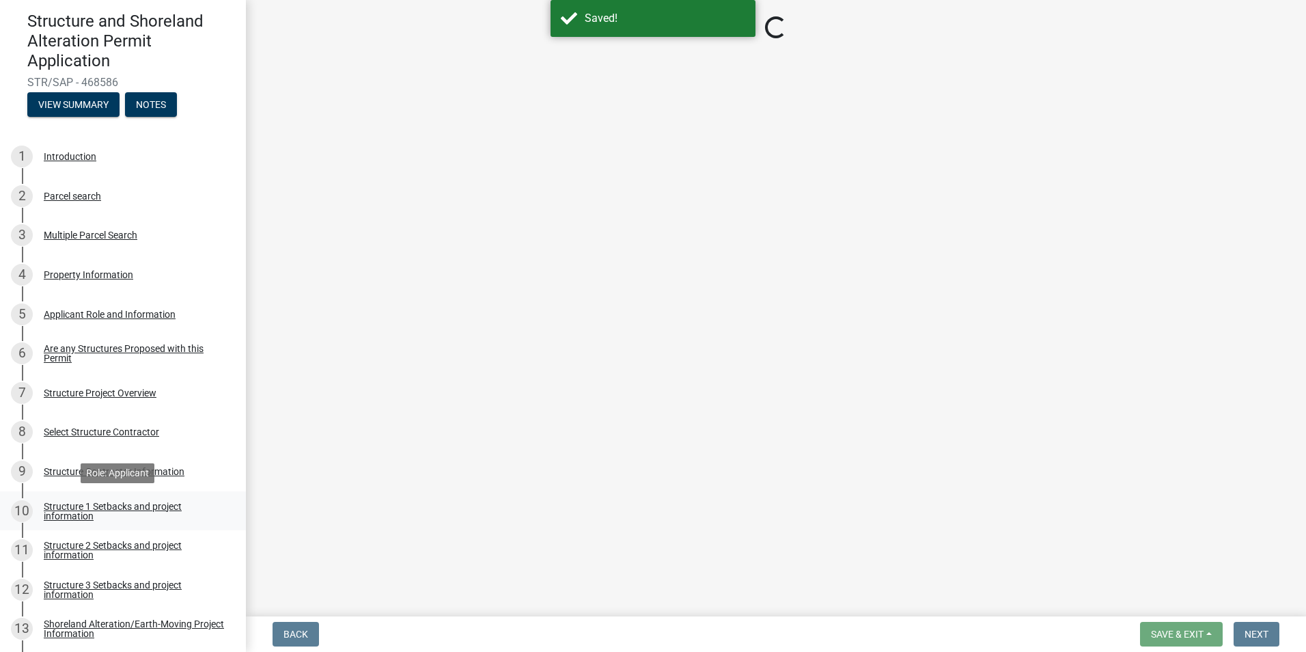
click at [141, 497] on link "10 Structure 1 Setbacks and project information" at bounding box center [123, 511] width 246 height 40
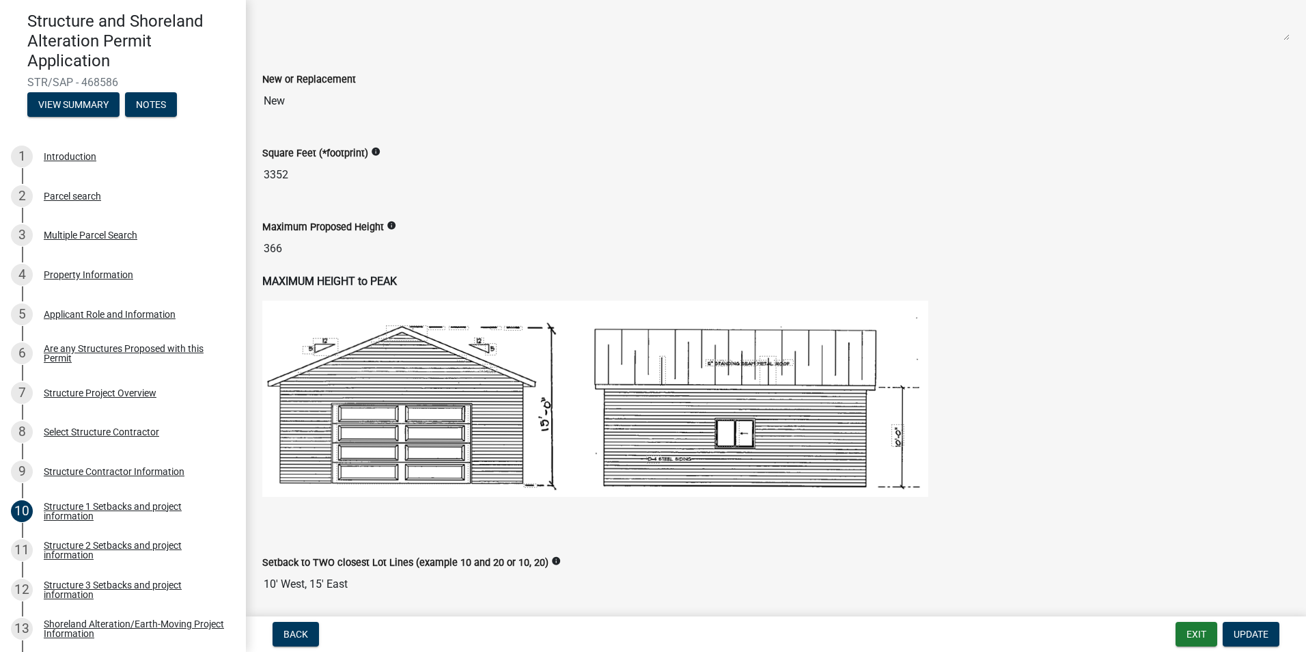
scroll to position [376, 0]
drag, startPoint x: 314, startPoint y: 244, endPoint x: 247, endPoint y: 240, distance: 67.7
click at [247, 240] on div "Structure 1 Setbacks and project information share Share When completing setbac…" at bounding box center [776, 527] width 1060 height 1773
click at [355, 253] on input "366" at bounding box center [776, 247] width 1028 height 27
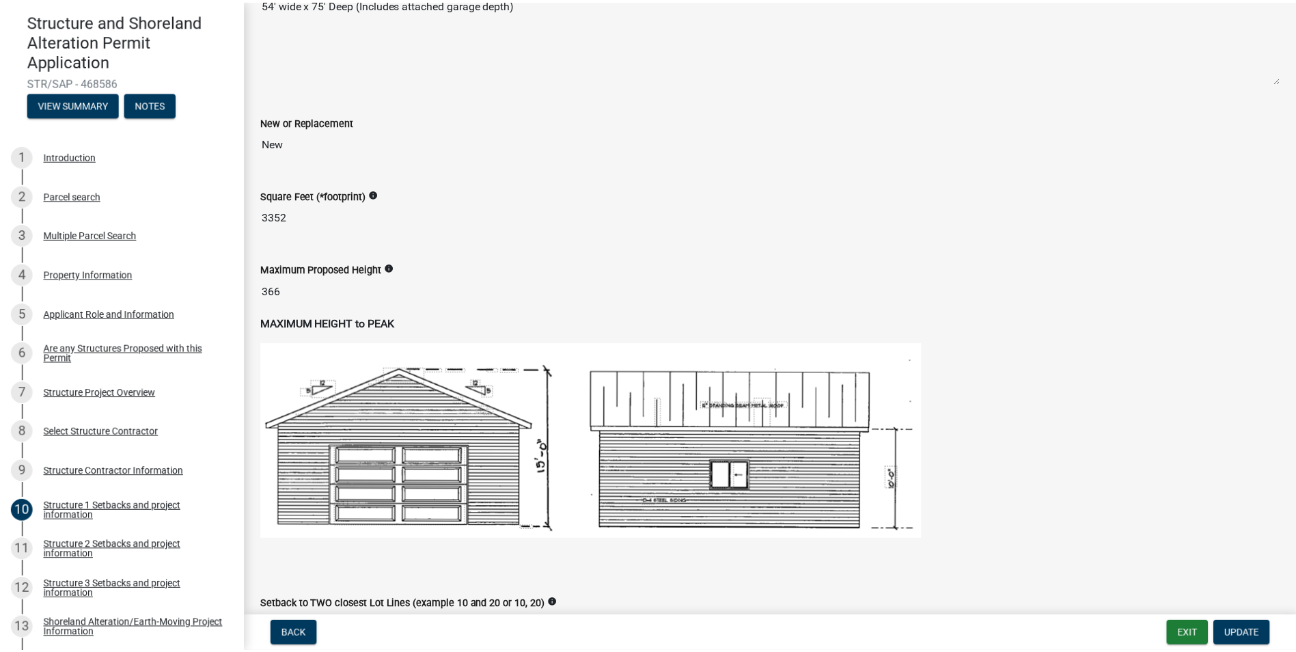
scroll to position [331, 0]
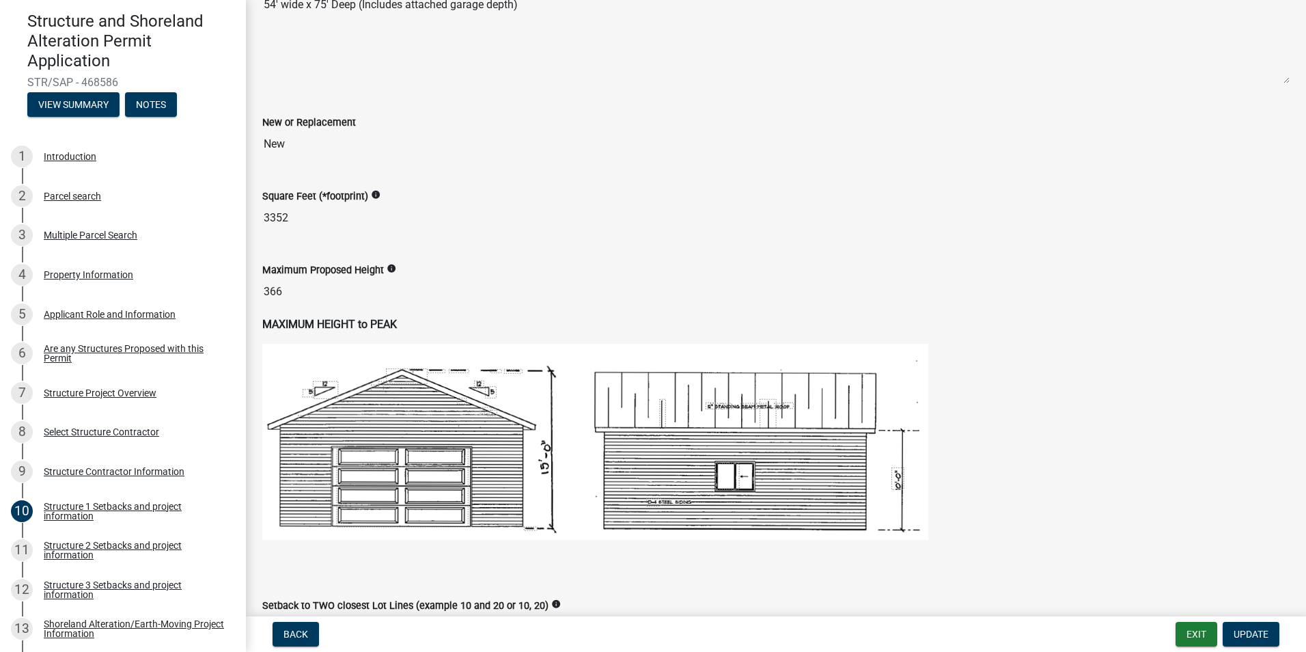
drag, startPoint x: 273, startPoint y: 294, endPoint x: 250, endPoint y: 286, distance: 24.0
click at [250, 286] on div "Structure 1 Setbacks and project information share Share When completing setbac…" at bounding box center [776, 571] width 1060 height 1773
drag, startPoint x: 250, startPoint y: 286, endPoint x: 333, endPoint y: 330, distance: 94.4
click at [333, 330] on strong "MAXIMUM HEIGHT to PEAK" at bounding box center [329, 324] width 135 height 13
click at [1212, 635] on button "Exit" at bounding box center [1197, 634] width 42 height 25
